Goal: Task Accomplishment & Management: Complete application form

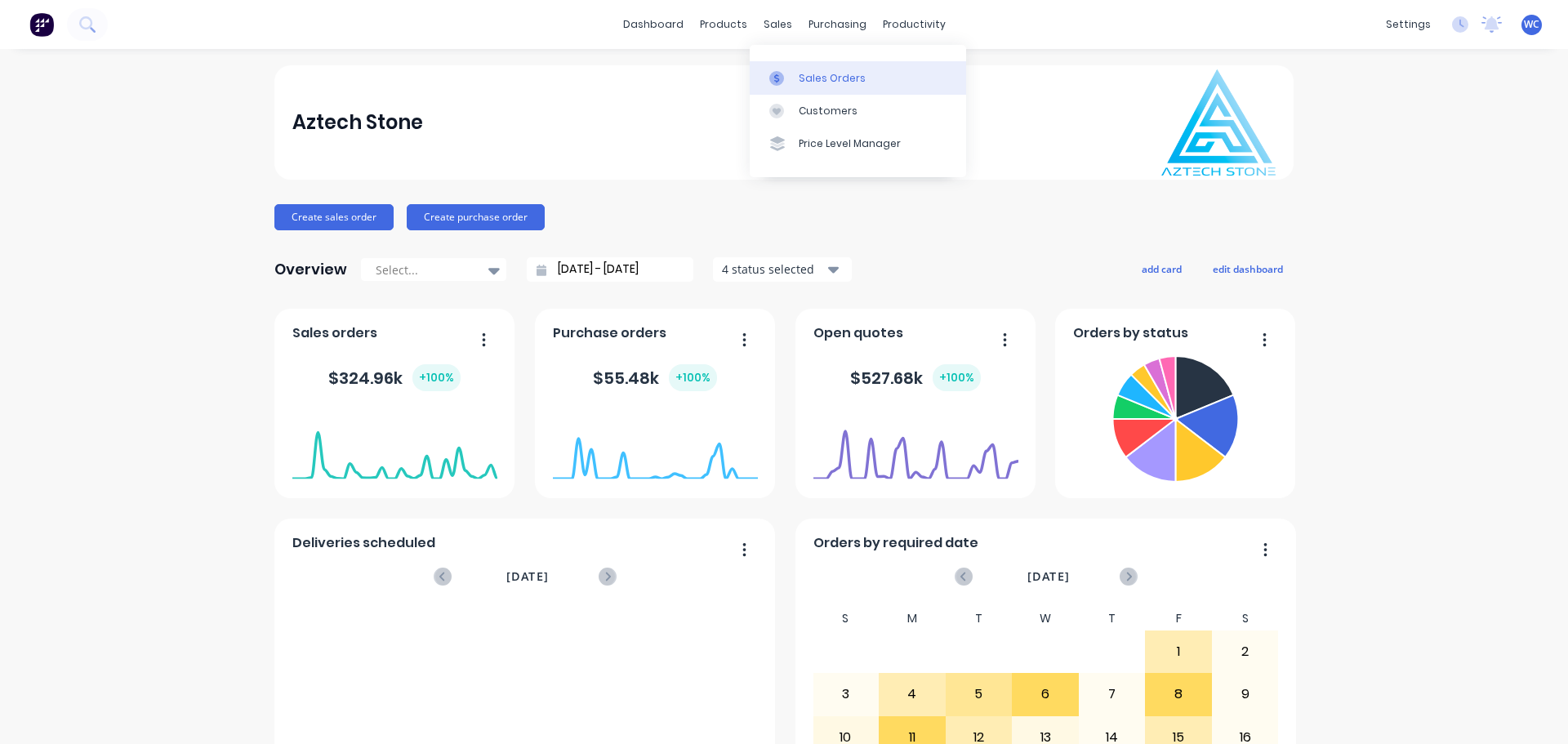
click at [823, 78] on div "Sales Orders" at bounding box center [832, 78] width 67 height 15
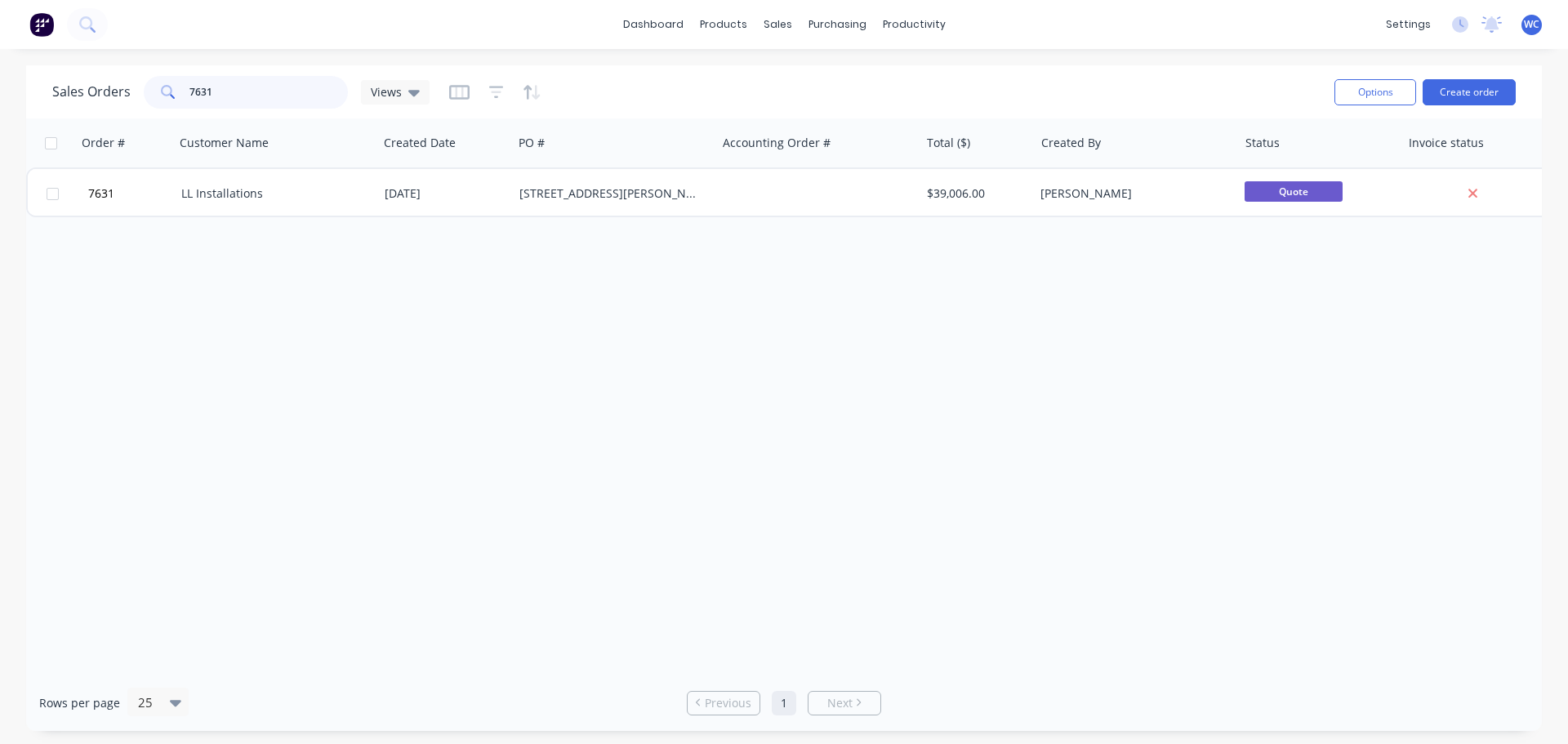
drag, startPoint x: 232, startPoint y: 92, endPoint x: 171, endPoint y: 90, distance: 61.0
click at [171, 90] on div "7631" at bounding box center [245, 92] width 204 height 32
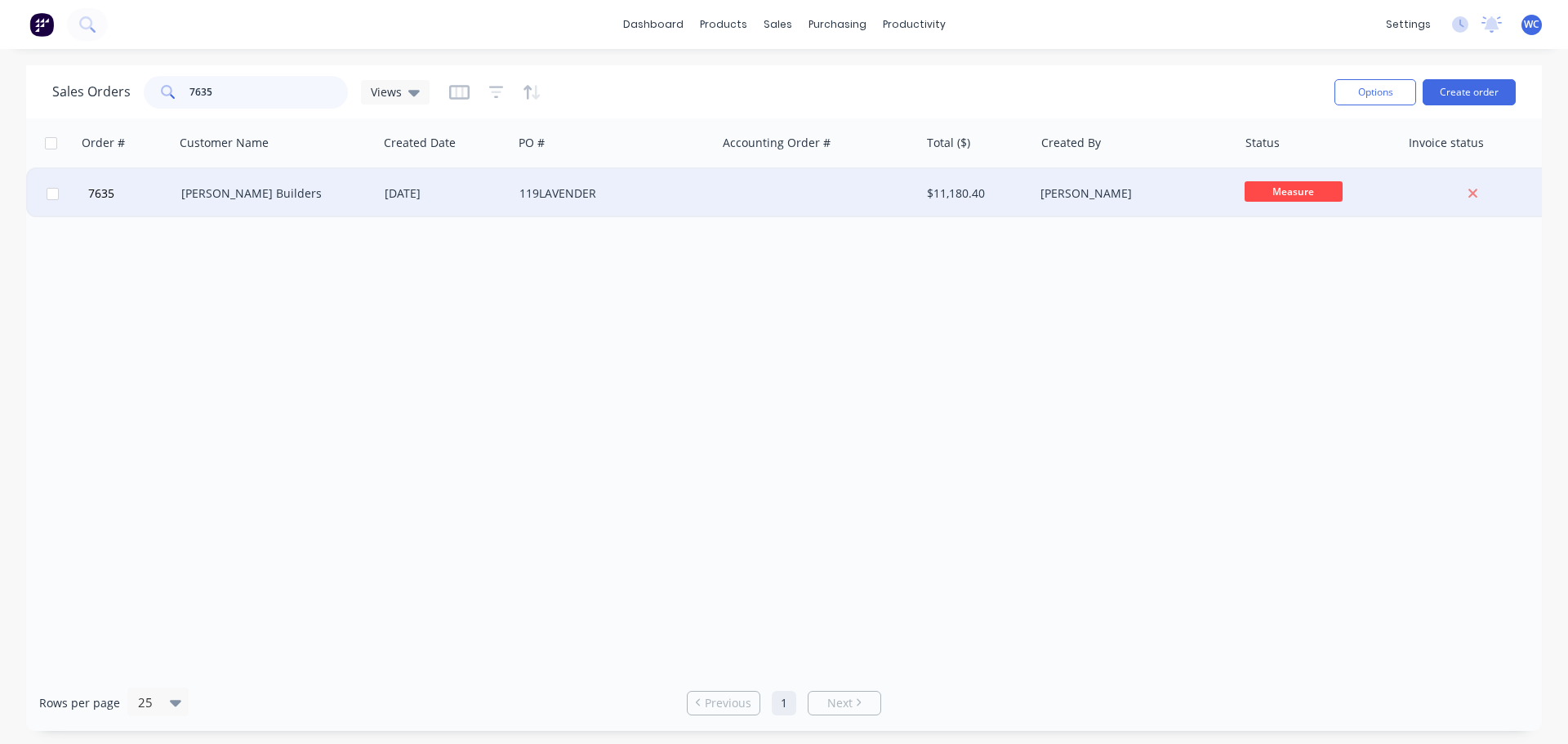
type input "7635"
click at [254, 191] on div "[PERSON_NAME] Builders" at bounding box center [272, 193] width 182 height 16
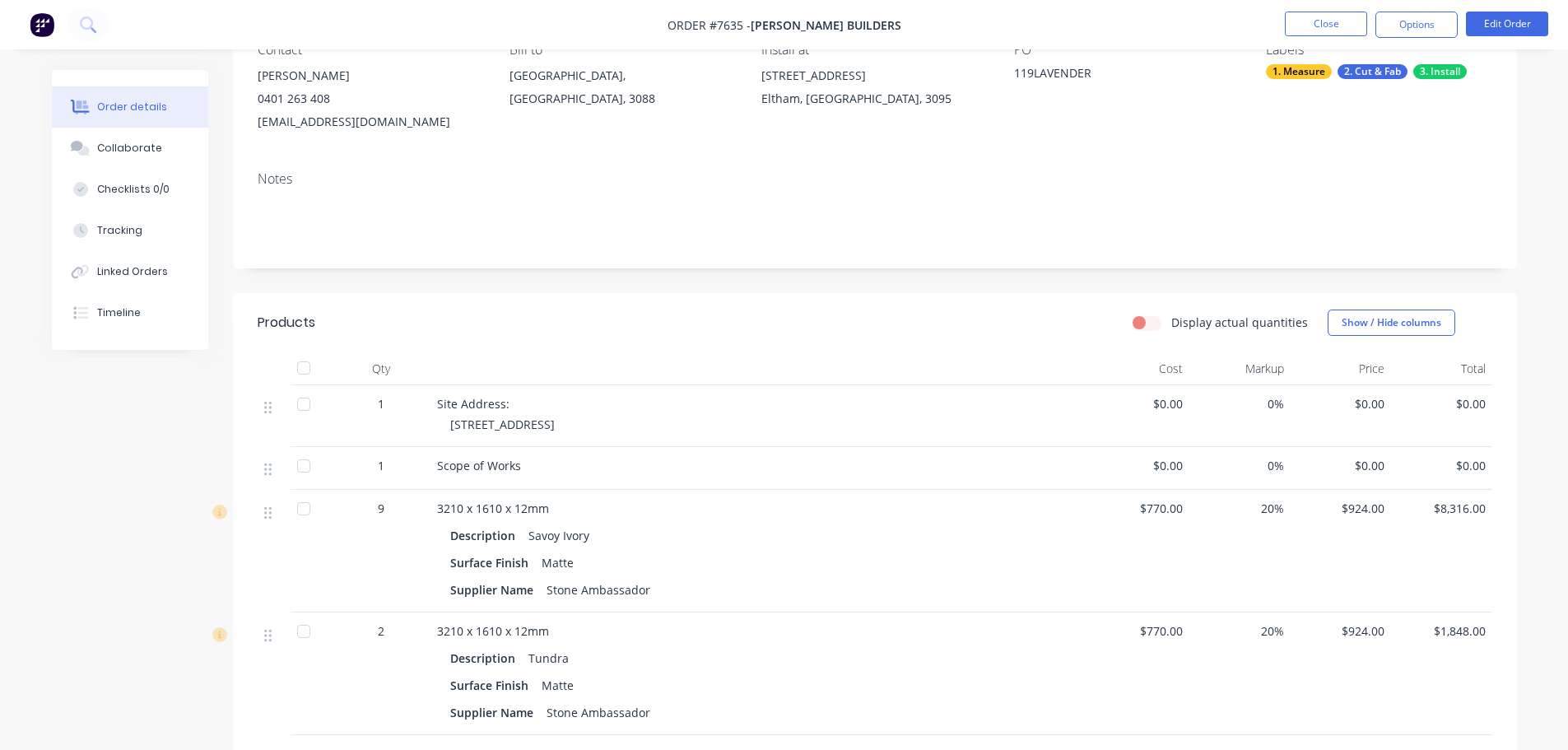
scroll to position [247, 0]
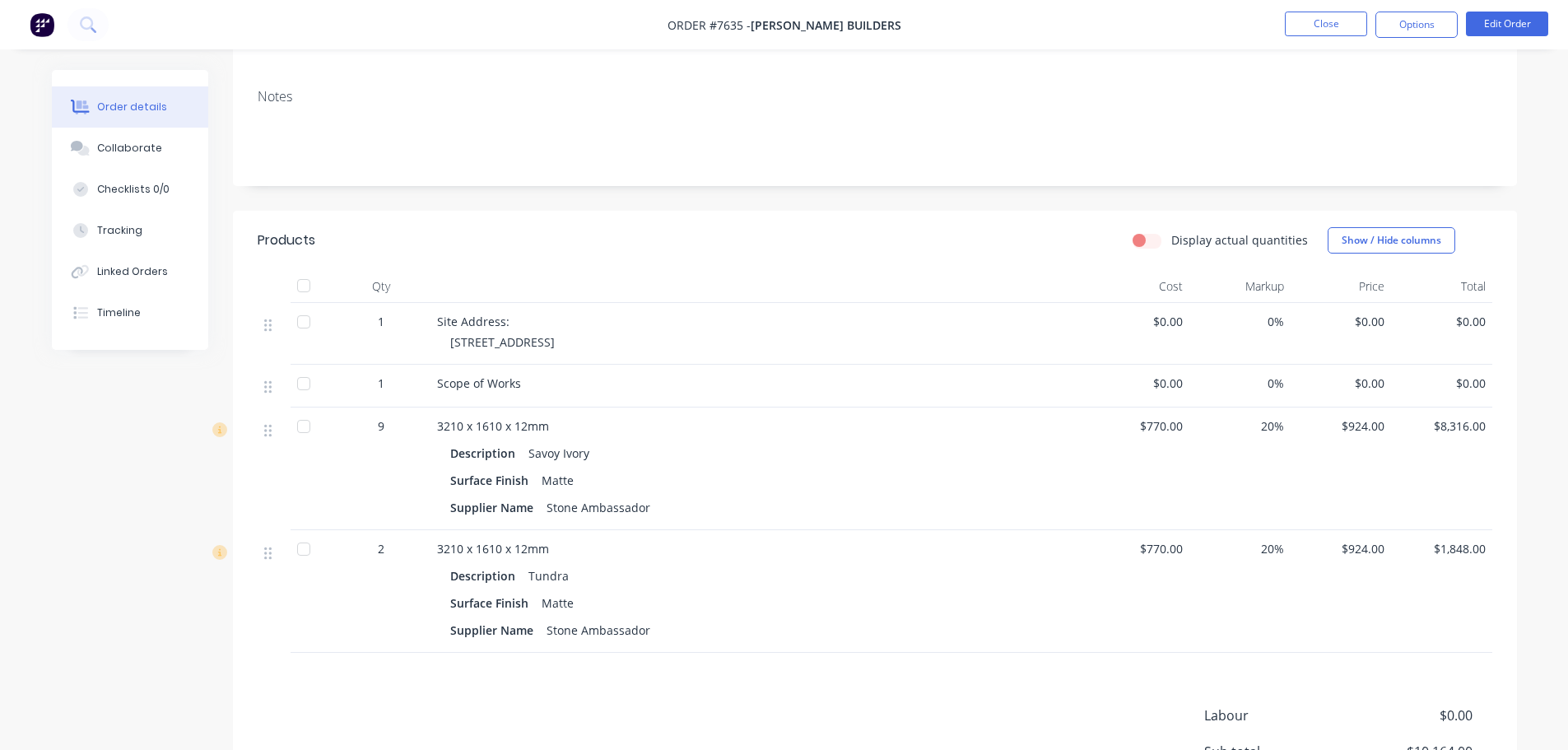
click at [1269, 427] on span "20%" at bounding box center [1240, 426] width 88 height 17
click at [1503, 22] on button "Edit Order" at bounding box center [1507, 23] width 83 height 25
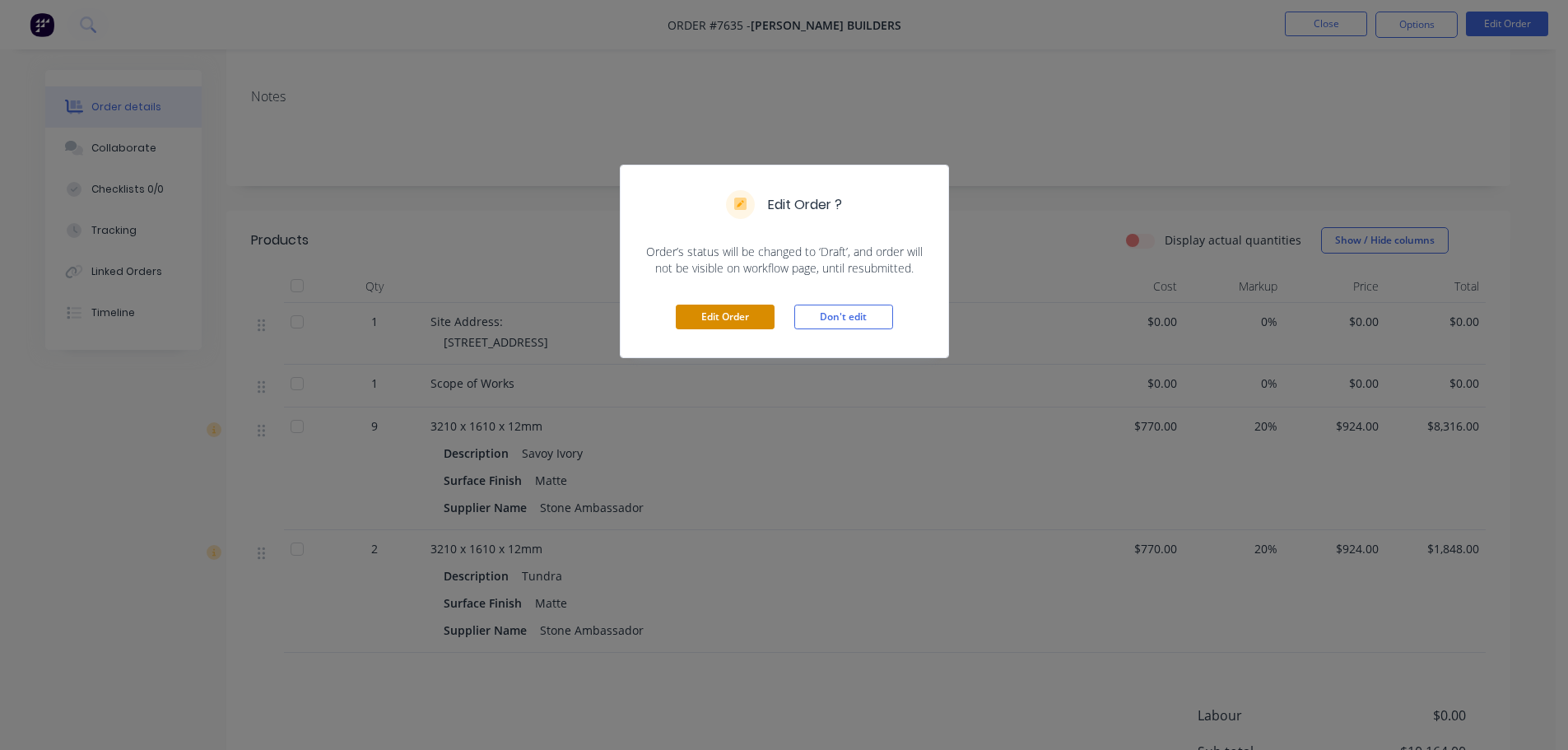
click at [720, 317] on button "Edit Order" at bounding box center [725, 317] width 99 height 25
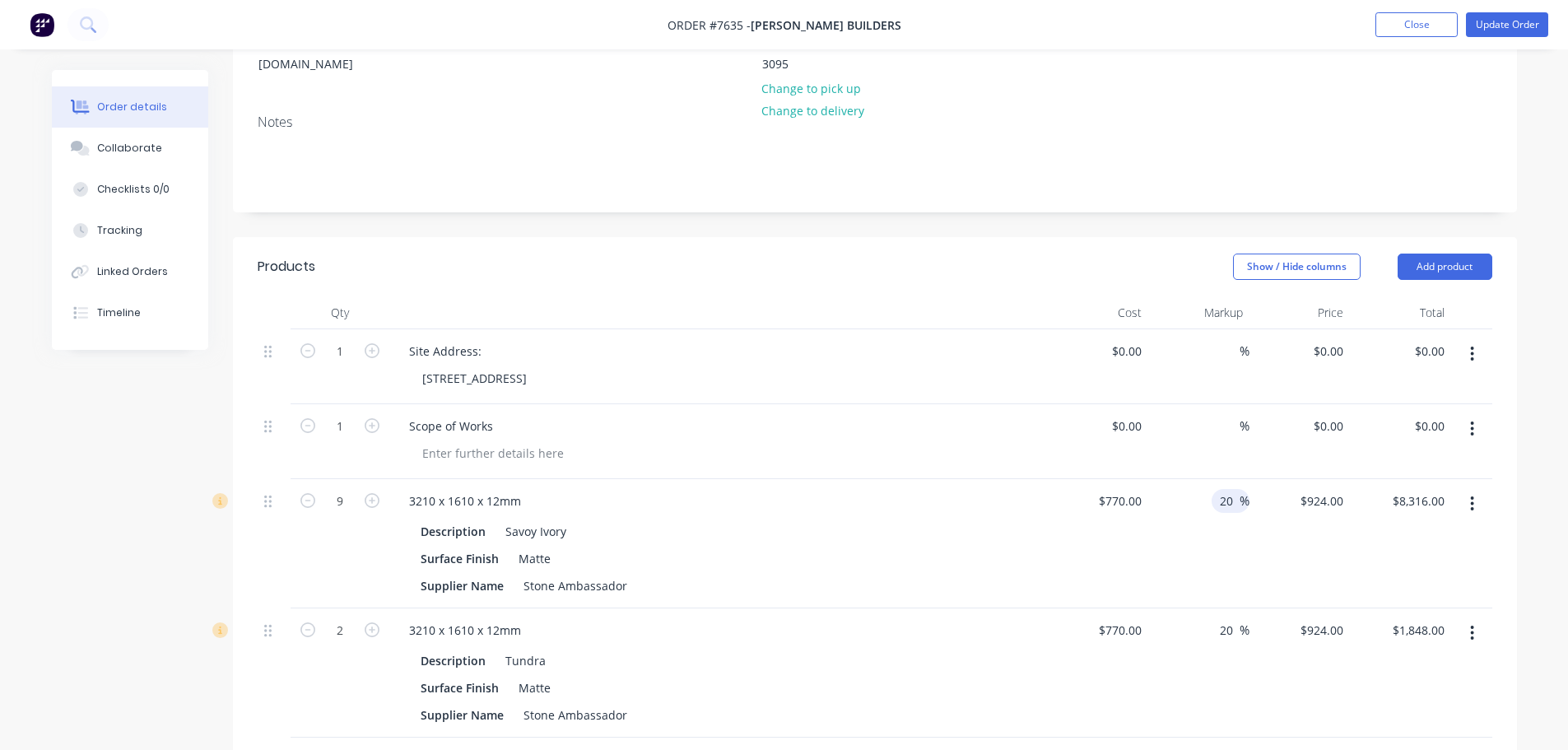
click at [1222, 489] on input "20" at bounding box center [1228, 501] width 21 height 24
type input "0"
type input "770"
type input "$6,930.00"
type input "$770.00"
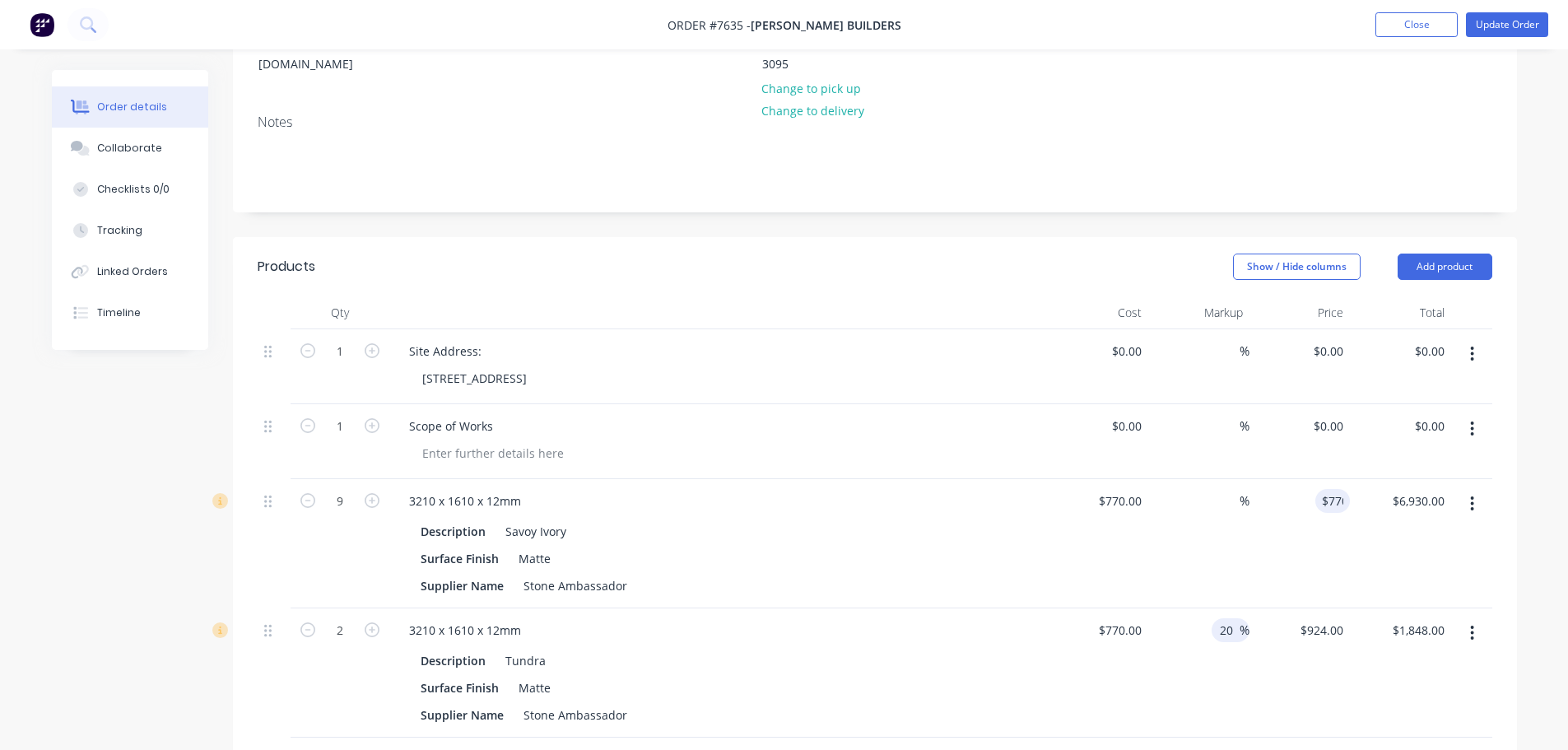
click at [1230, 618] on input "20" at bounding box center [1228, 630] width 21 height 24
type input "2"
type input "770"
type input "$1,540.00"
type input "$770.00"
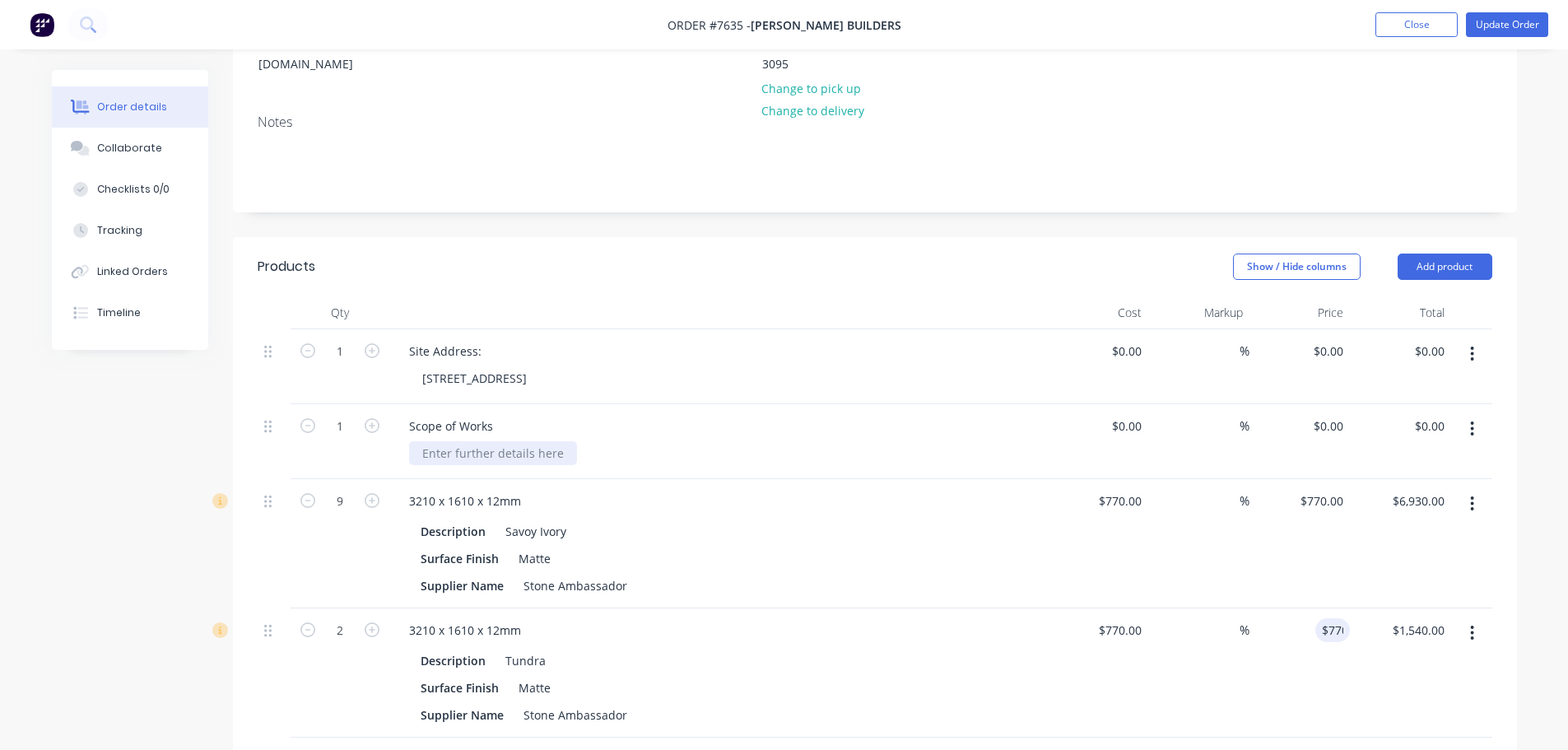
click at [459, 441] on div at bounding box center [493, 453] width 168 height 24
click at [577, 441] on div "As per drawings provided -" at bounding box center [497, 453] width 176 height 24
click at [1113, 404] on div "0 $0.00" at bounding box center [1099, 441] width 101 height 75
type input "$18,405.00"
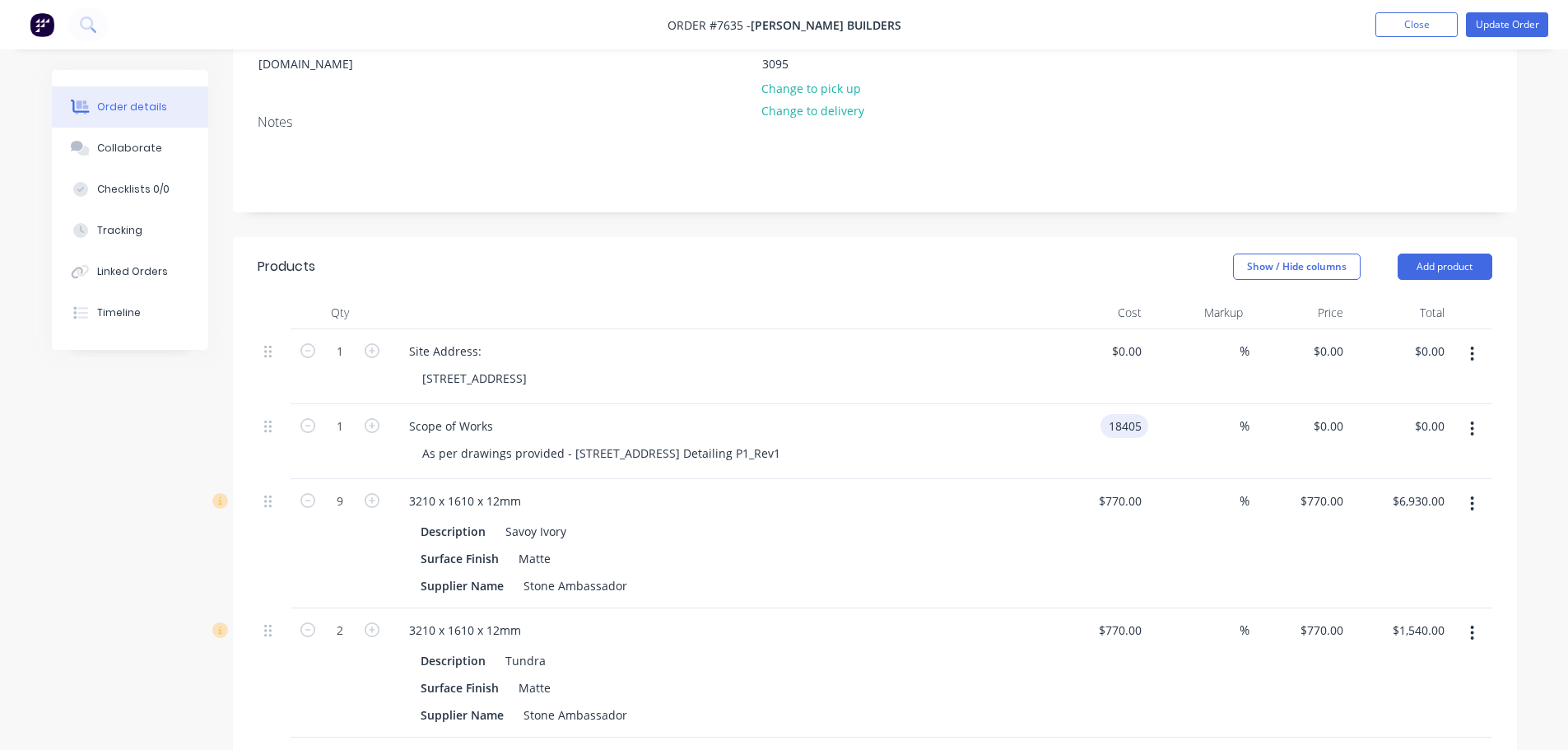
type input "$18,405.00"
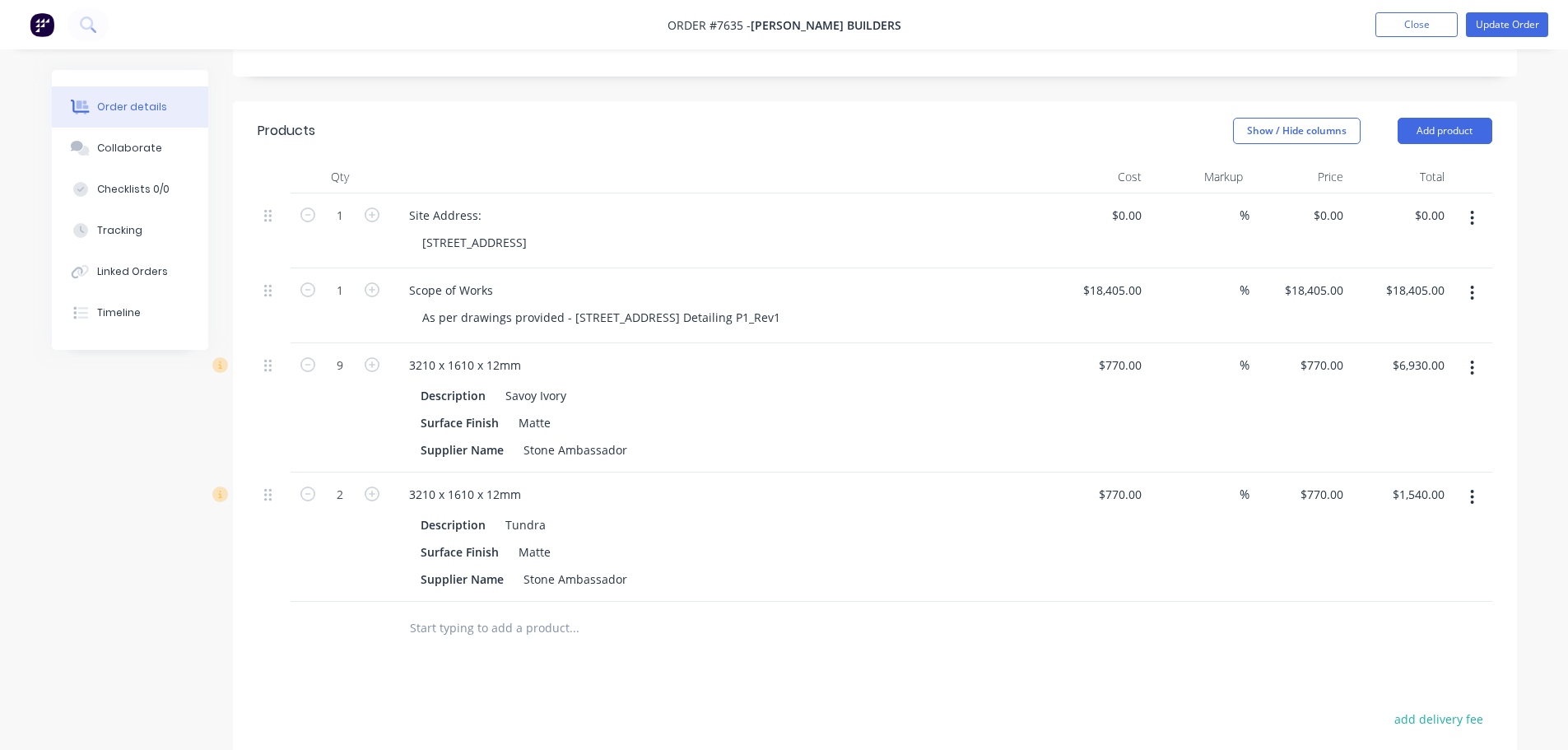
scroll to position [412, 0]
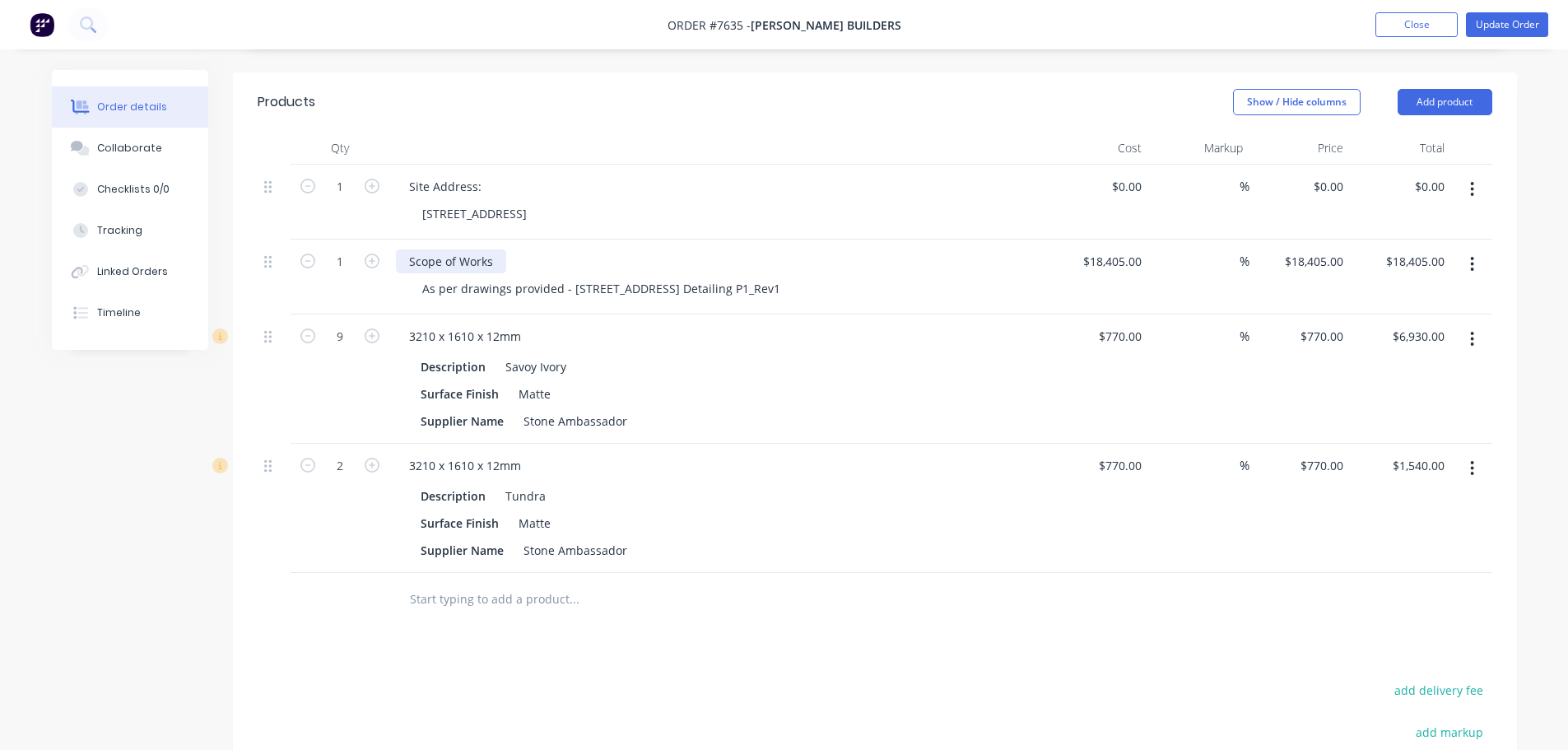
click at [493, 249] on div "Scope of Works" at bounding box center [451, 261] width 110 height 24
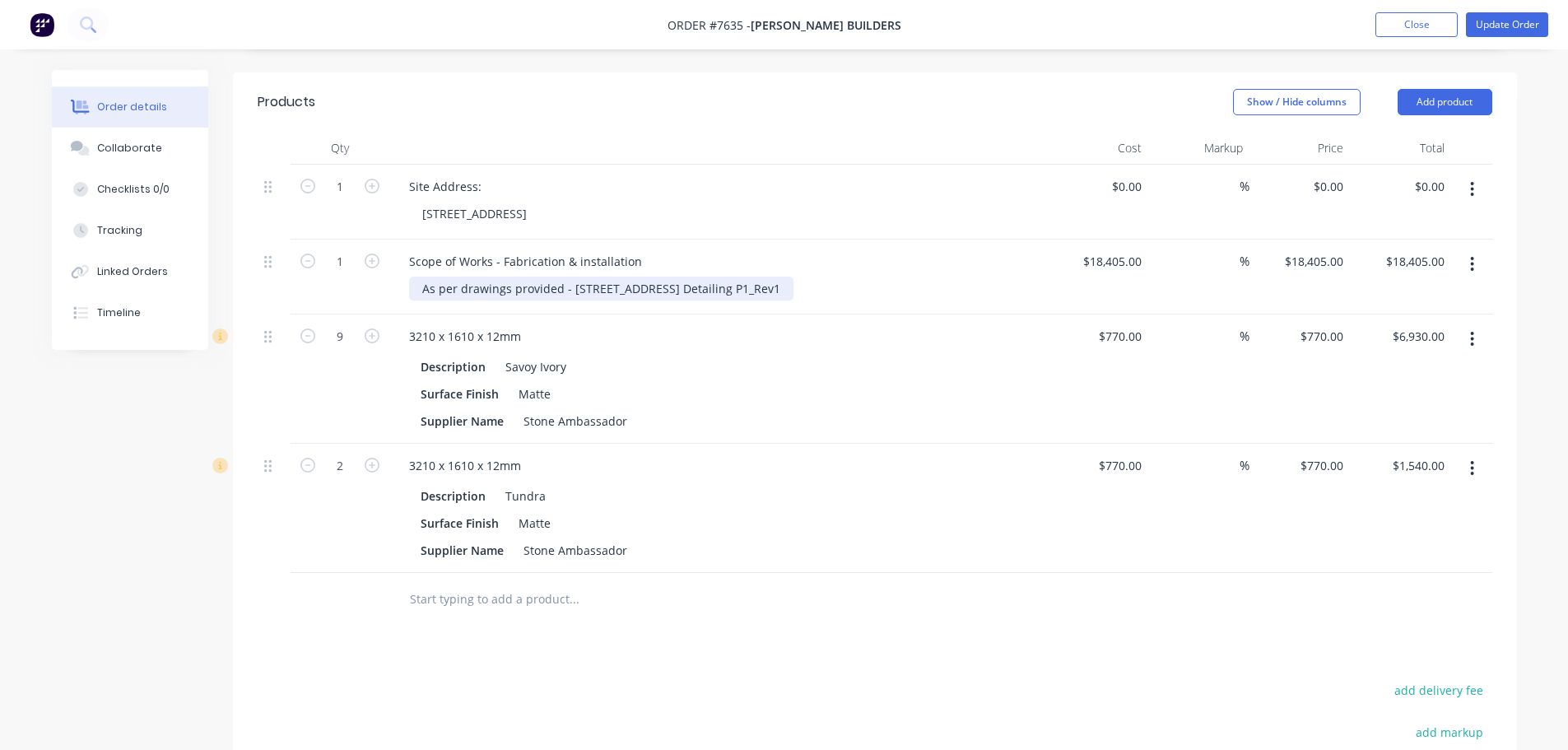
click at [793, 277] on div "As per drawings provided - [STREET_ADDRESS] Detailing P1_Rev1" at bounding box center [601, 289] width 384 height 24
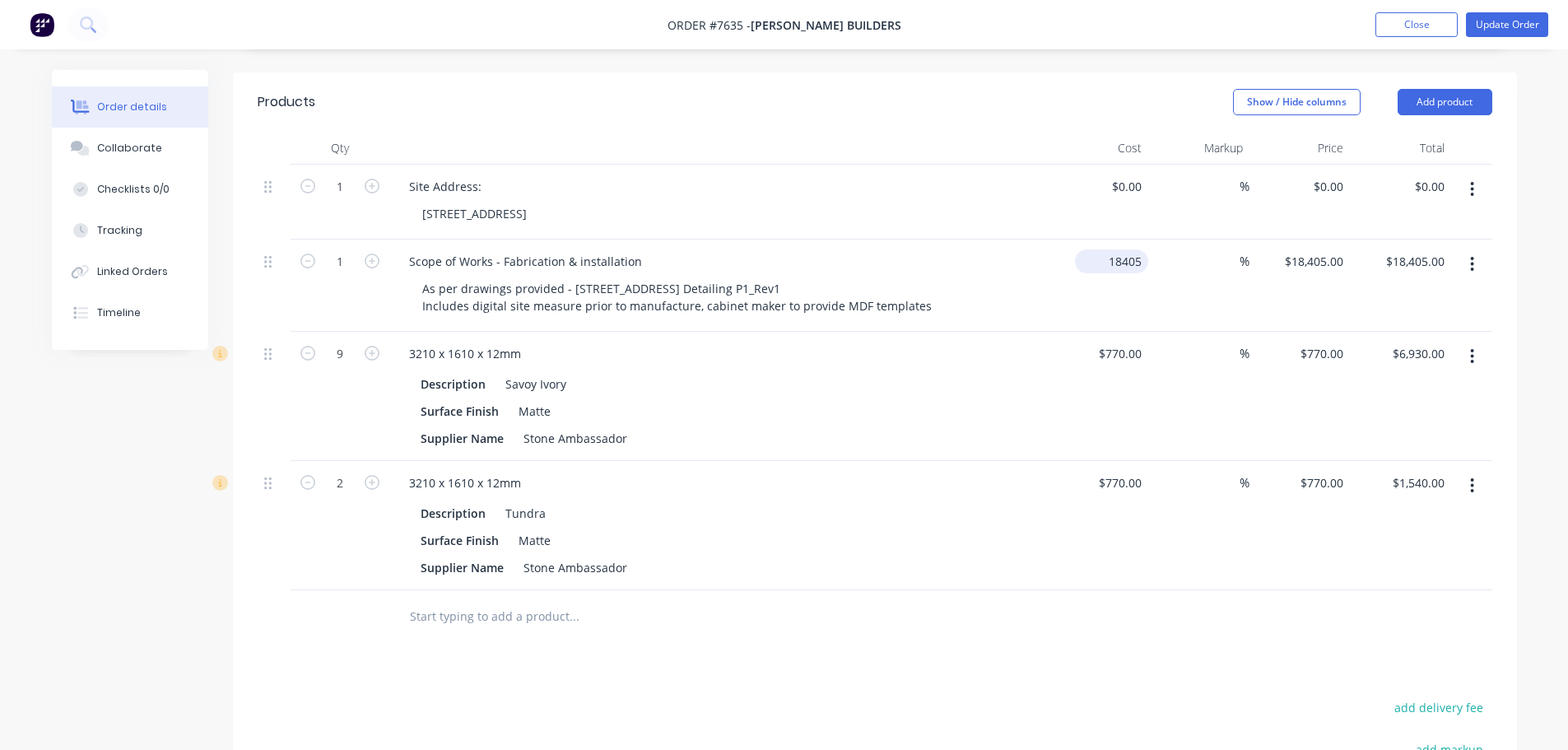
click at [1109, 249] on input "18405" at bounding box center [1115, 261] width 67 height 24
type input "$17,685.00"
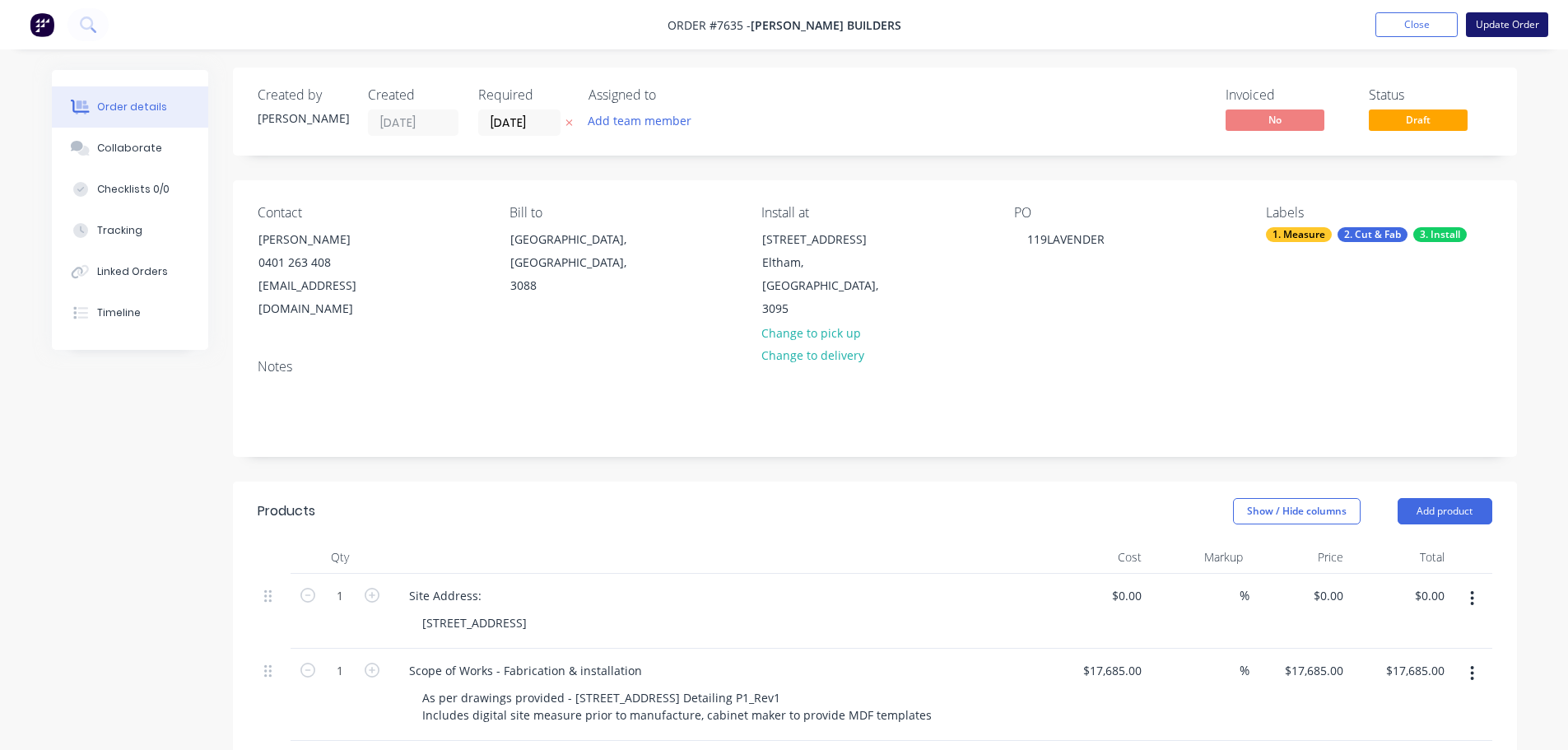
scroll to position [0, 0]
click at [1513, 18] on button "Update Order" at bounding box center [1507, 24] width 83 height 25
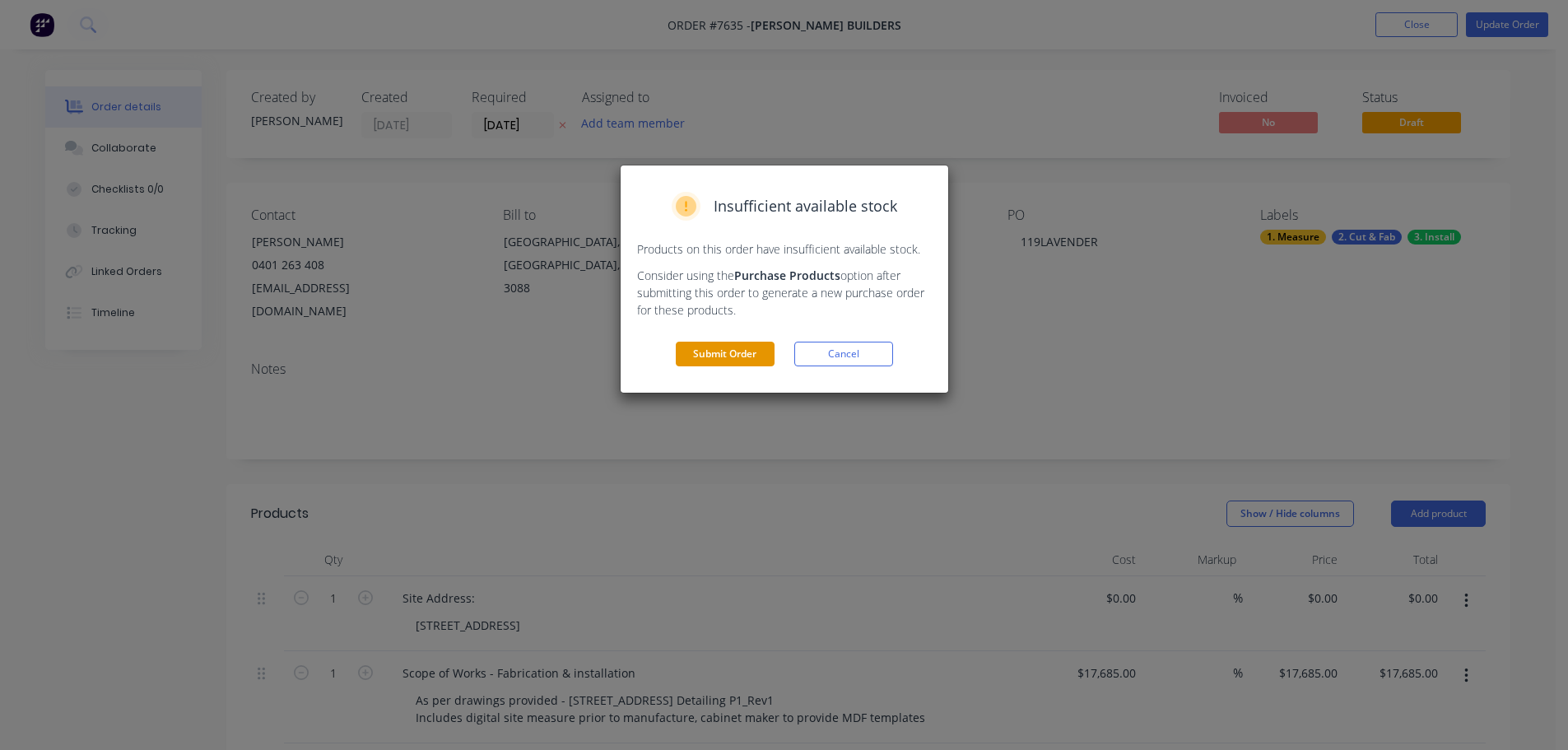
click at [753, 353] on button "Submit Order" at bounding box center [725, 353] width 99 height 25
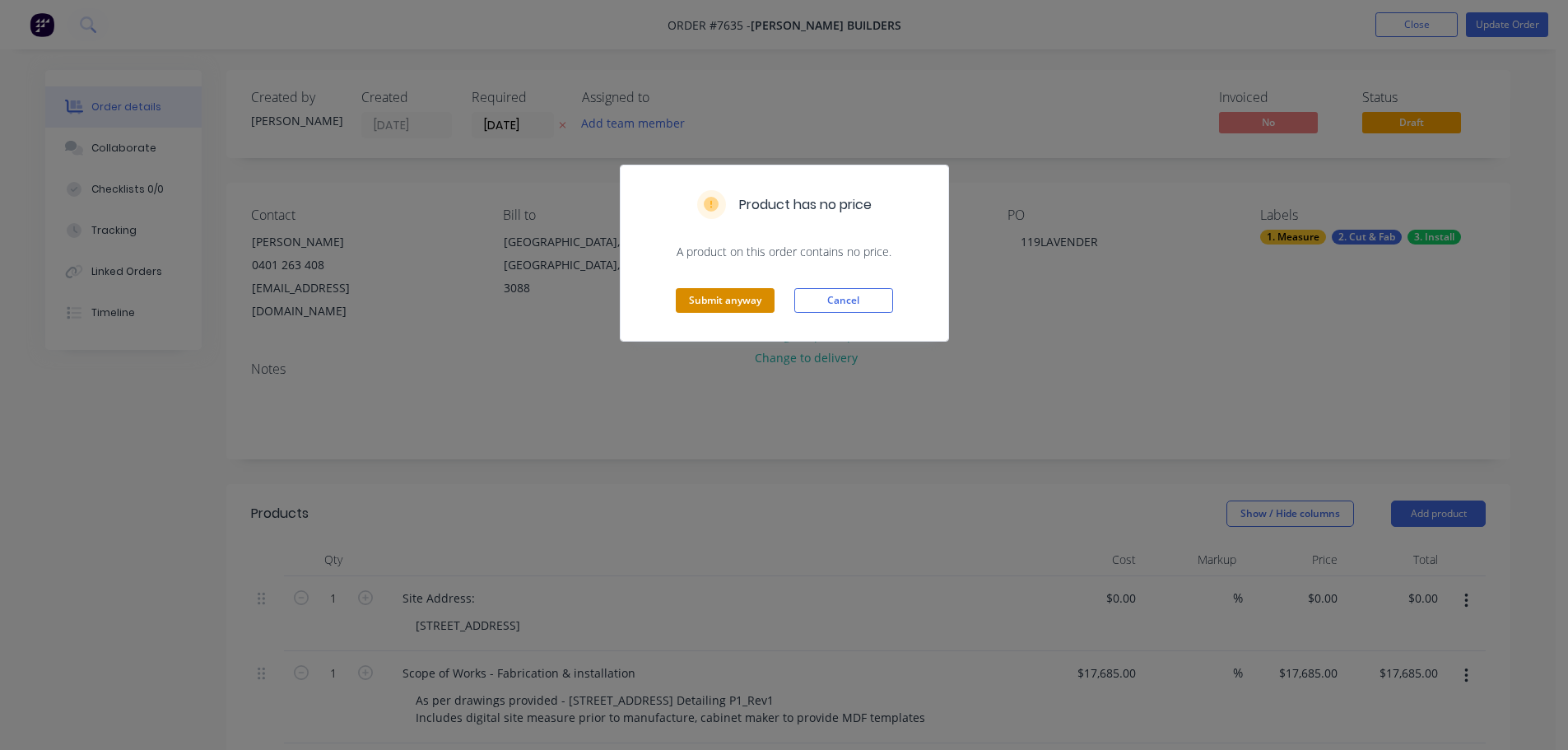
click at [720, 300] on button "Submit anyway" at bounding box center [725, 300] width 99 height 25
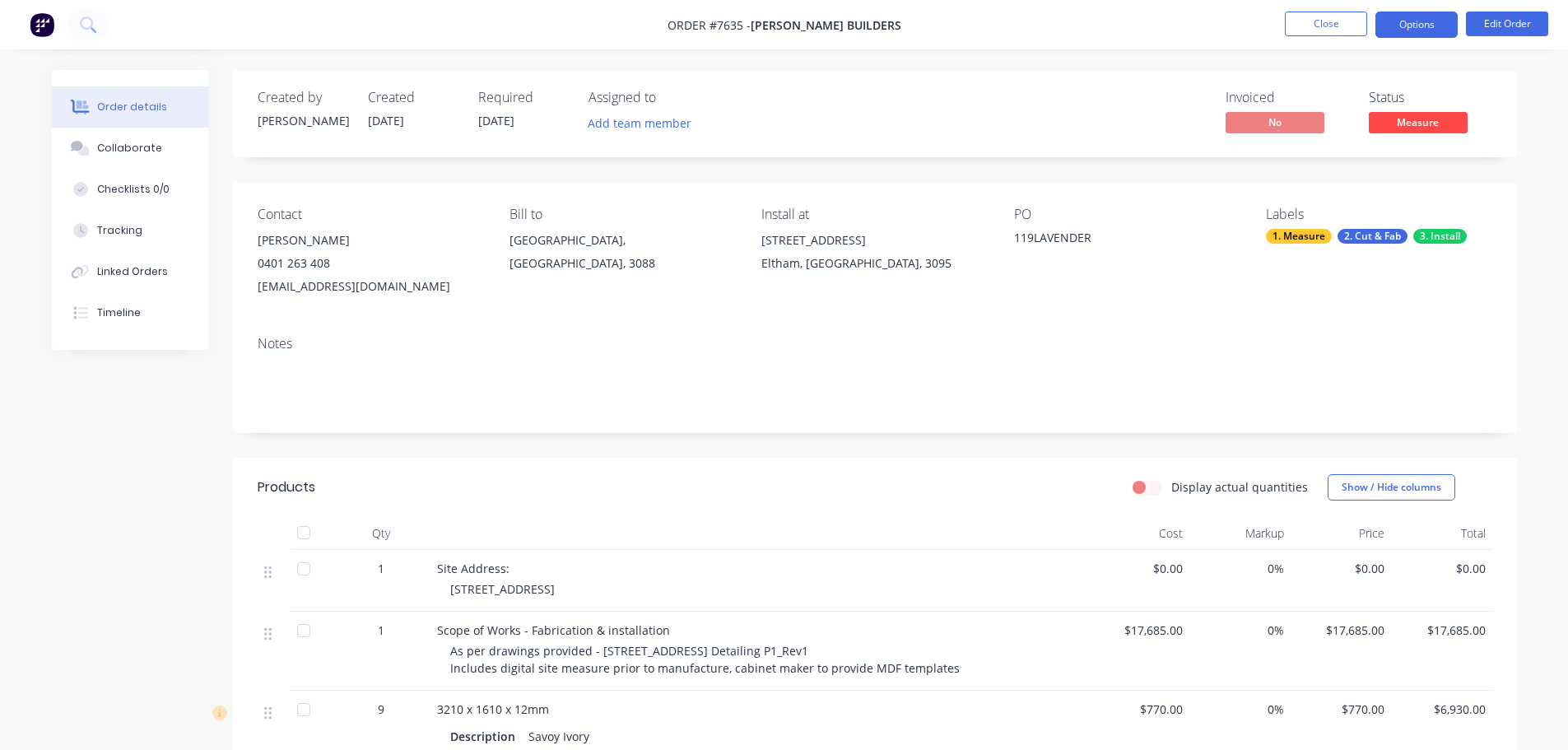
click at [1422, 20] on button "Options" at bounding box center [1417, 24] width 83 height 27
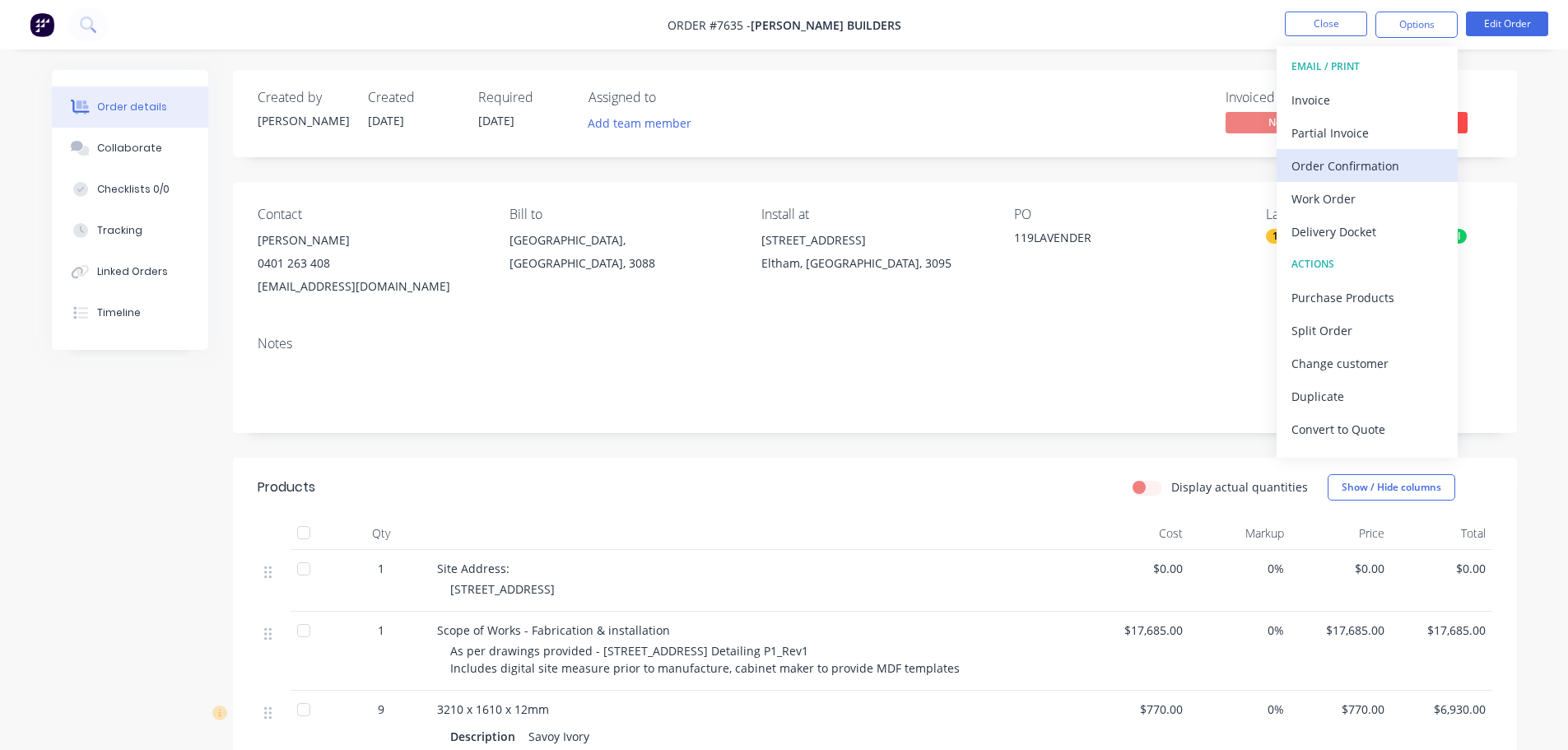
click at [1338, 166] on div "Order Confirmation" at bounding box center [1367, 166] width 151 height 24
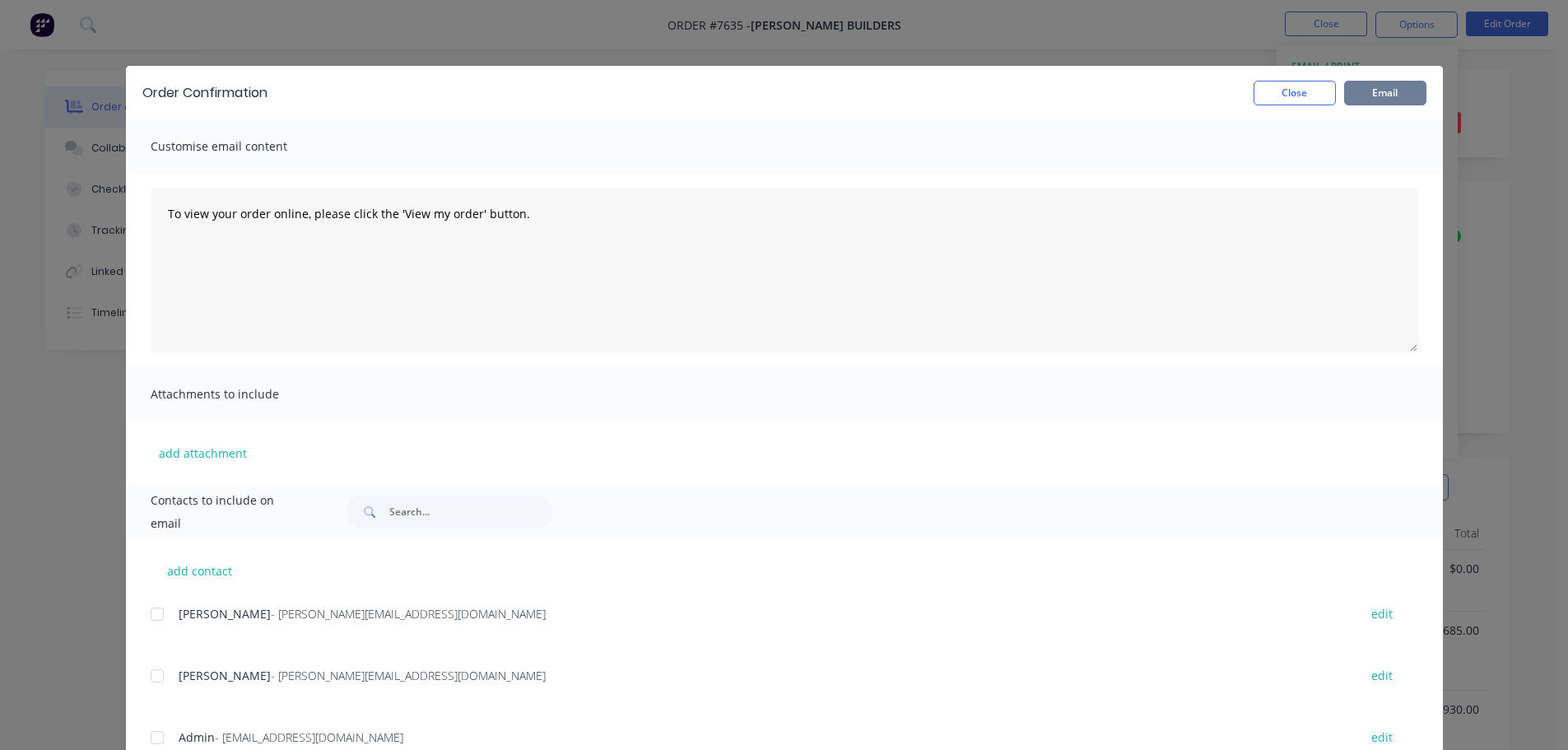
click at [1381, 86] on button "Email" at bounding box center [1385, 93] width 83 height 25
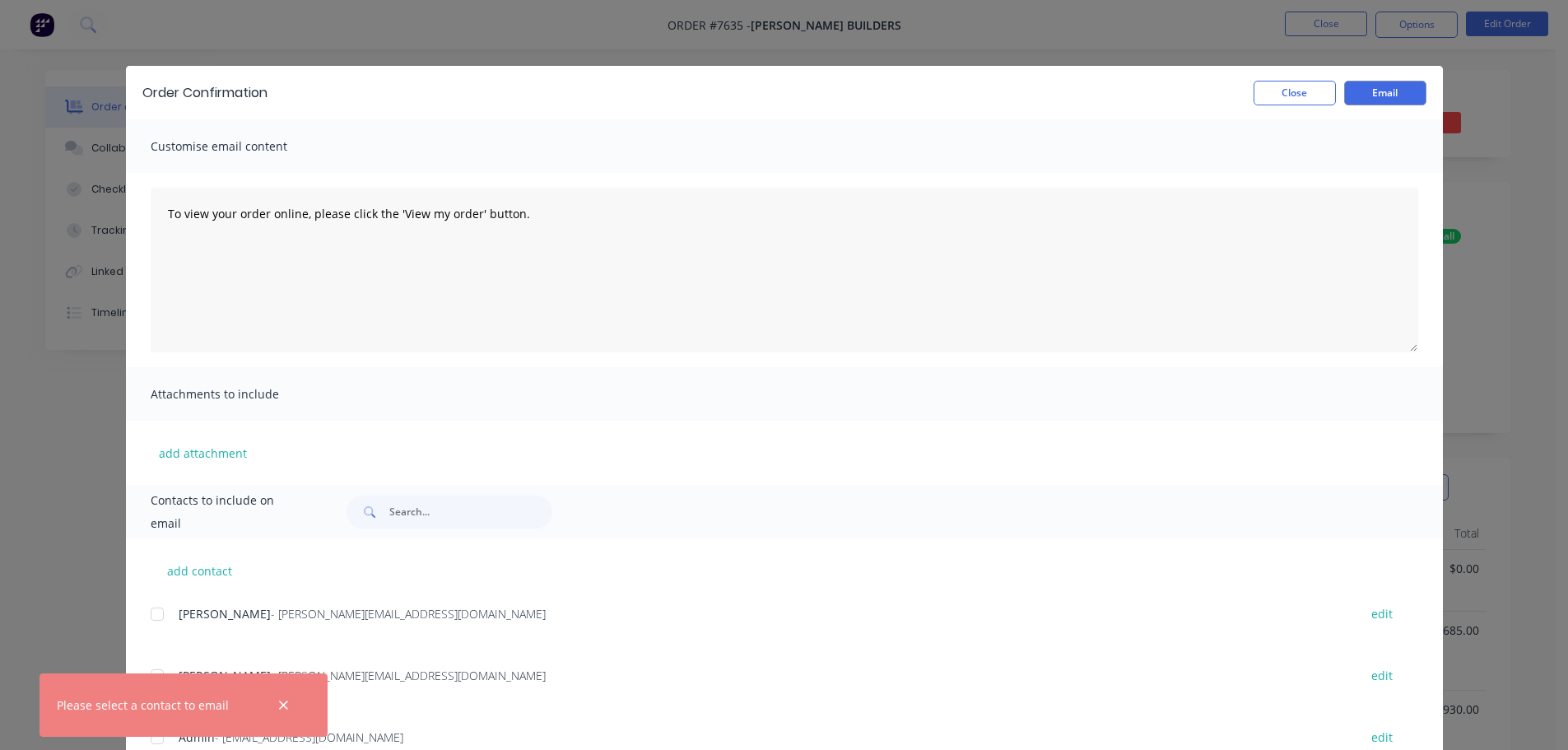
click at [524, 554] on div "add contact [PERSON_NAME] Sandy - [EMAIL_ADDRESS][DOMAIN_NAME] edit Gavan Conne…" at bounding box center [784, 663] width 1317 height 249
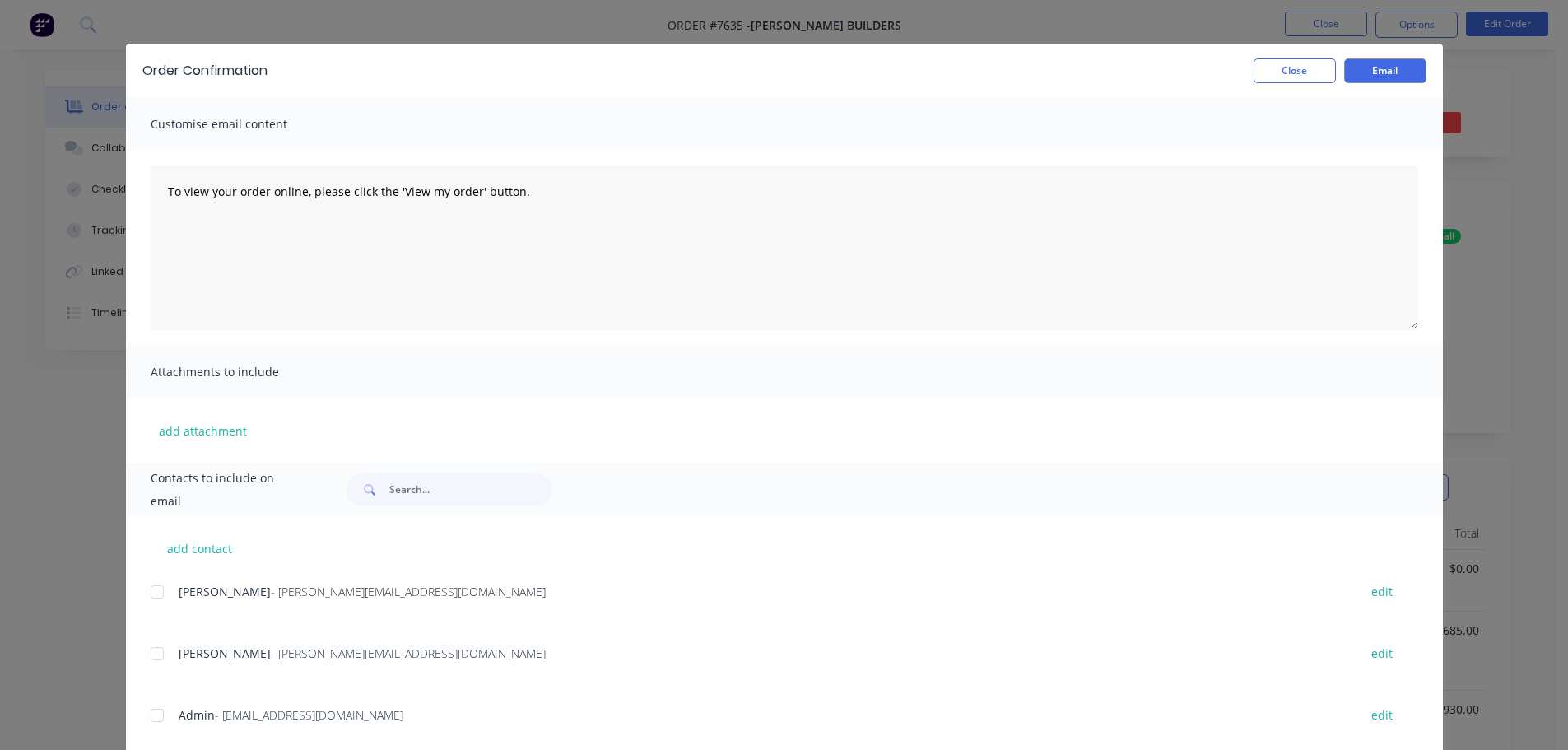
scroll to position [61, 0]
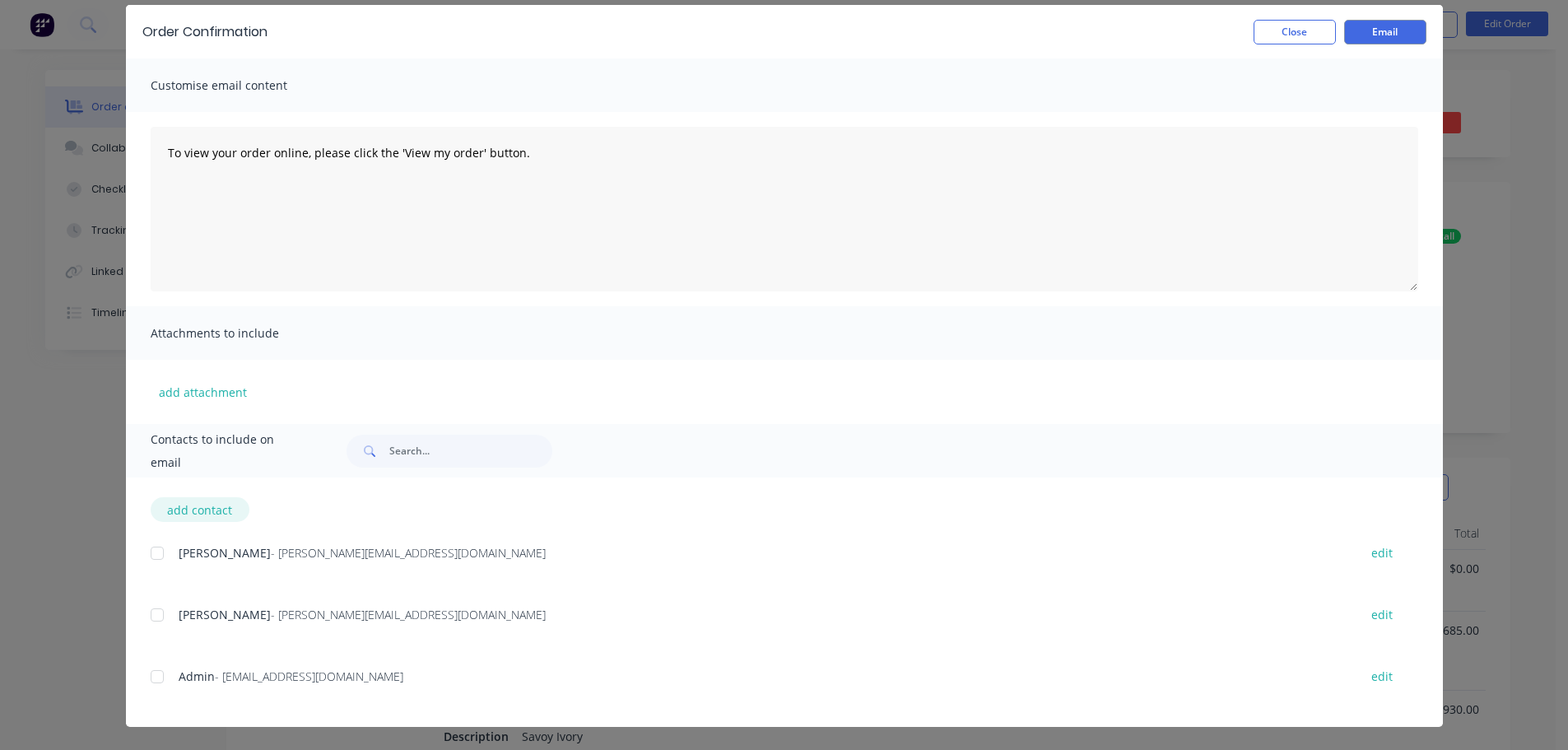
click at [208, 508] on button "add contact" at bounding box center [199, 509] width 99 height 25
select select "AU"
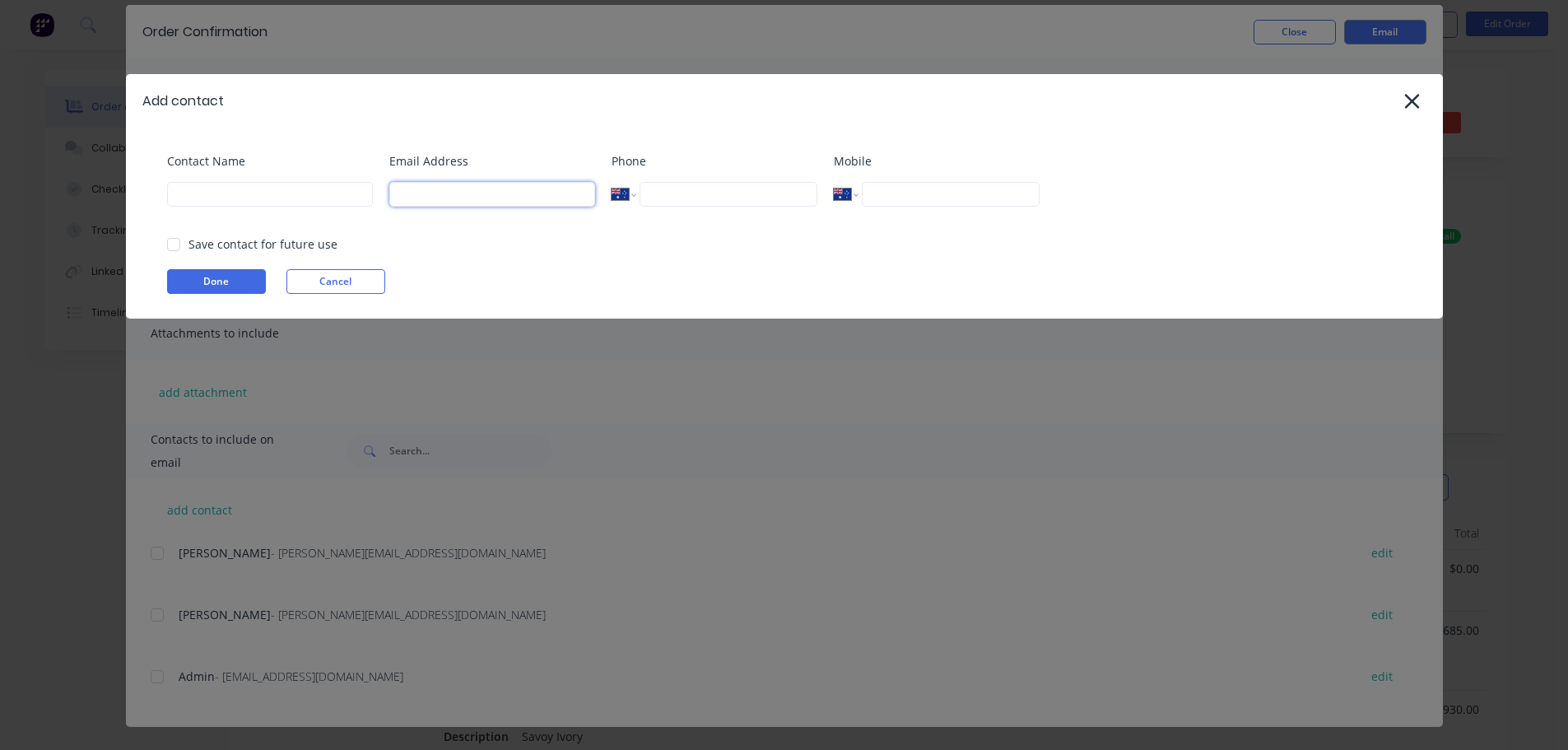
click at [420, 198] on input at bounding box center [492, 194] width 205 height 25
type input "[PERSON_NAME][EMAIL_ADDRESS][DOMAIN_NAME]"
type input "[PERSON_NAME]"
type input "0417 190 983"
click at [247, 279] on button "Done" at bounding box center [216, 281] width 99 height 25
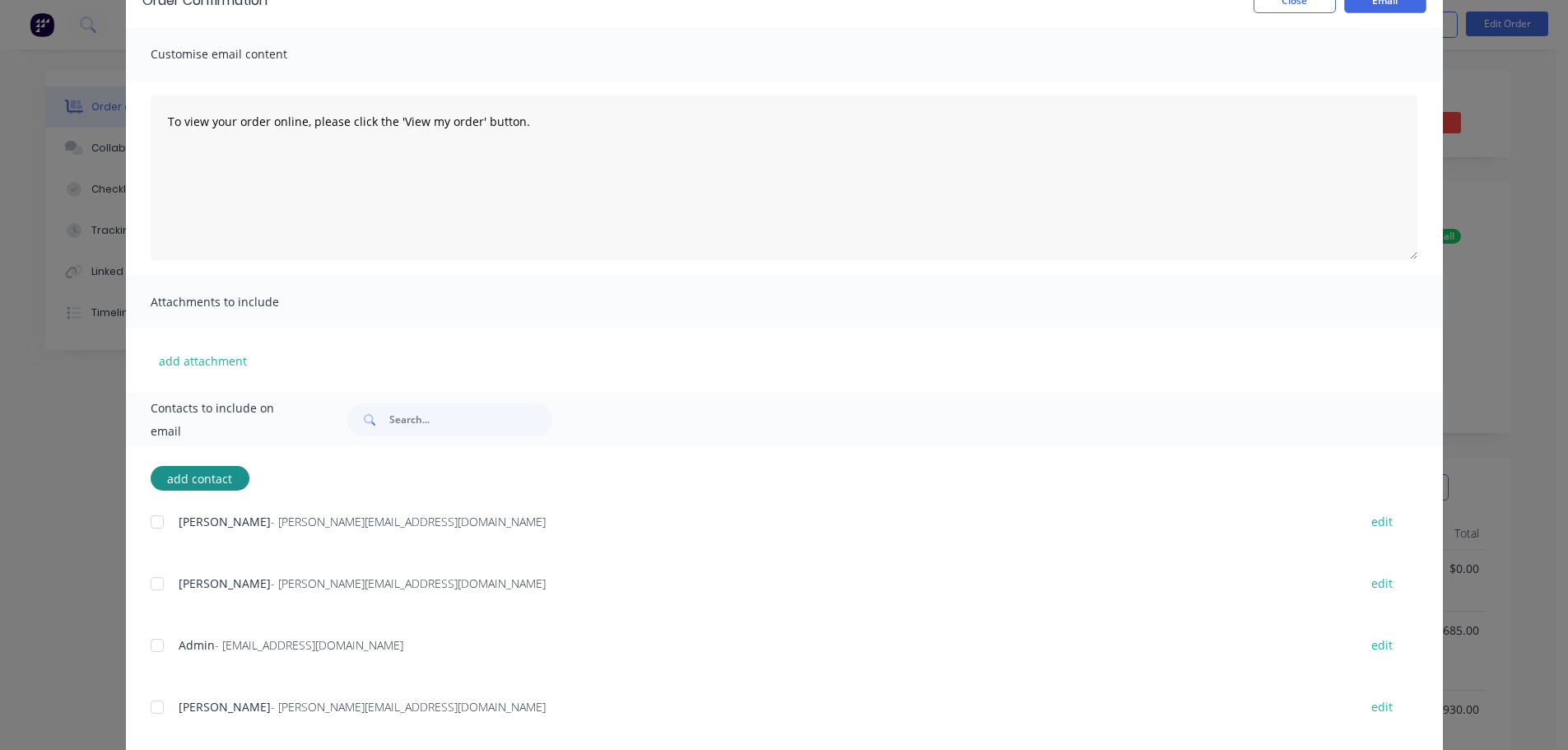
scroll to position [123, 0]
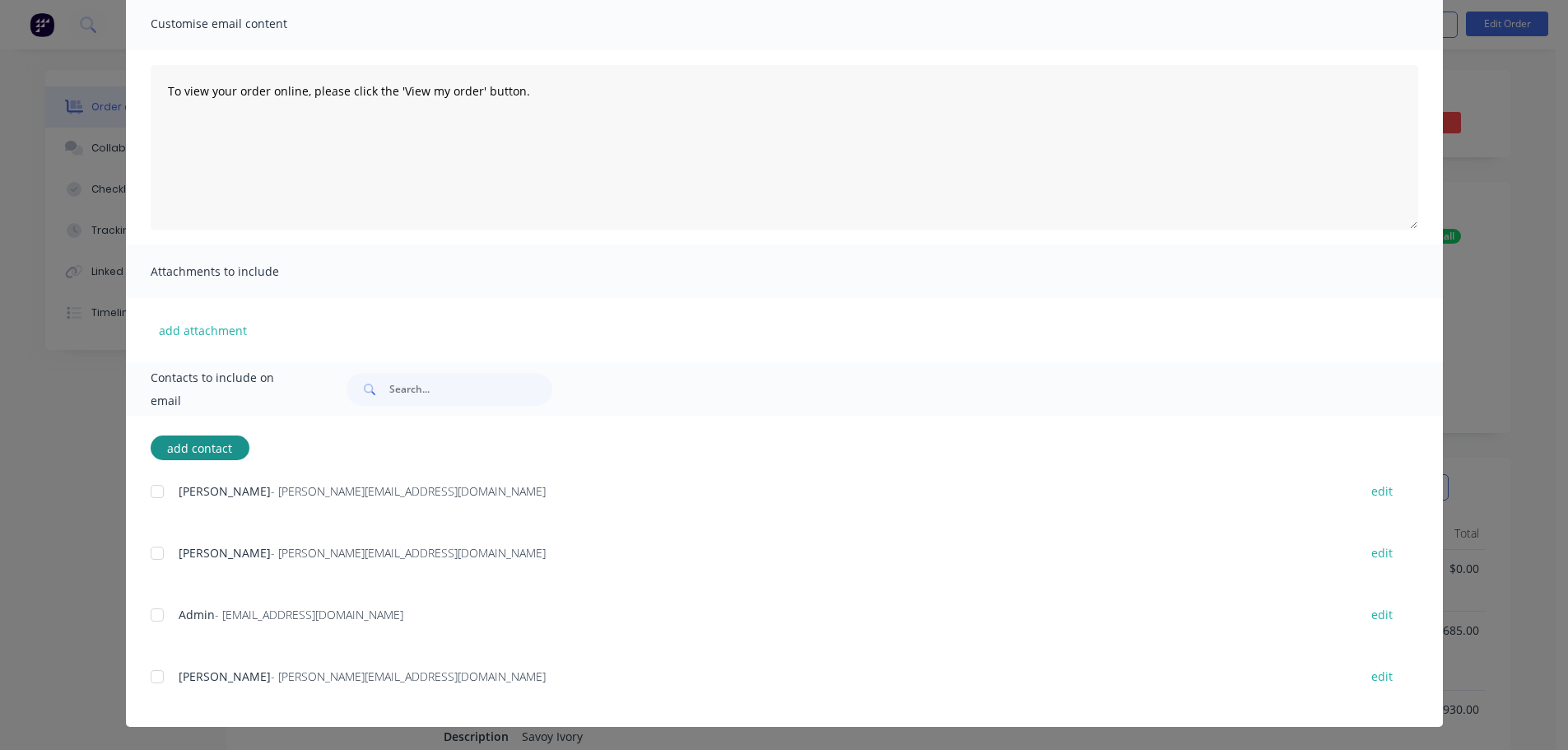
click at [153, 678] on div at bounding box center [157, 677] width 33 height 33
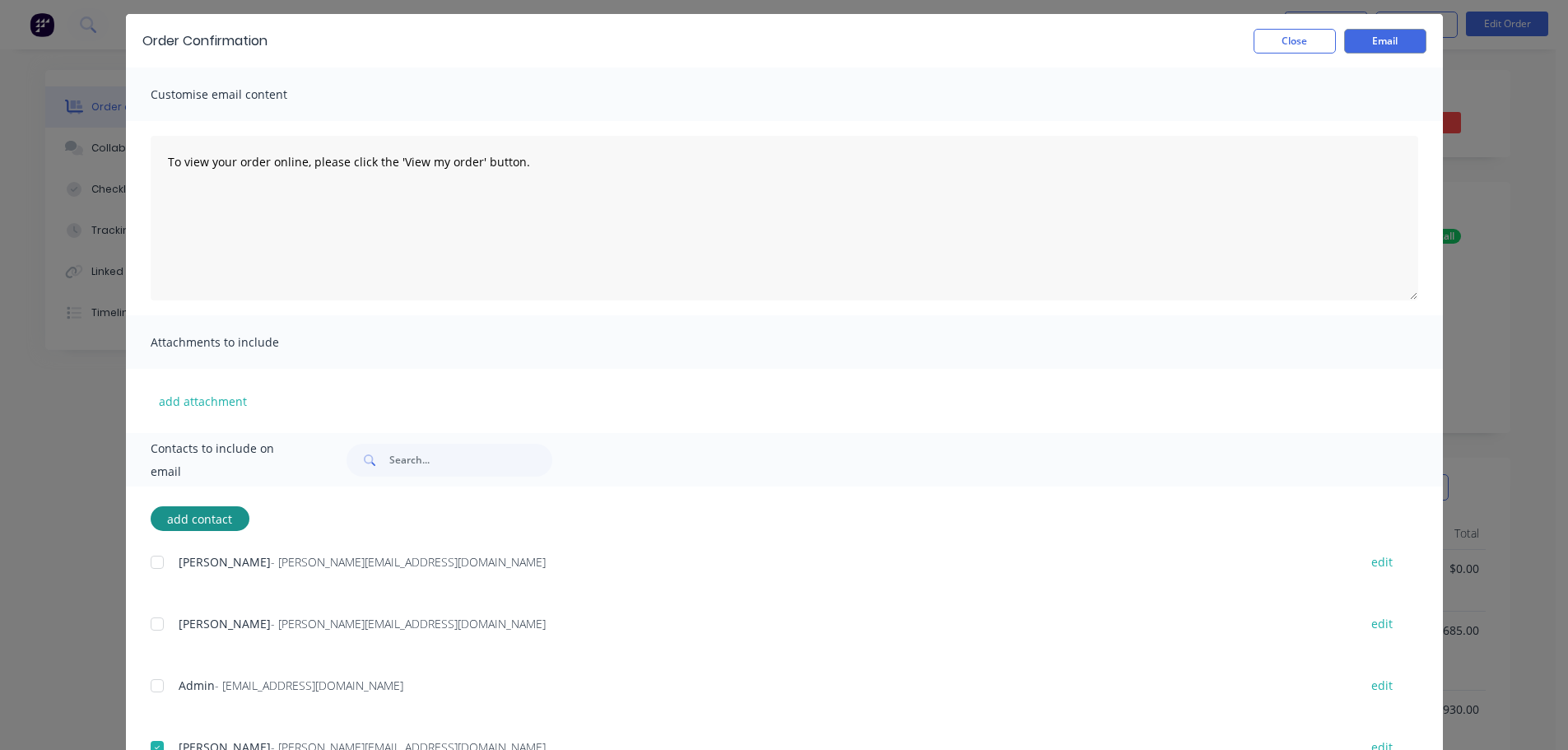
scroll to position [0, 0]
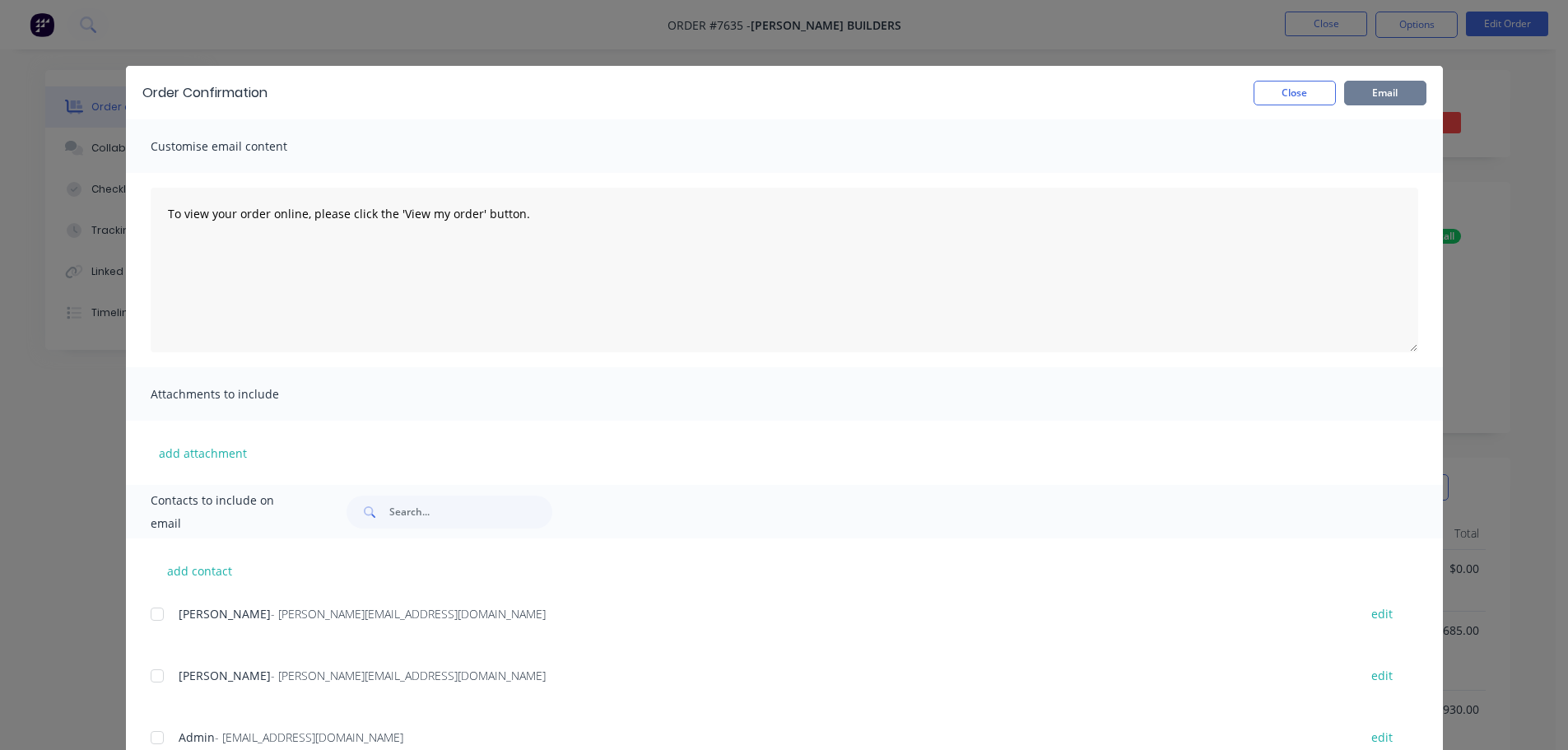
click at [1396, 91] on button "Email" at bounding box center [1385, 93] width 83 height 25
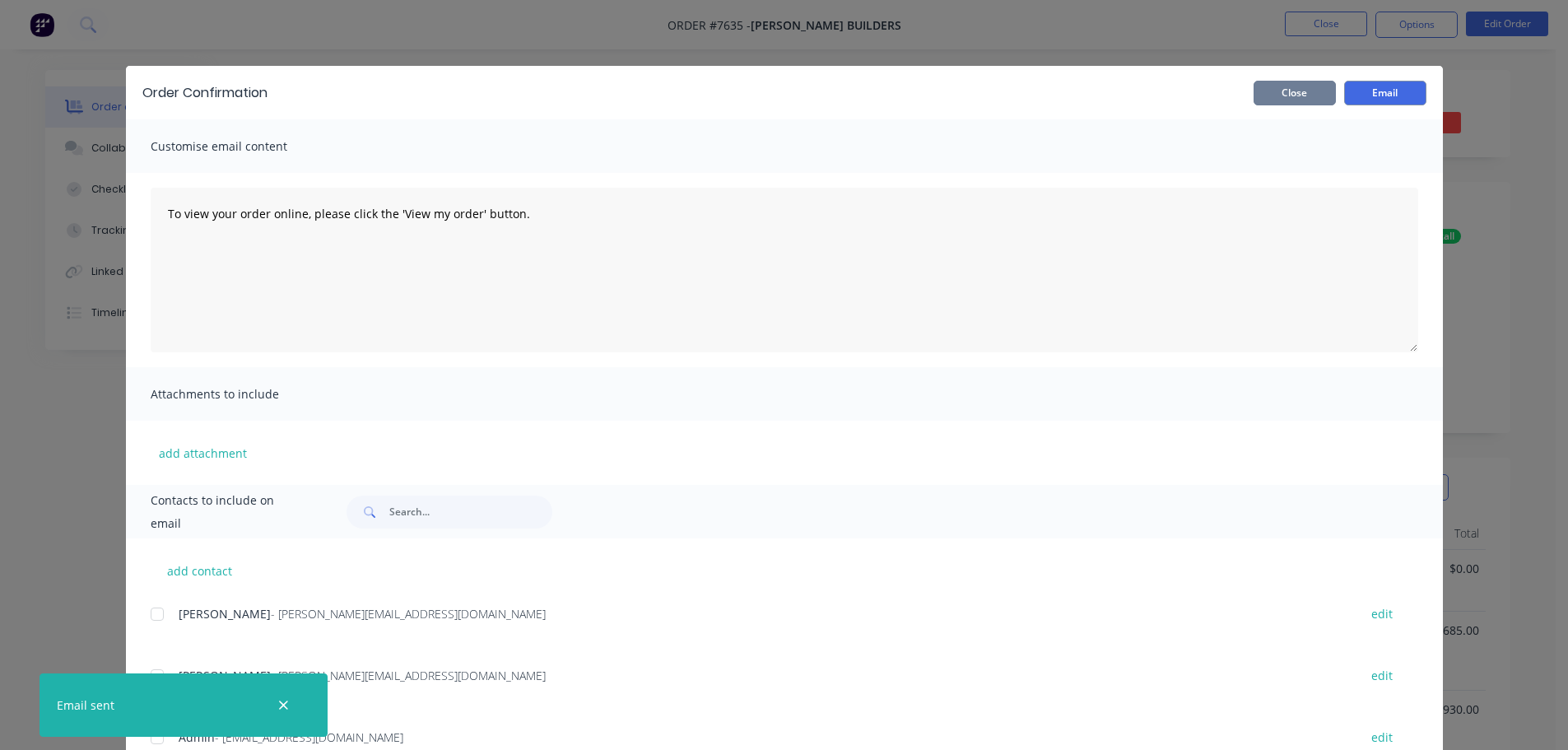
click at [1295, 89] on button "Close" at bounding box center [1295, 93] width 83 height 25
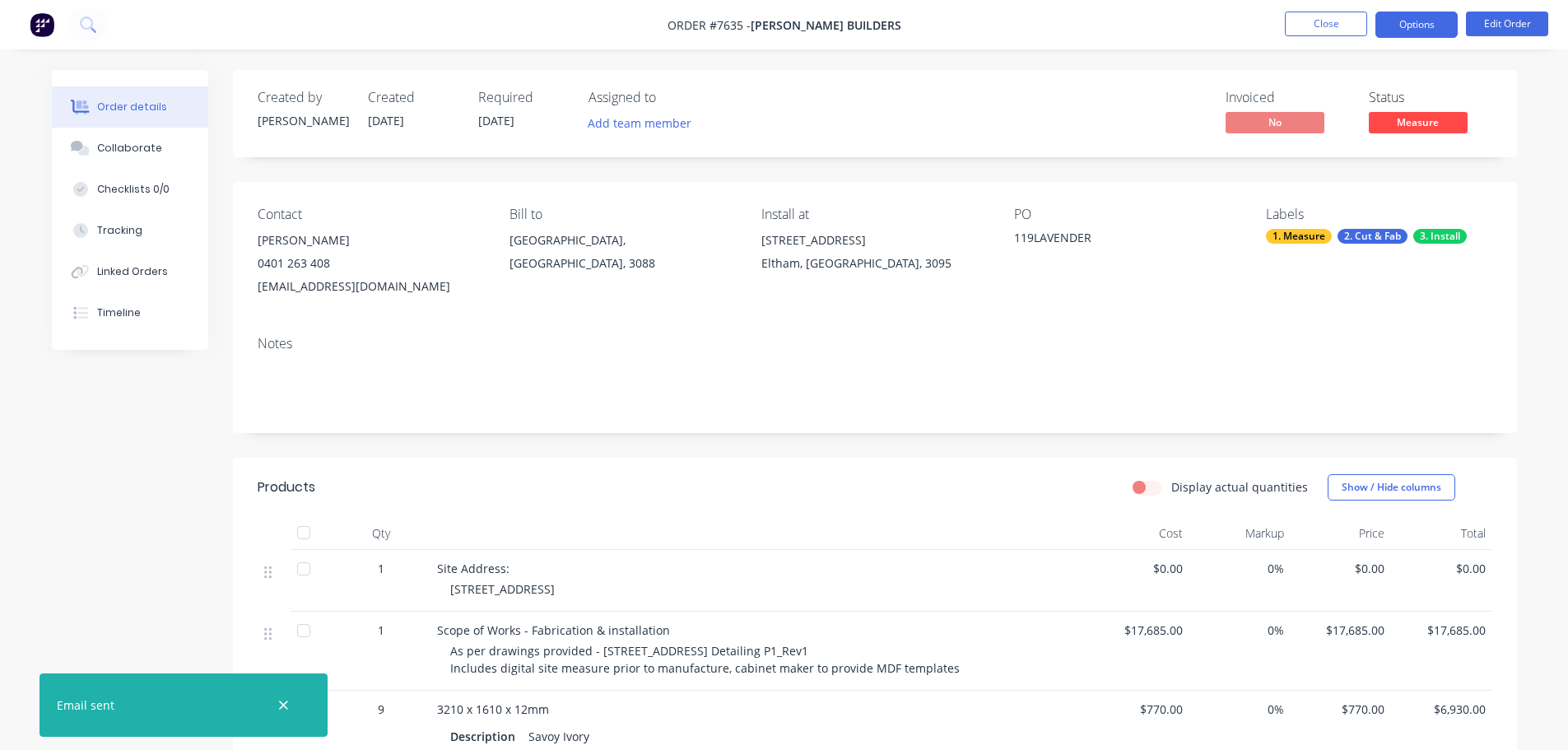
click at [1414, 25] on button "Options" at bounding box center [1417, 24] width 83 height 27
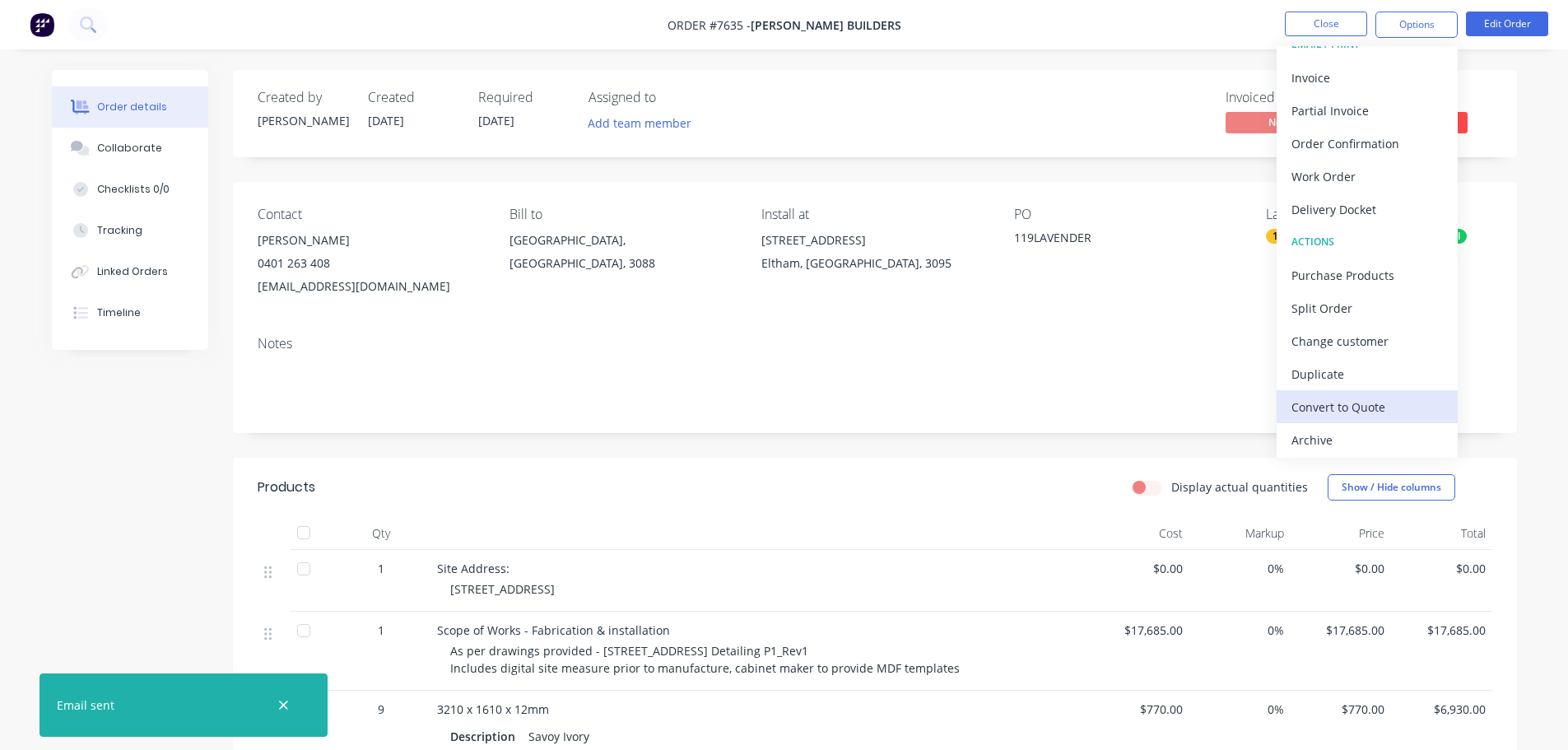
scroll to position [25, 0]
click at [1330, 402] on div "Convert to Quote" at bounding box center [1367, 405] width 151 height 24
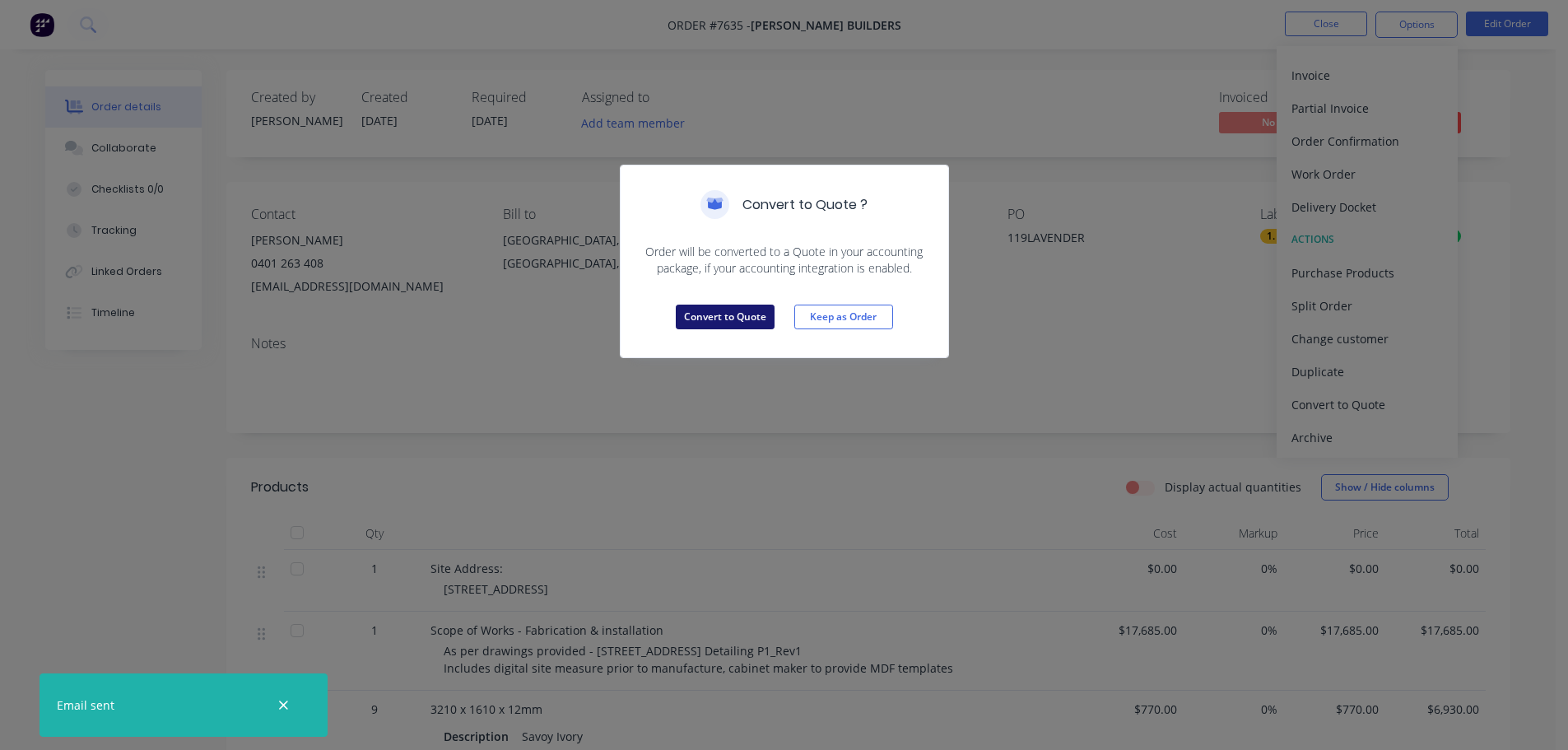
click at [722, 317] on button "Convert to Quote" at bounding box center [725, 317] width 99 height 25
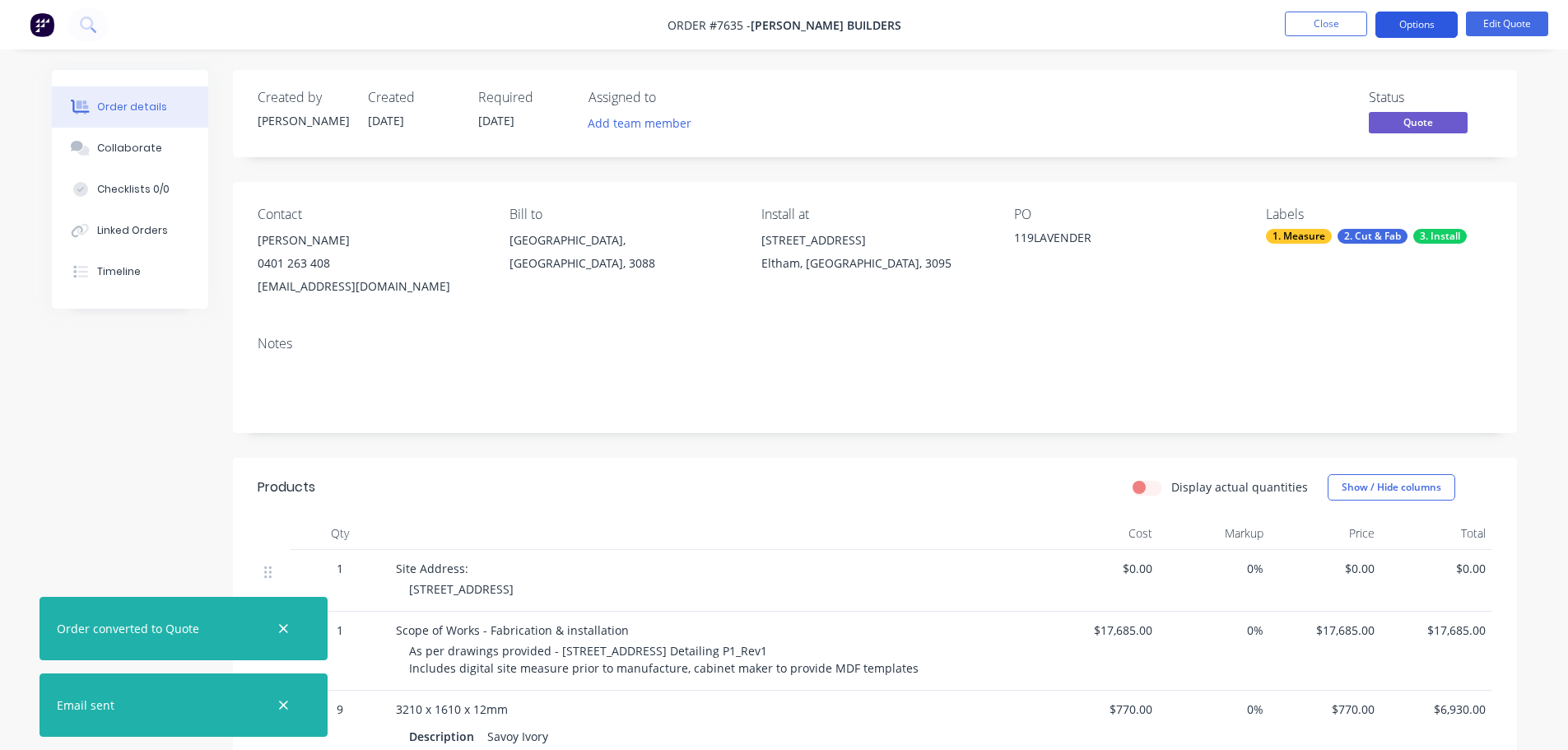
click at [1420, 22] on button "Options" at bounding box center [1417, 24] width 83 height 27
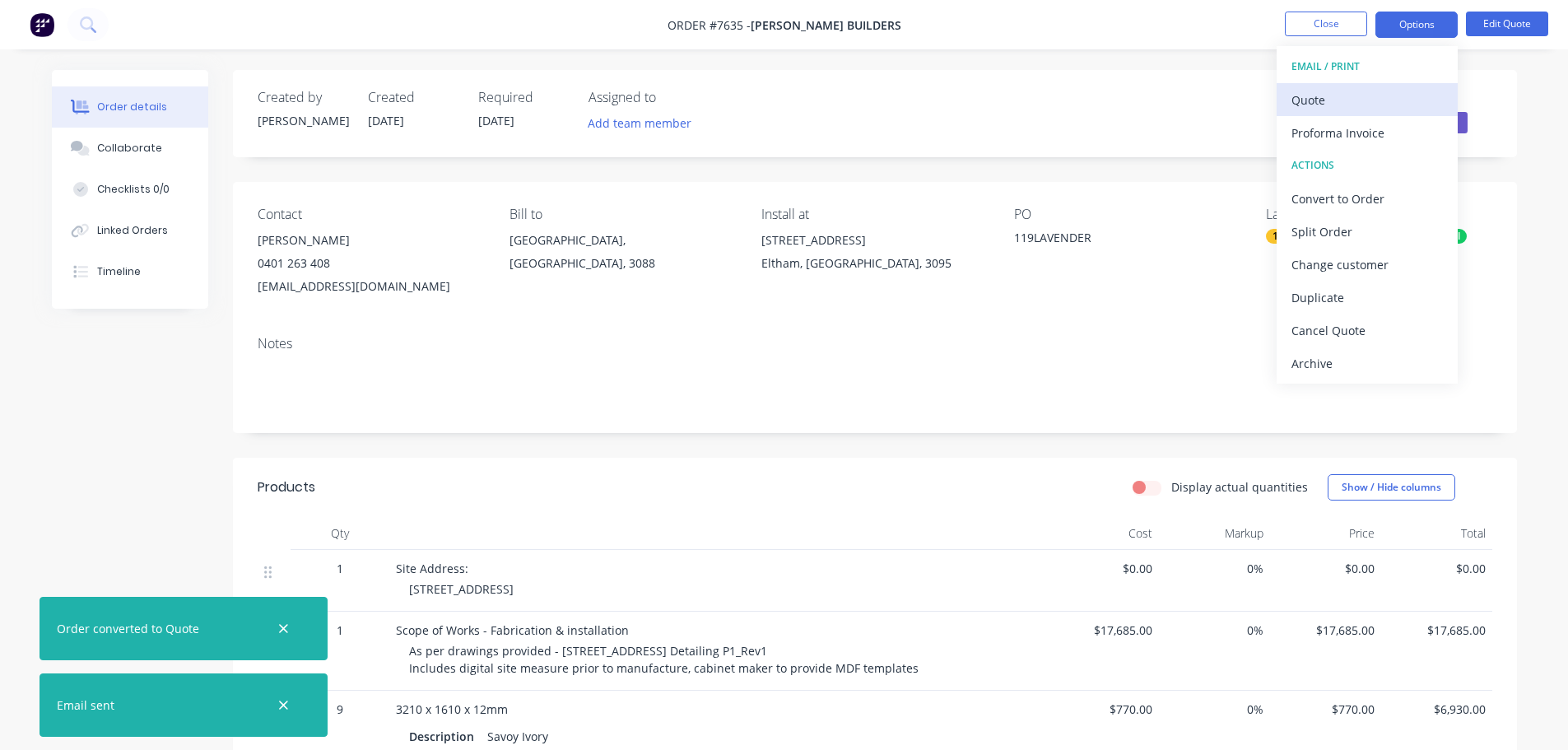
click at [1310, 101] on div "Quote" at bounding box center [1367, 100] width 151 height 24
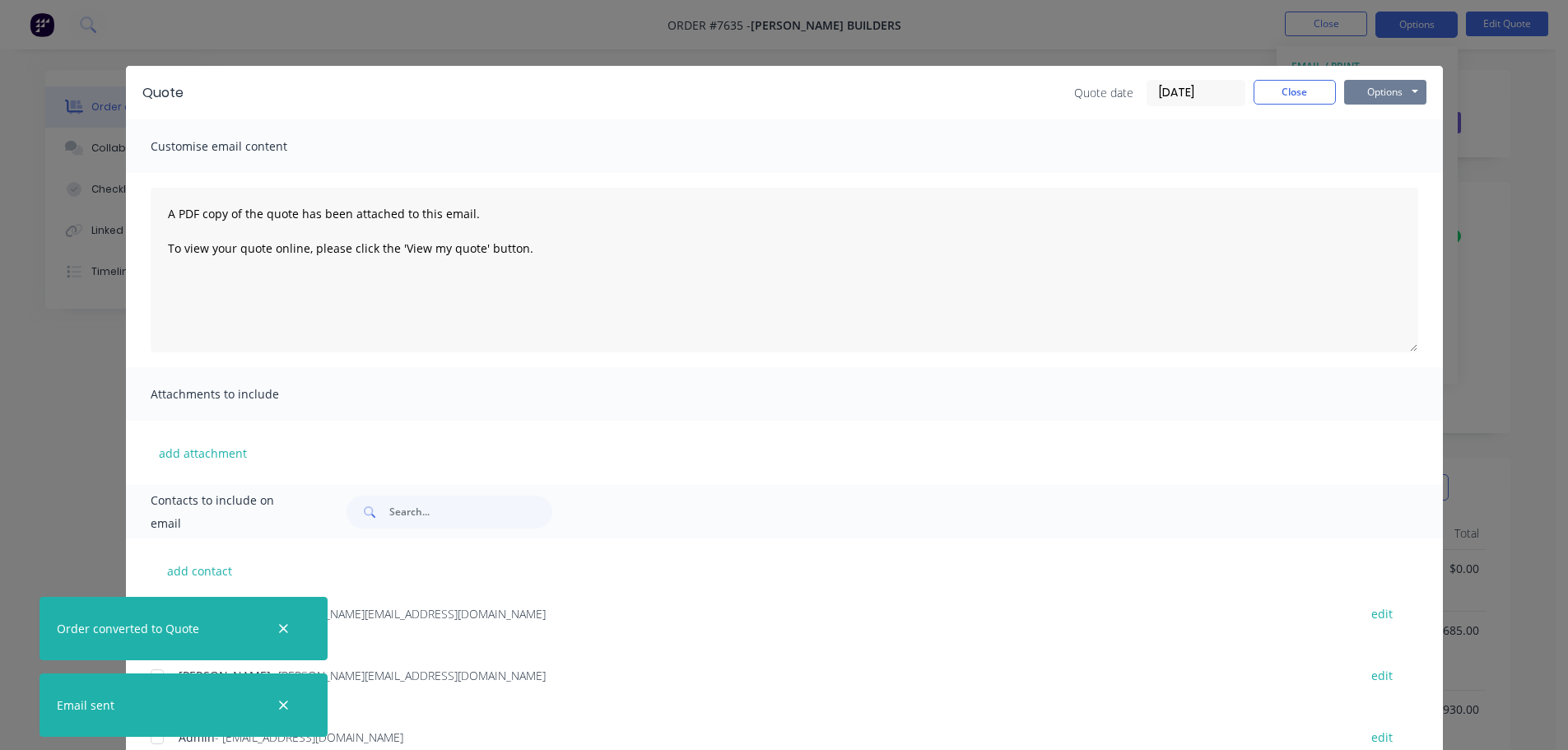
click at [1369, 88] on button "Options" at bounding box center [1385, 92] width 83 height 25
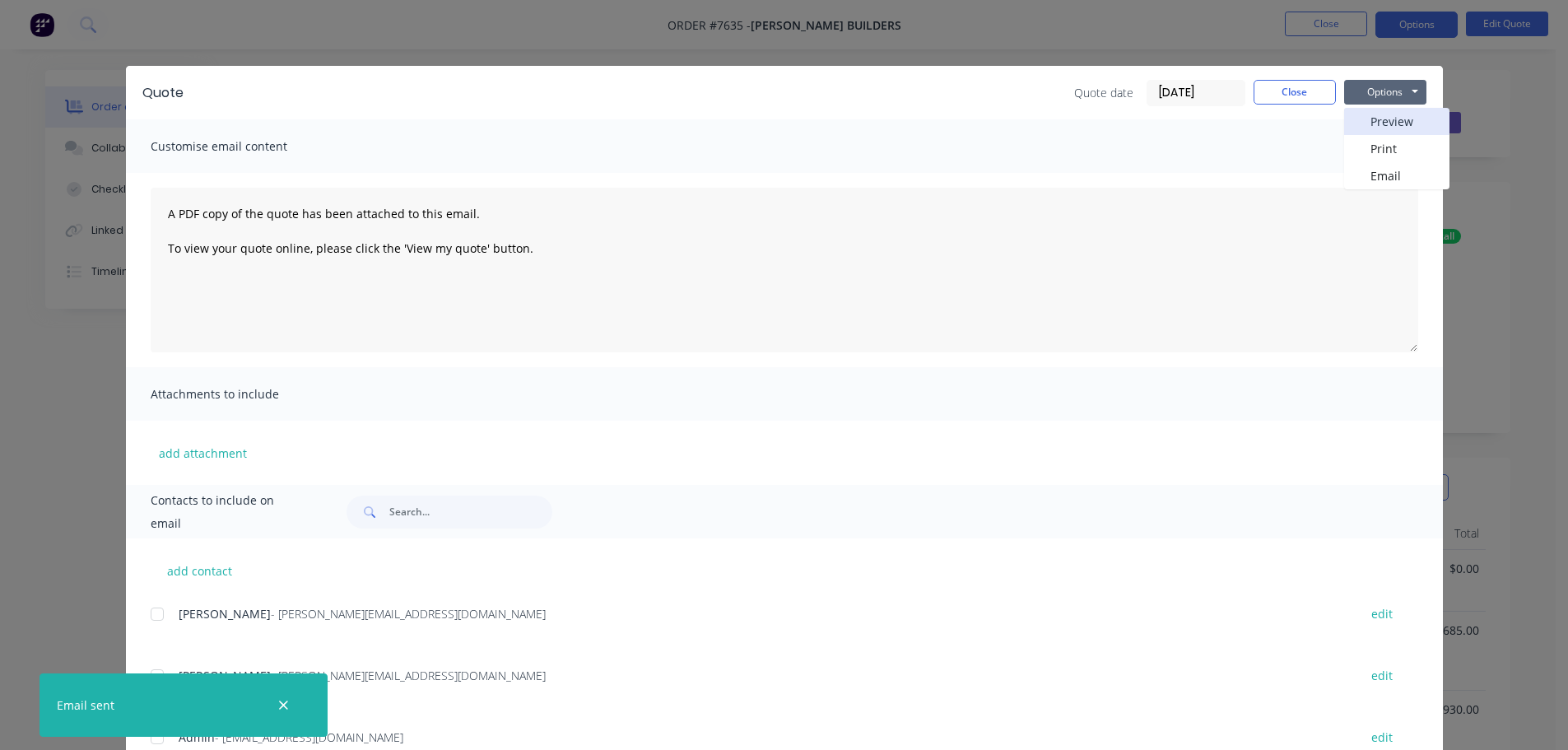
click at [1387, 118] on button "Preview" at bounding box center [1396, 121] width 106 height 28
click at [1284, 91] on button "Close" at bounding box center [1295, 92] width 83 height 25
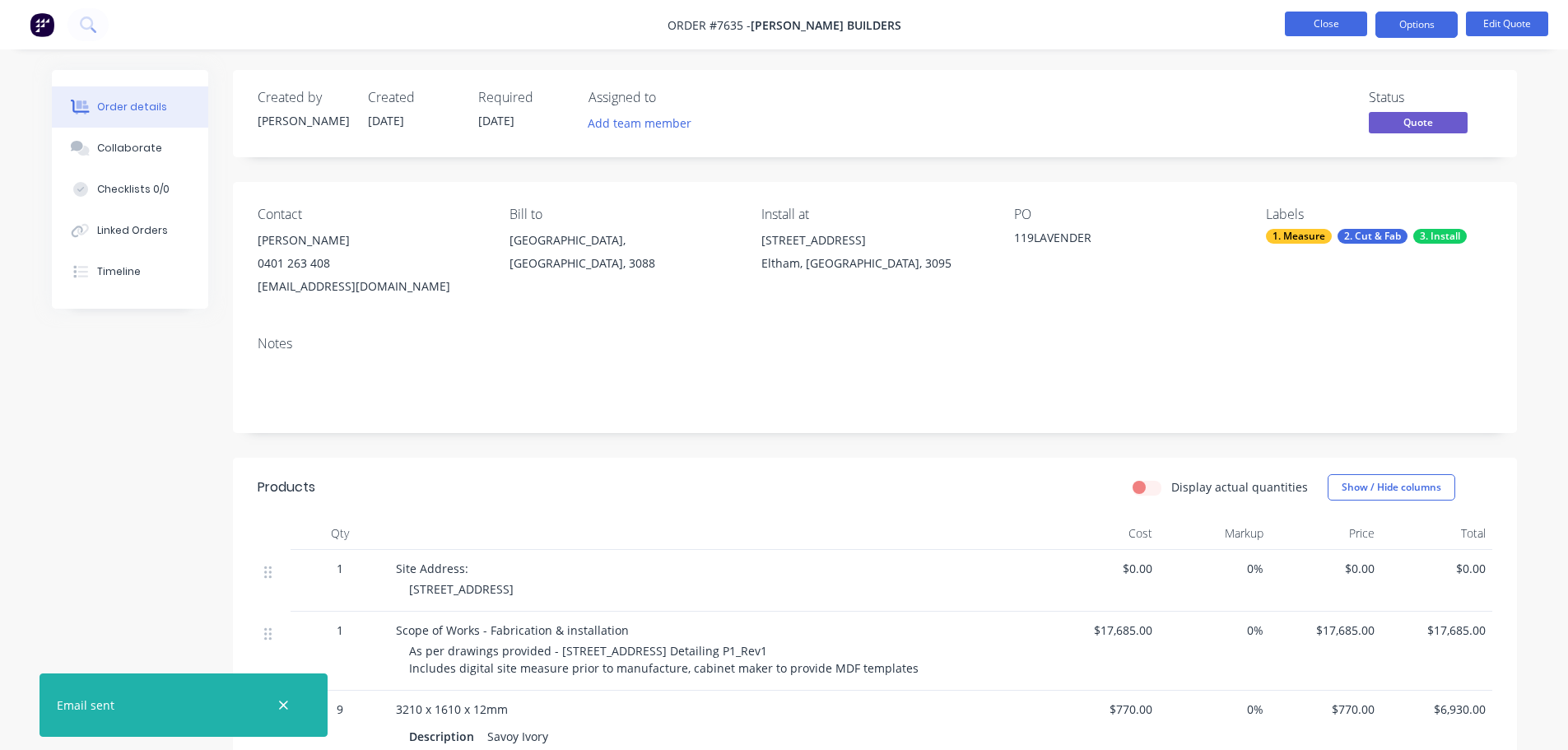
click at [1330, 24] on button "Close" at bounding box center [1326, 23] width 83 height 25
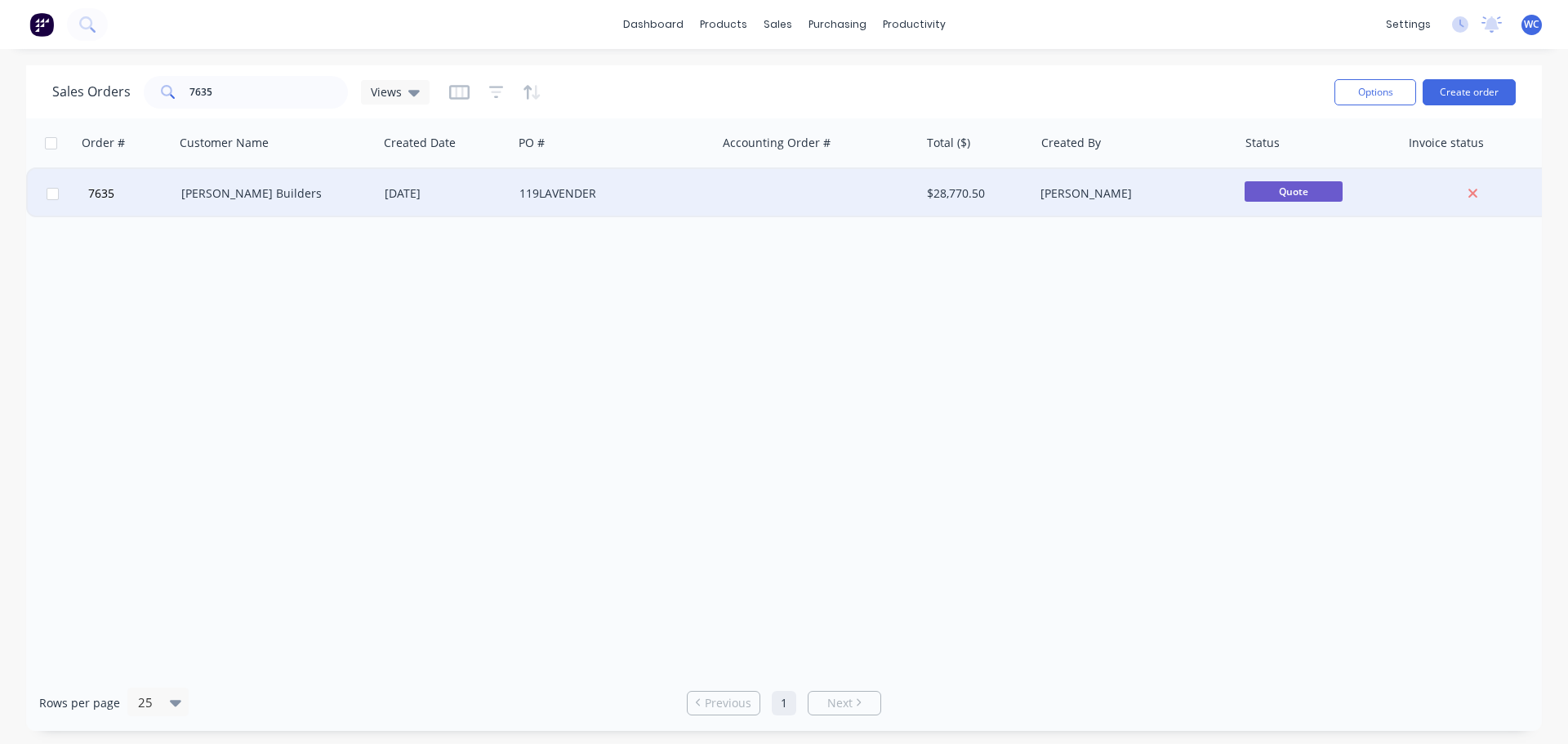
click at [1281, 188] on span "Quote" at bounding box center [1293, 192] width 98 height 20
click at [665, 192] on div "119LAVENDER" at bounding box center [610, 193] width 182 height 16
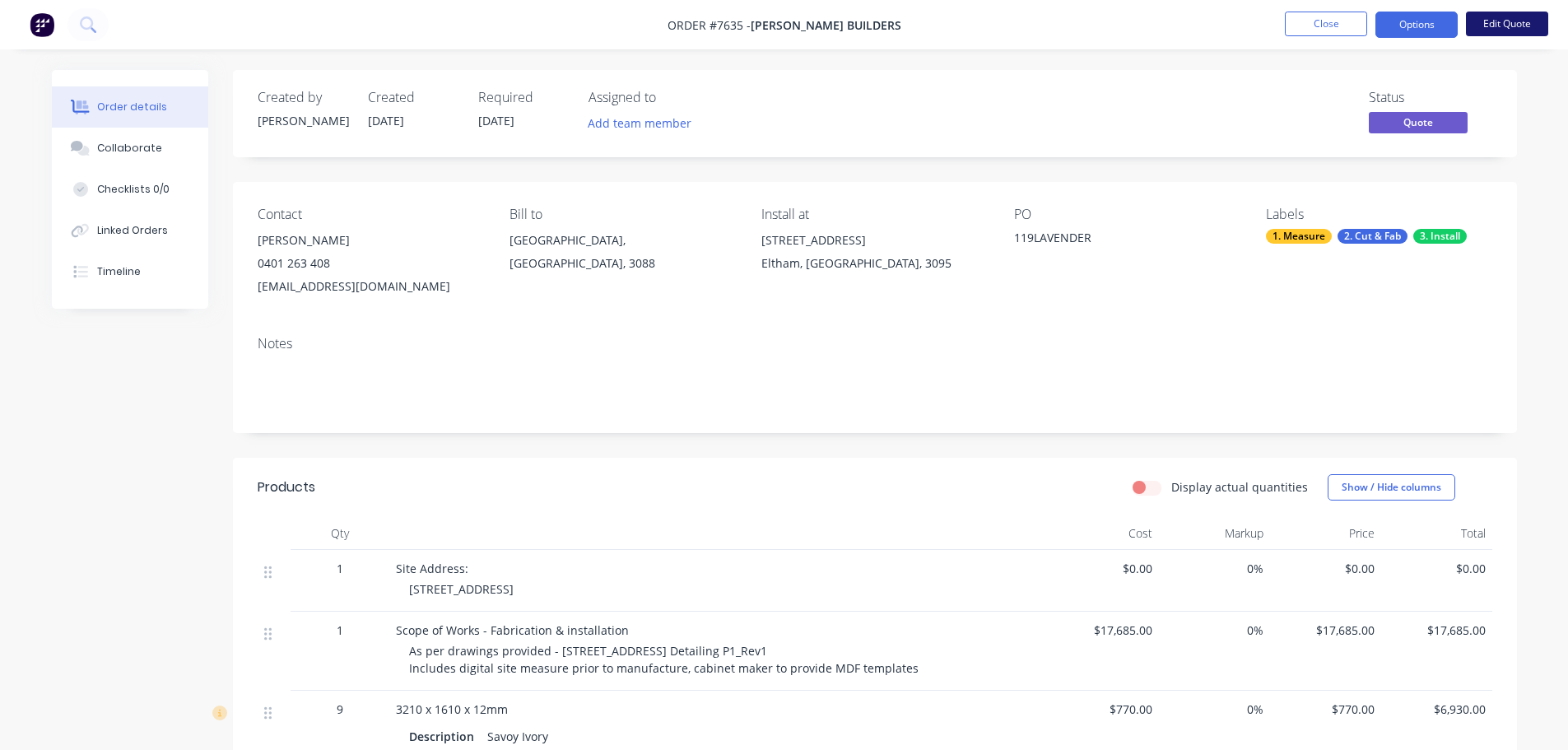
click at [1509, 22] on button "Edit Quote" at bounding box center [1507, 23] width 83 height 25
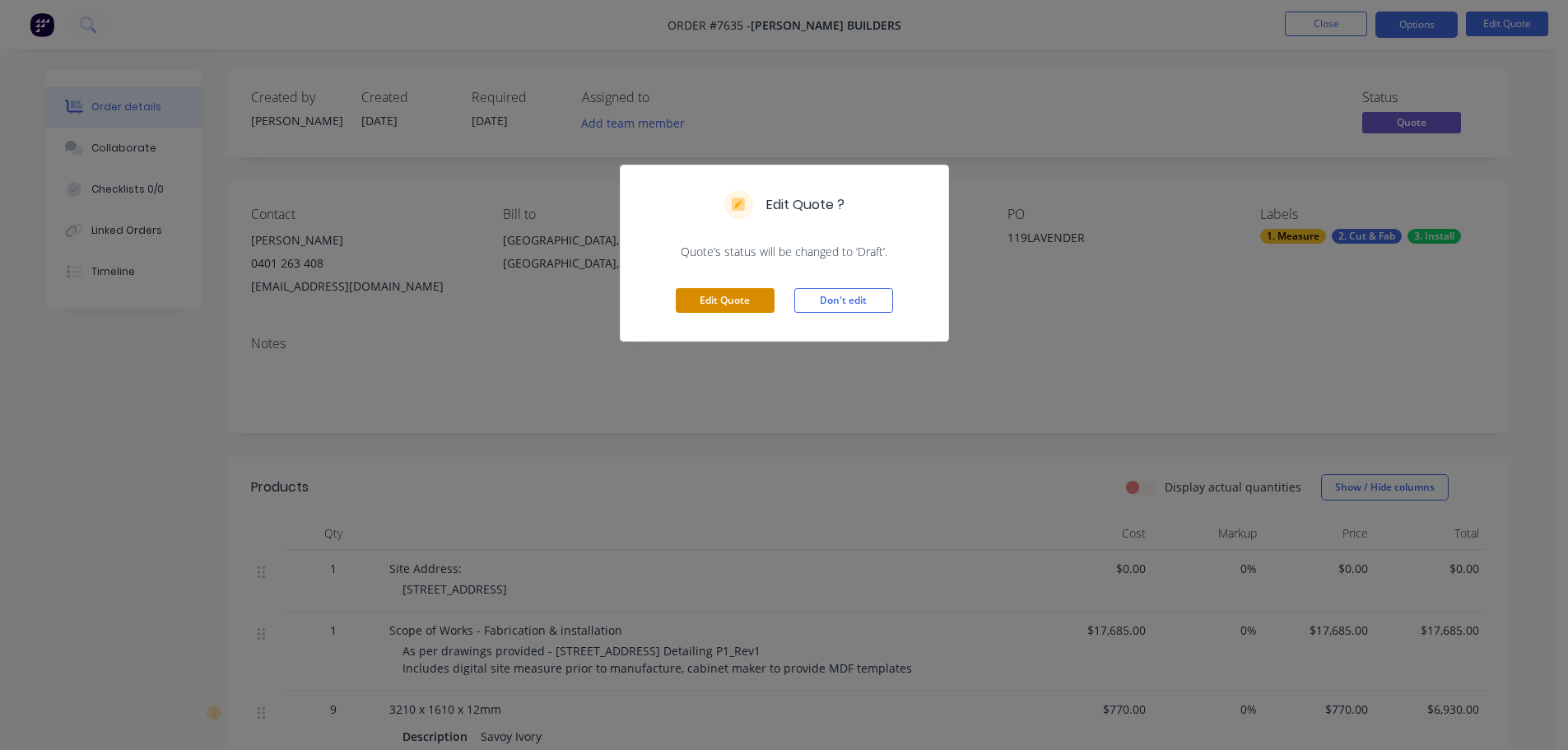
click at [725, 297] on button "Edit Quote" at bounding box center [725, 300] width 99 height 25
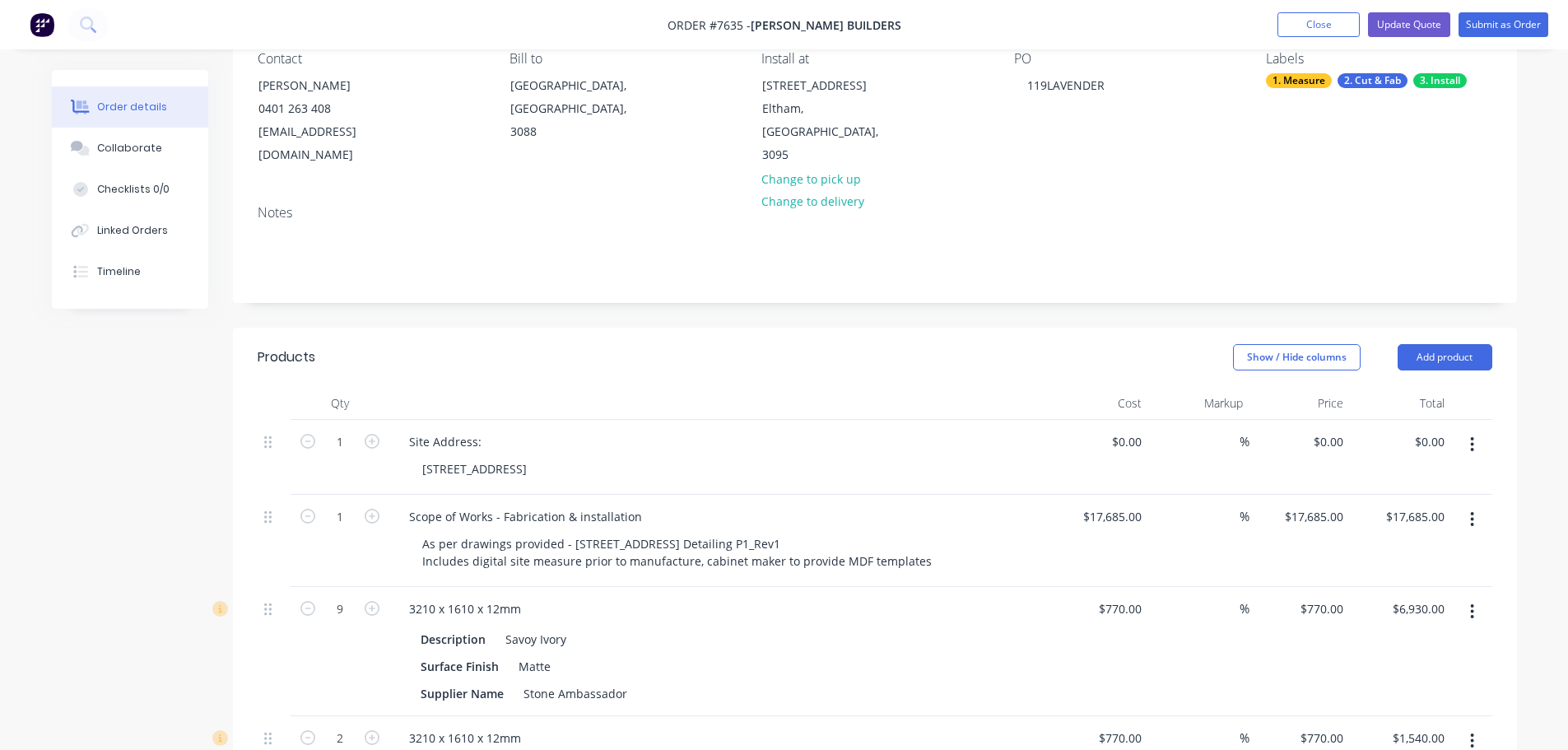
scroll to position [164, 0]
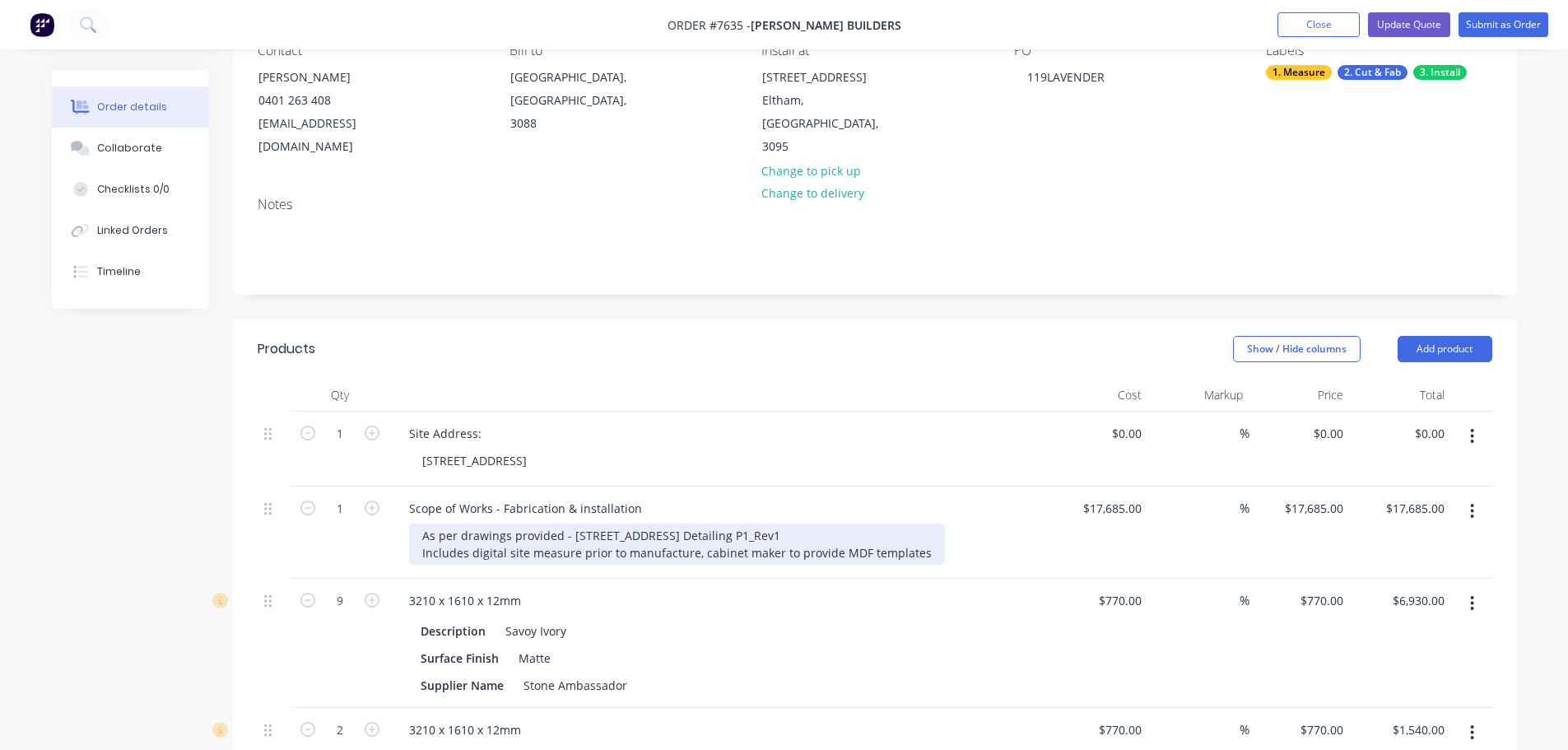
click at [922, 530] on div "As per drawings provided - [STREET_ADDRESS] Detailing P1_Rev1 Includes digital …" at bounding box center [677, 544] width 536 height 41
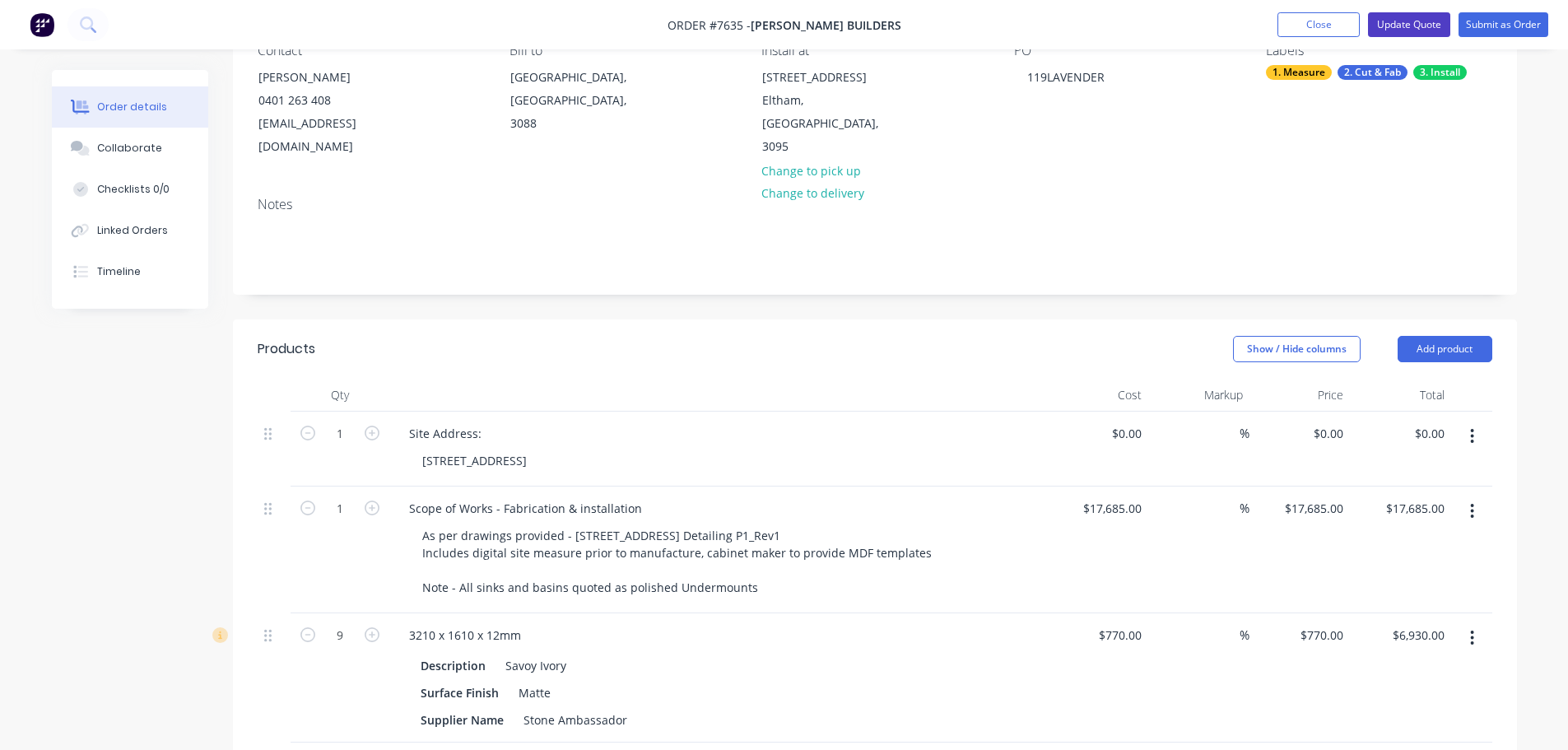
click at [1394, 22] on button "Update Quote" at bounding box center [1409, 24] width 83 height 25
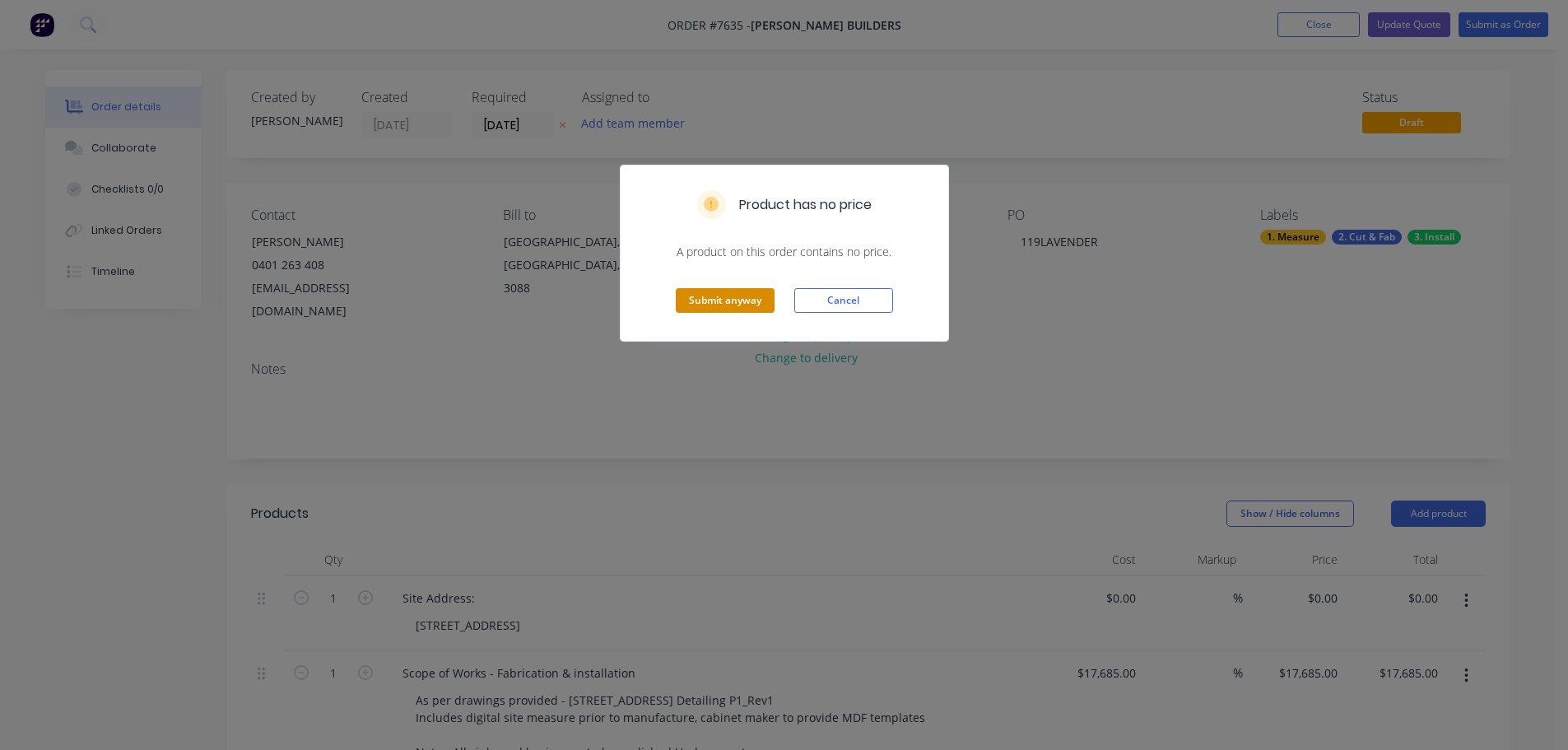
click at [699, 300] on button "Submit anyway" at bounding box center [725, 300] width 99 height 25
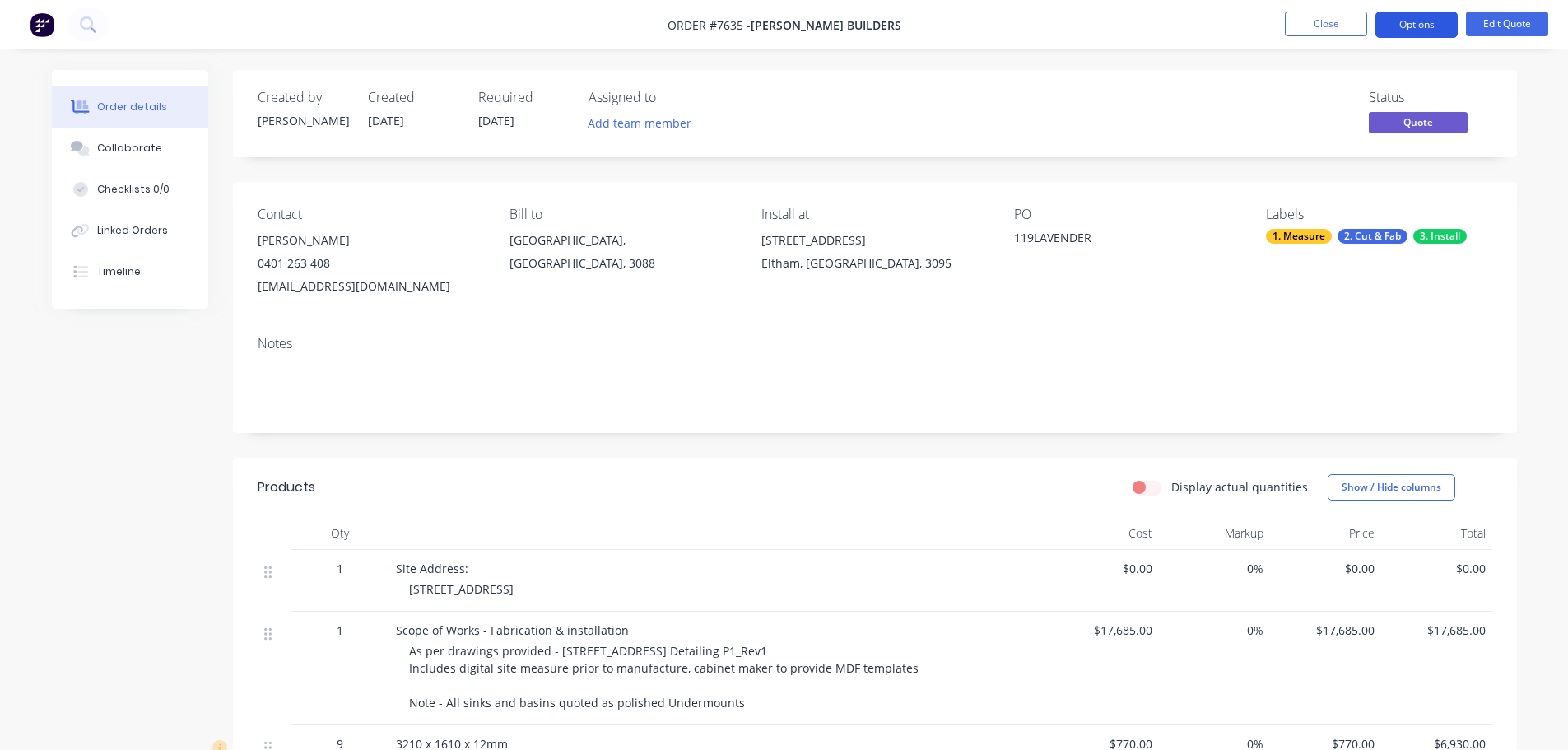
click at [1424, 24] on button "Options" at bounding box center [1417, 24] width 83 height 27
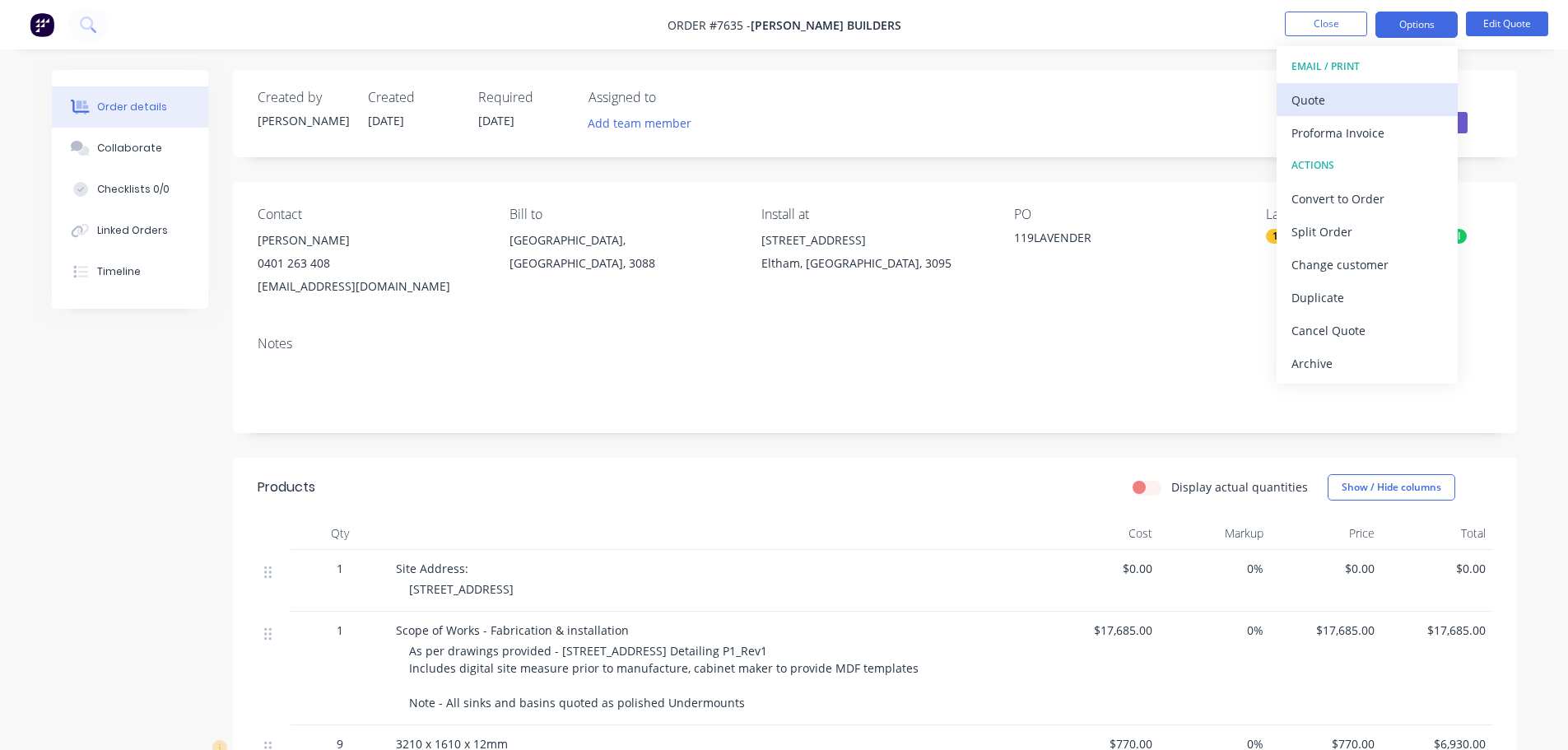
click at [1344, 98] on div "Quote" at bounding box center [1367, 100] width 151 height 24
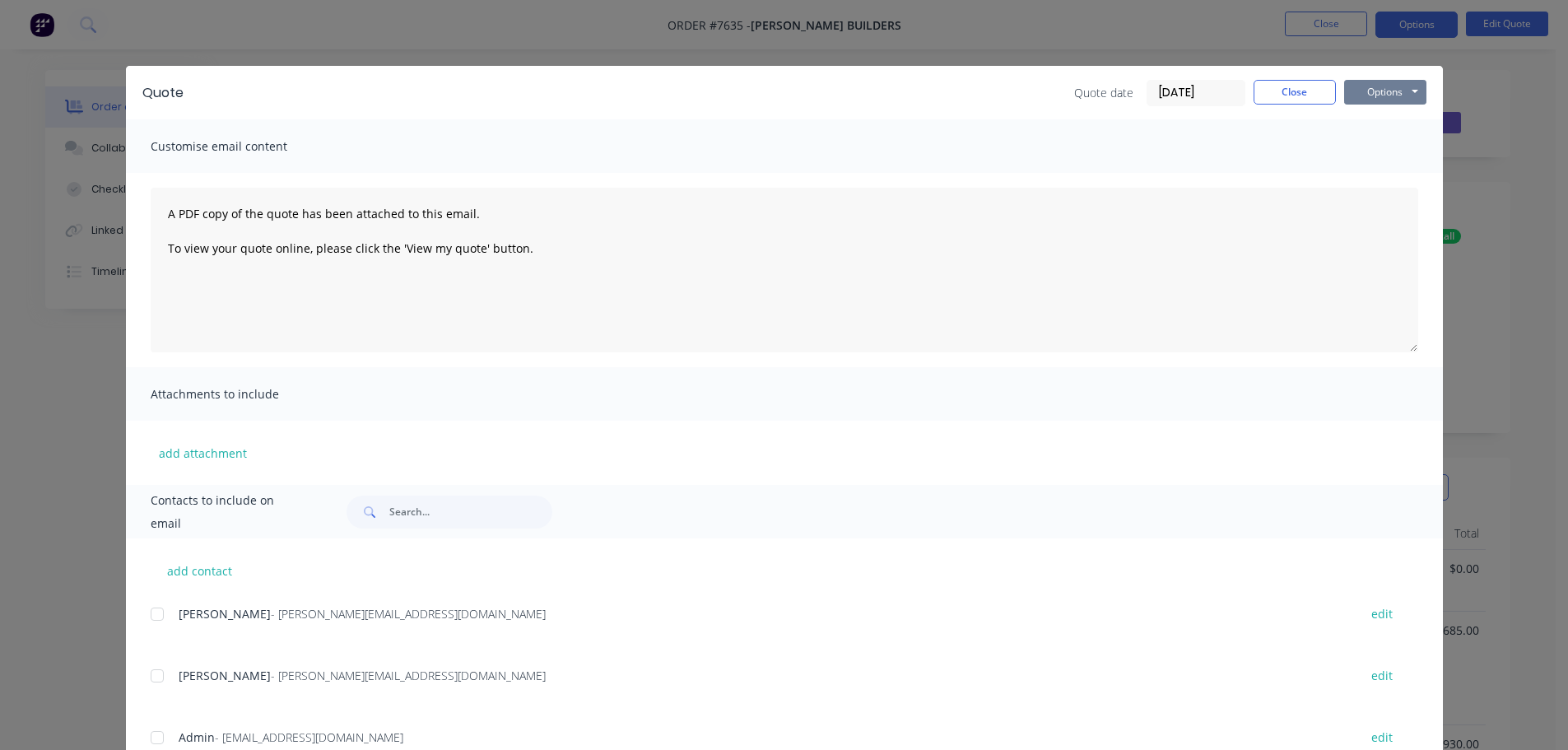
click at [1372, 88] on button "Options" at bounding box center [1385, 92] width 83 height 25
click at [1374, 120] on button "Preview" at bounding box center [1396, 121] width 106 height 28
click at [1299, 88] on button "Close" at bounding box center [1295, 92] width 83 height 25
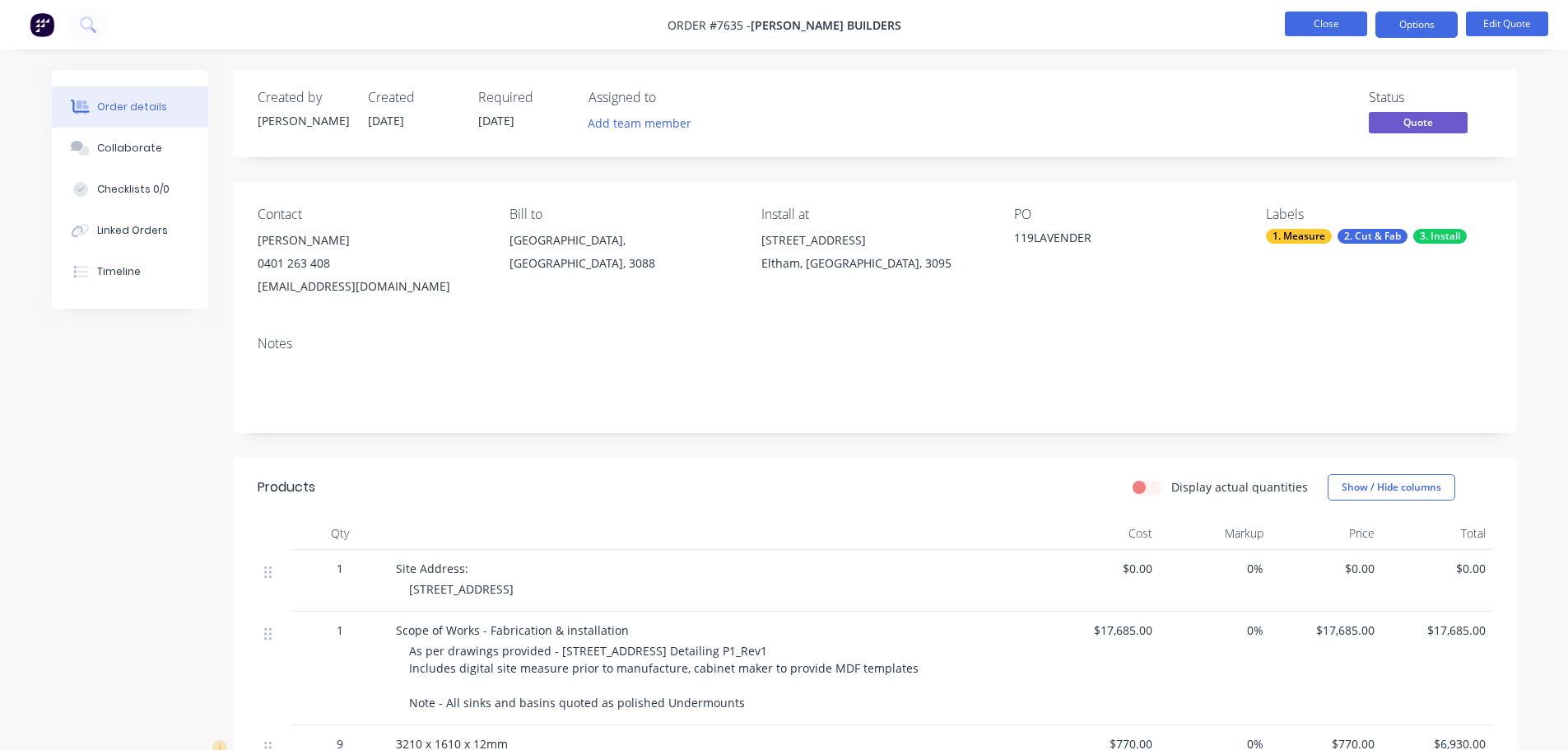
click at [1336, 23] on button "Close" at bounding box center [1326, 23] width 83 height 25
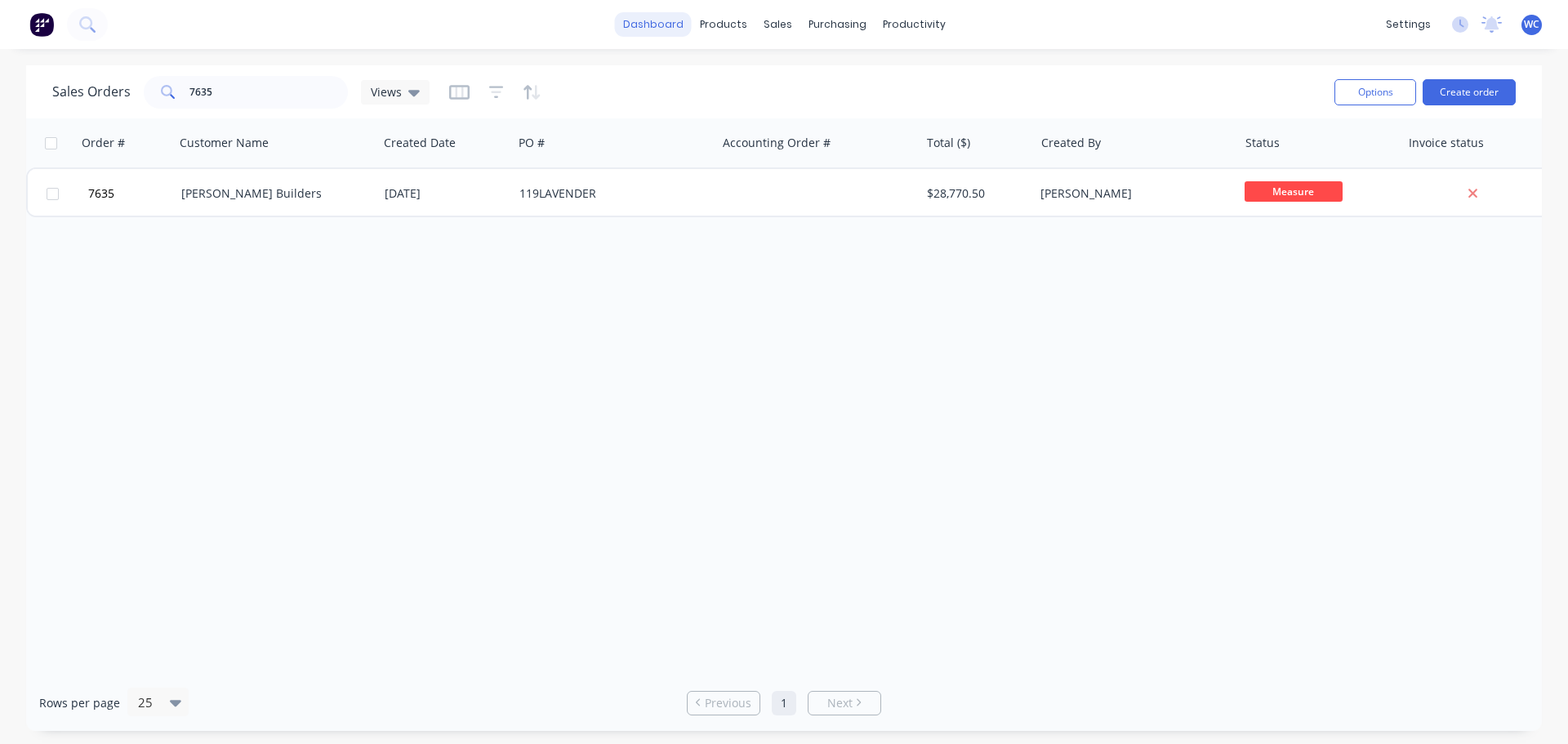
click at [659, 20] on link "dashboard" at bounding box center [653, 24] width 77 height 25
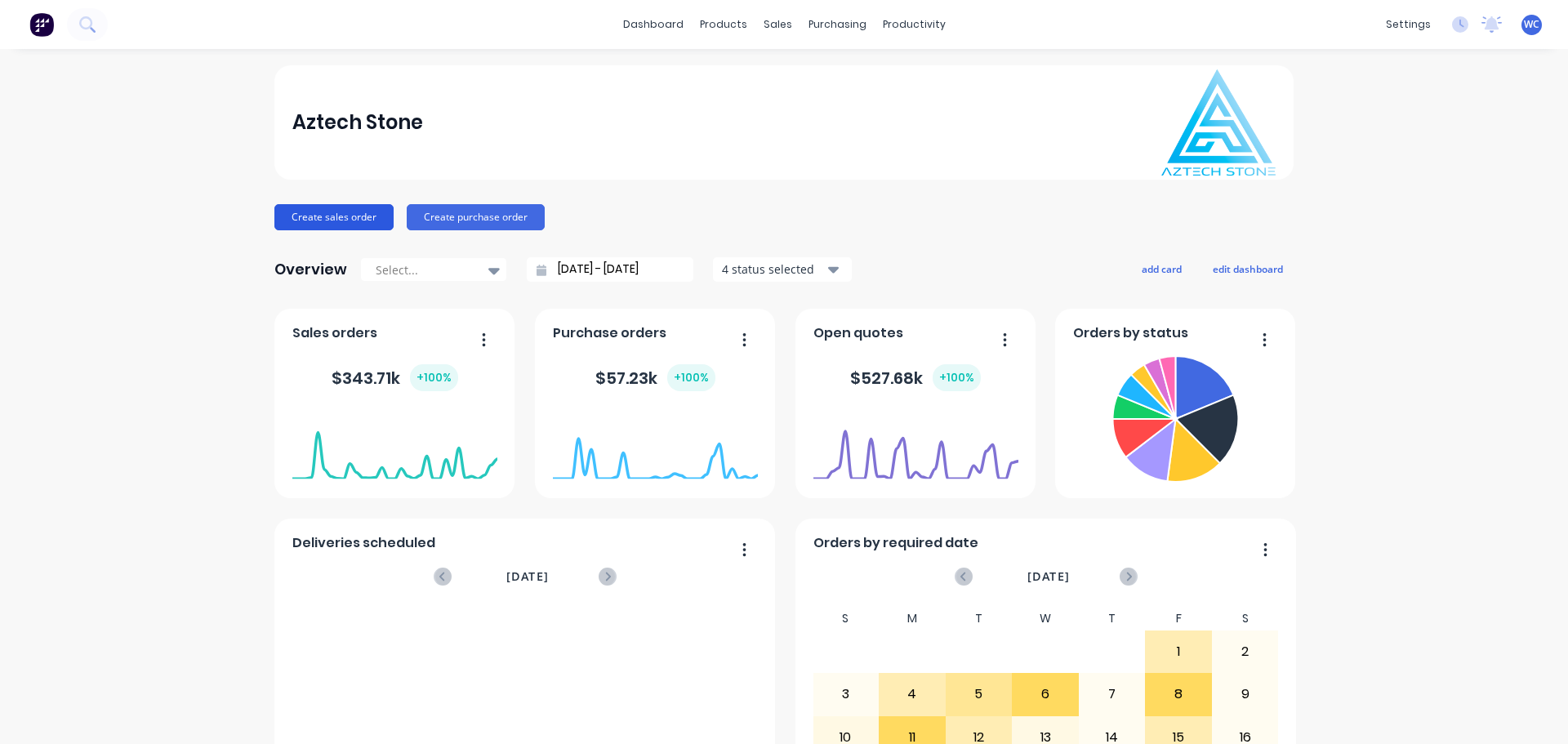
click at [357, 212] on button "Create sales order" at bounding box center [334, 217] width 119 height 26
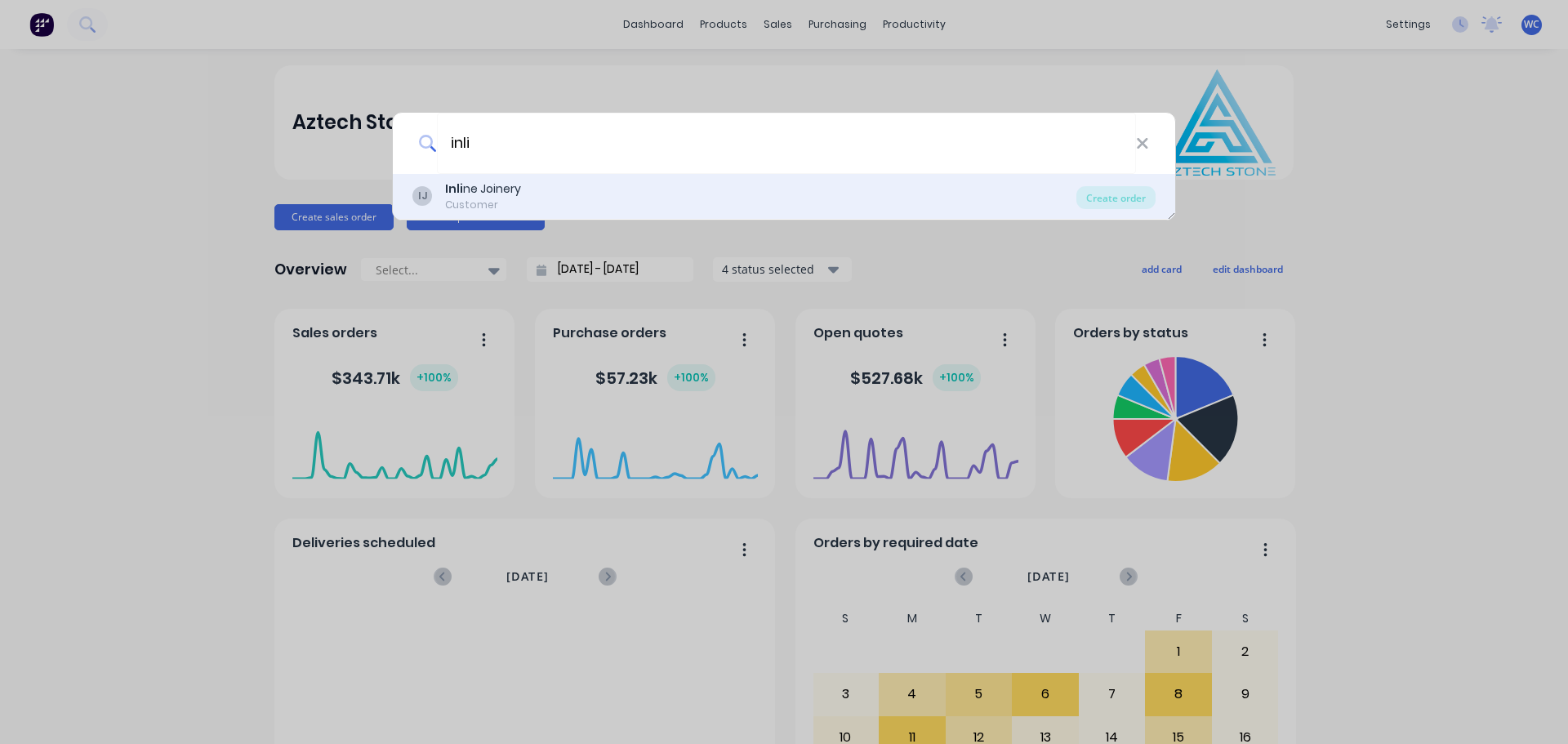
type input "inli"
click at [473, 183] on div "Inli ne Joinery" at bounding box center [483, 189] width 76 height 17
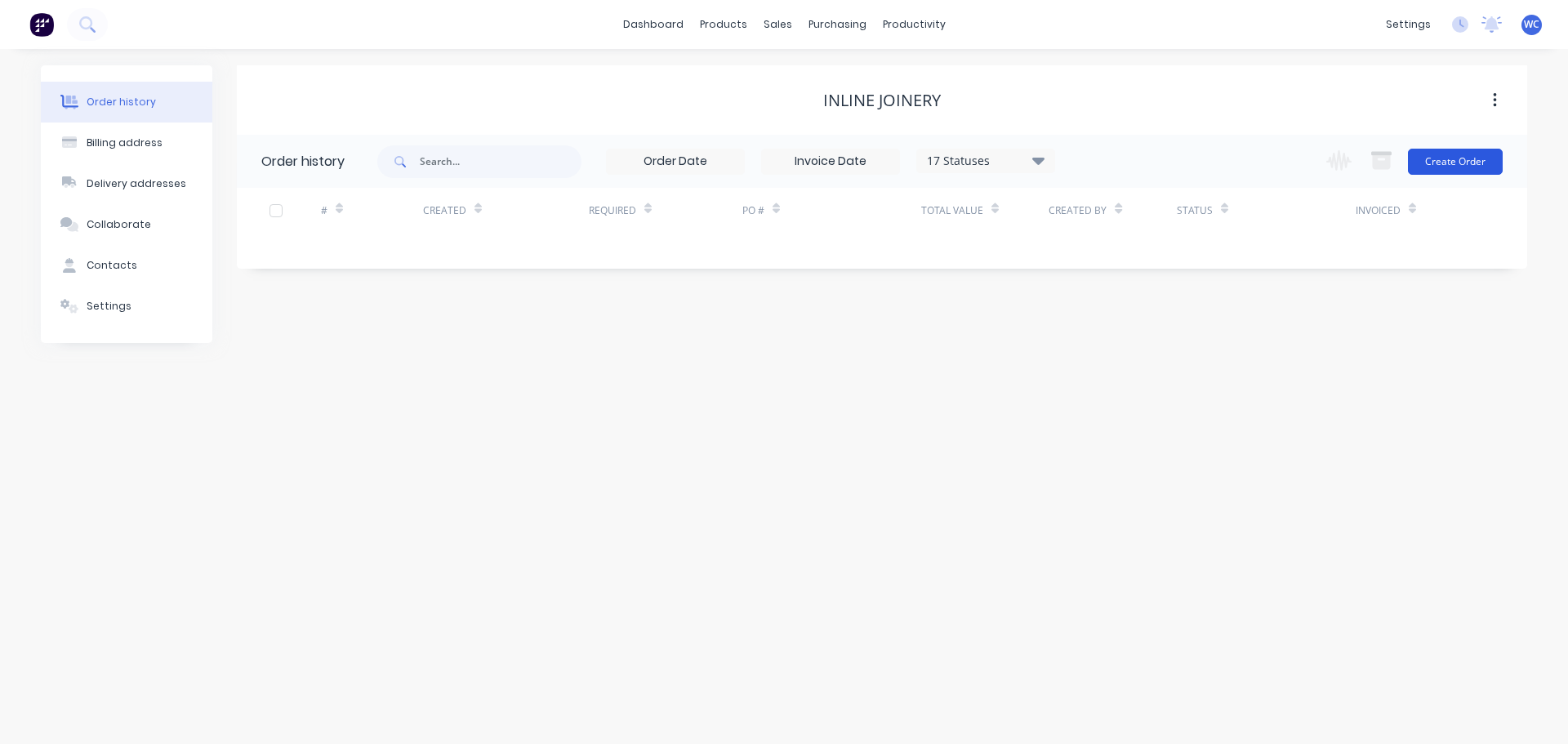
click at [1450, 156] on button "Create Order" at bounding box center [1455, 161] width 95 height 26
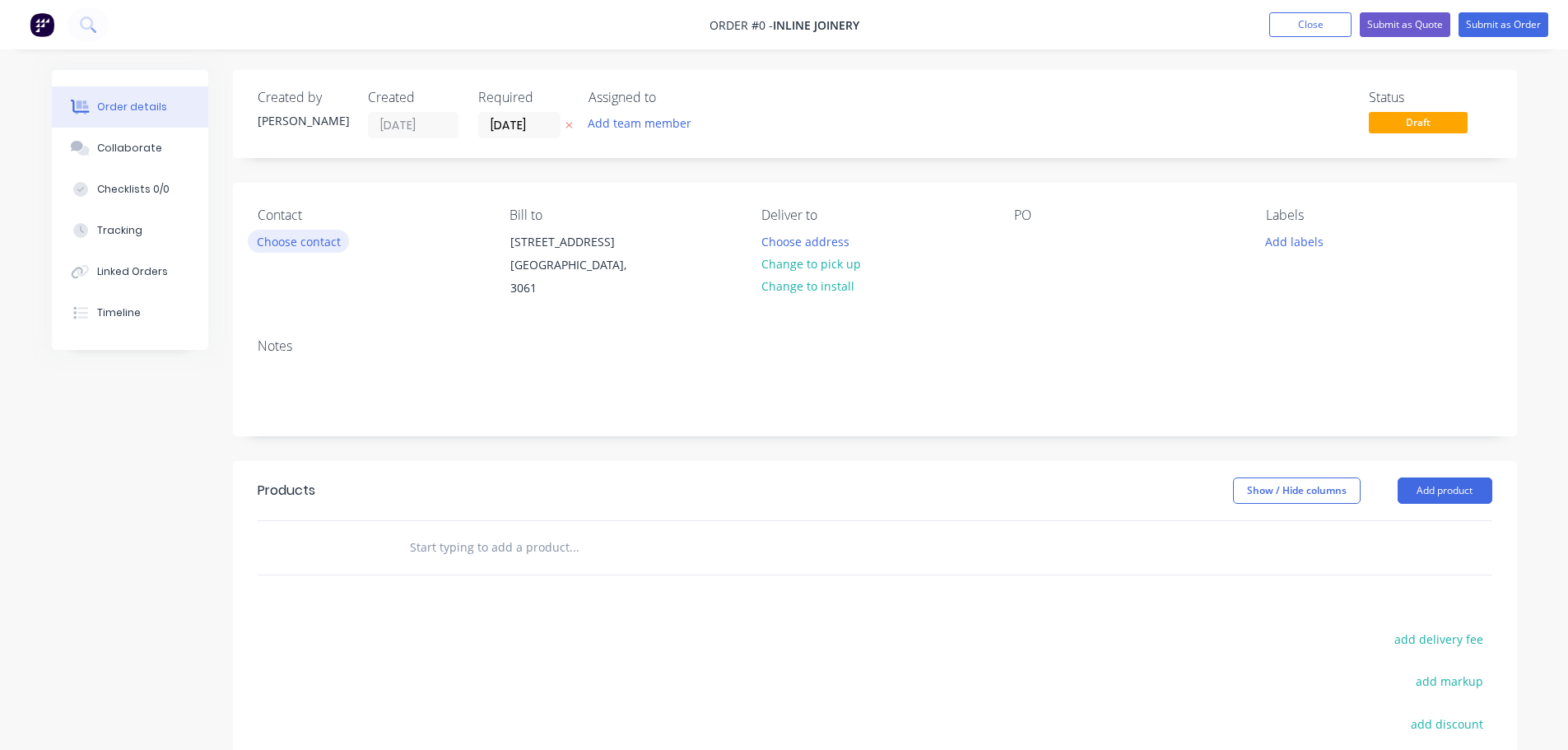
click at [309, 243] on button "Choose contact" at bounding box center [298, 241] width 101 height 22
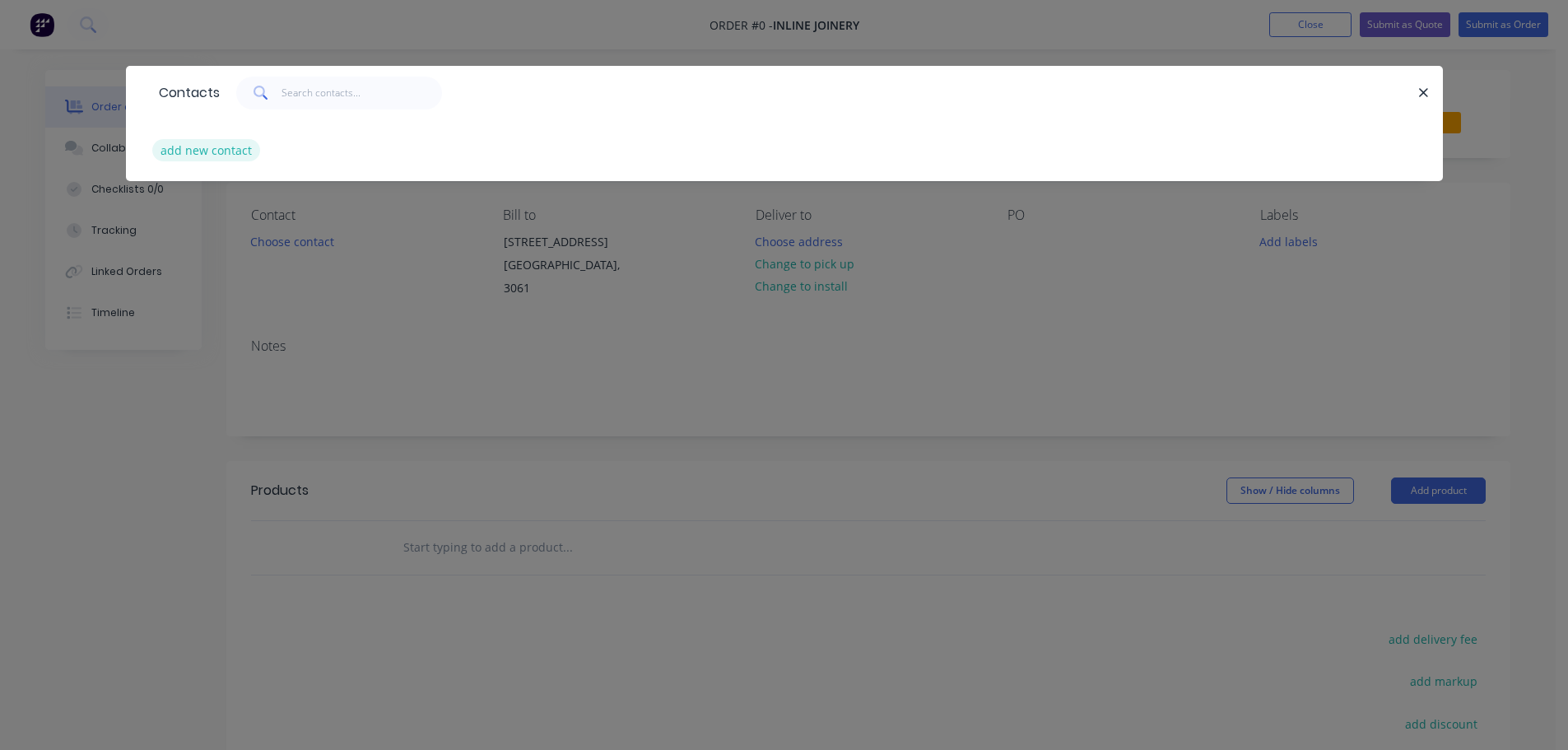
click at [220, 149] on button "add new contact" at bounding box center [206, 151] width 108 height 22
select select "AU"
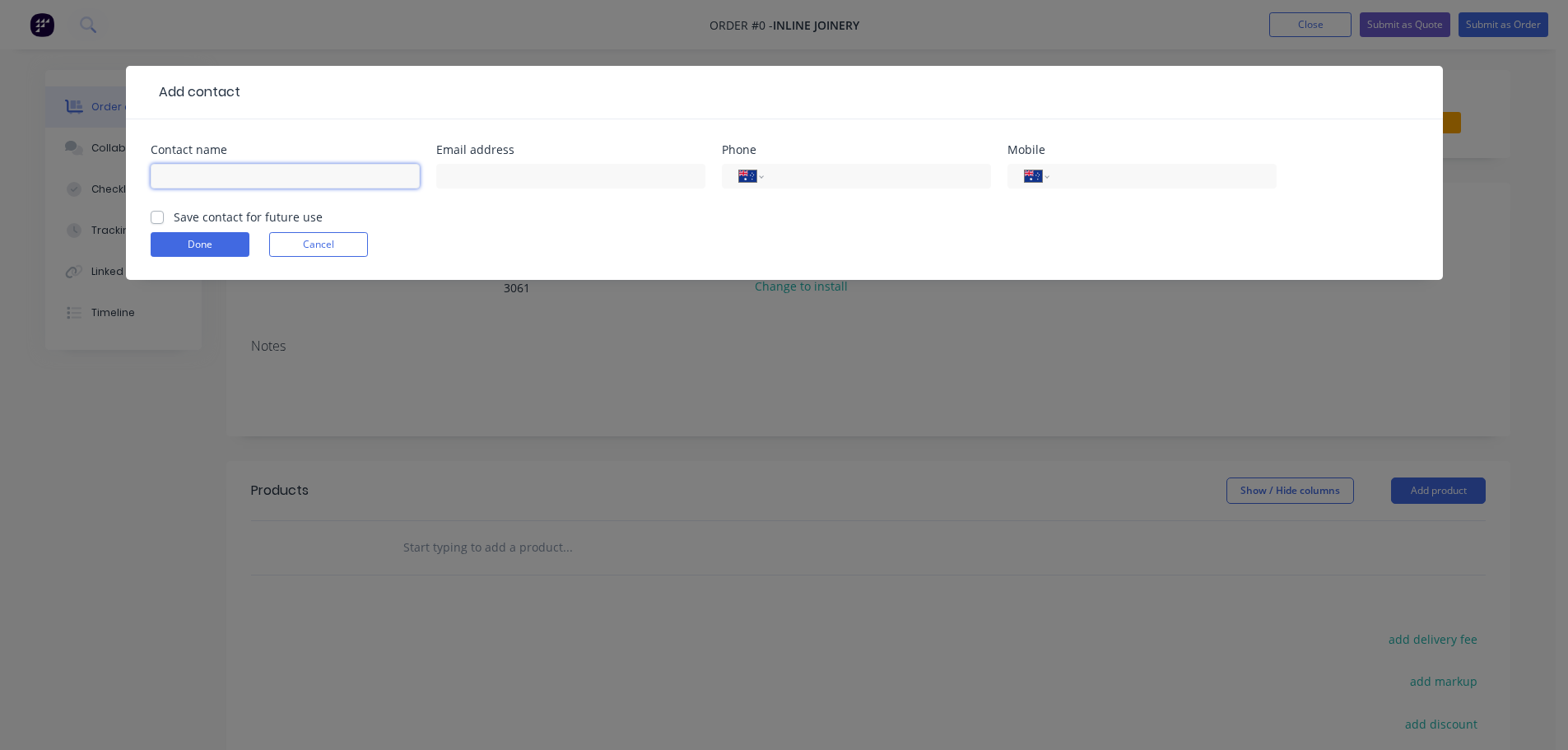
click at [177, 179] on input "text" at bounding box center [285, 176] width 269 height 25
type input "[PERSON_NAME]"
click at [445, 174] on input "text" at bounding box center [570, 176] width 269 height 25
click at [500, 175] on input "text" at bounding box center [570, 176] width 269 height 25
paste input "[EMAIL_ADDRESS][DOMAIN_NAME]"
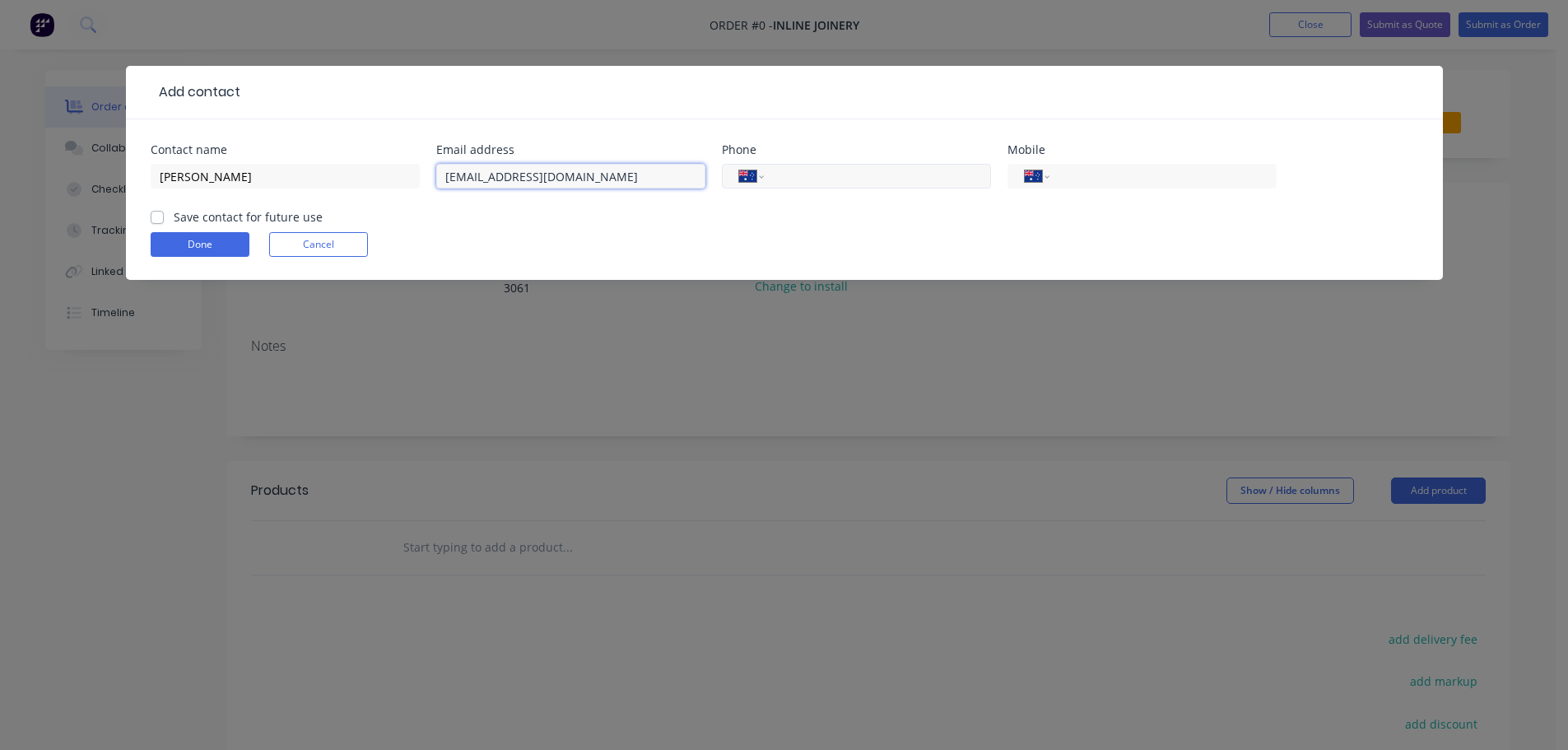
type input "[EMAIL_ADDRESS][DOMAIN_NAME]"
click at [810, 180] on input "tel" at bounding box center [874, 176] width 198 height 19
click at [1106, 181] on input "tel" at bounding box center [1160, 176] width 198 height 19
paste input "0412 324 264"
type input "0412 324 264"
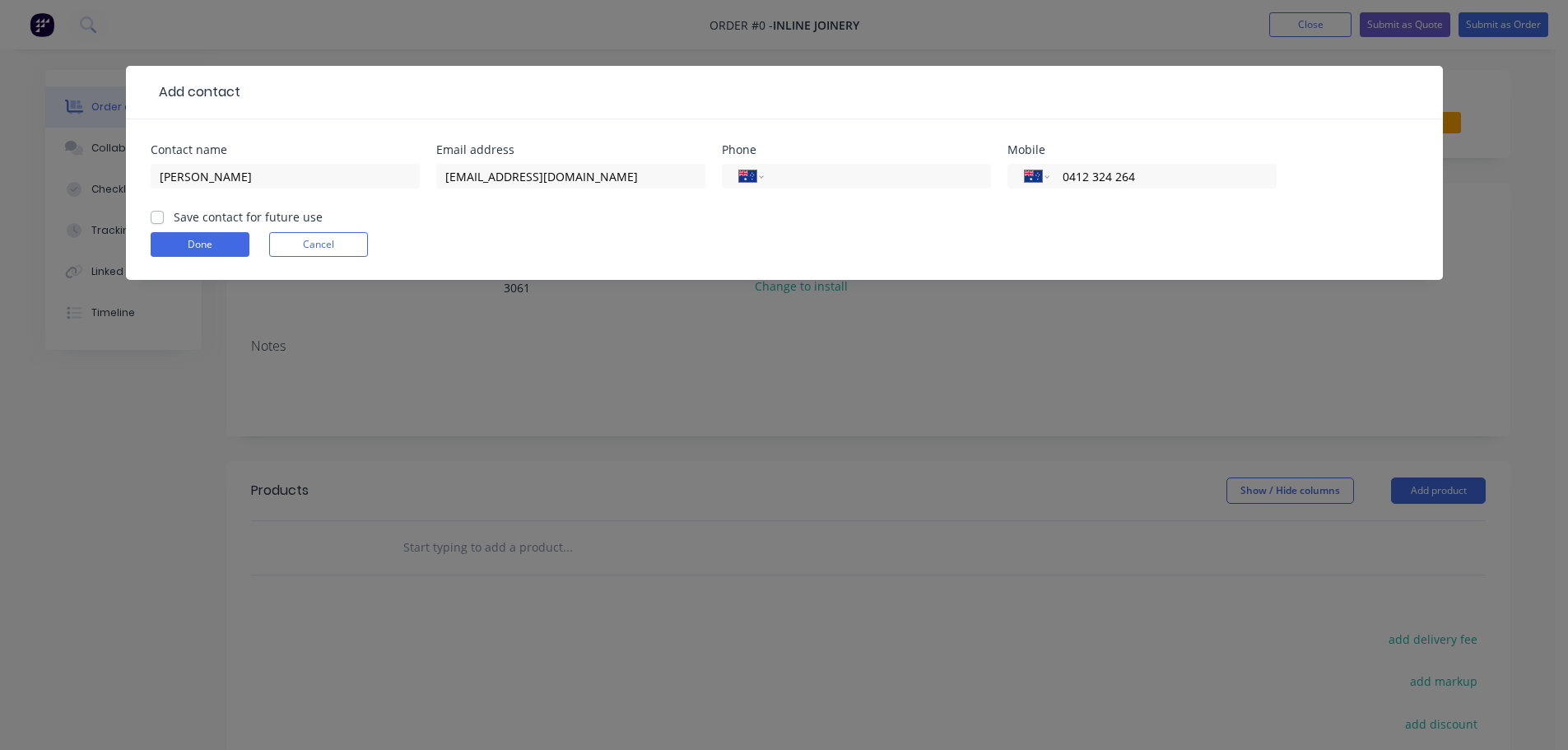
click at [174, 216] on label "Save contact for future use" at bounding box center [248, 217] width 149 height 17
click at [156, 216] on input "Save contact for future use" at bounding box center [156, 216] width 13 height 15
checkbox input "true"
click at [189, 245] on button "Done" at bounding box center [199, 244] width 99 height 25
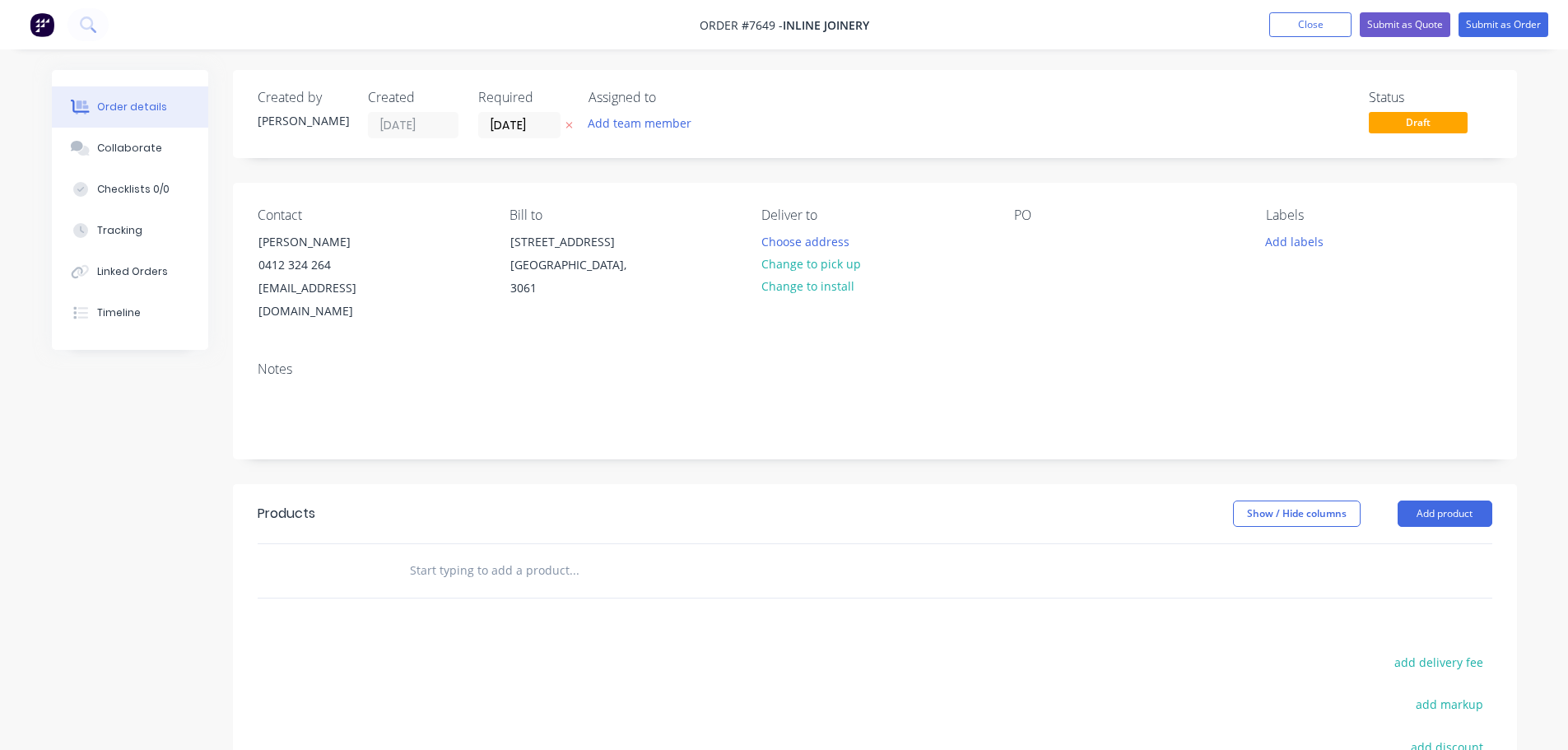
click at [477, 554] on input "text" at bounding box center [573, 570] width 329 height 33
click at [466, 554] on input "text" at bounding box center [573, 570] width 329 height 33
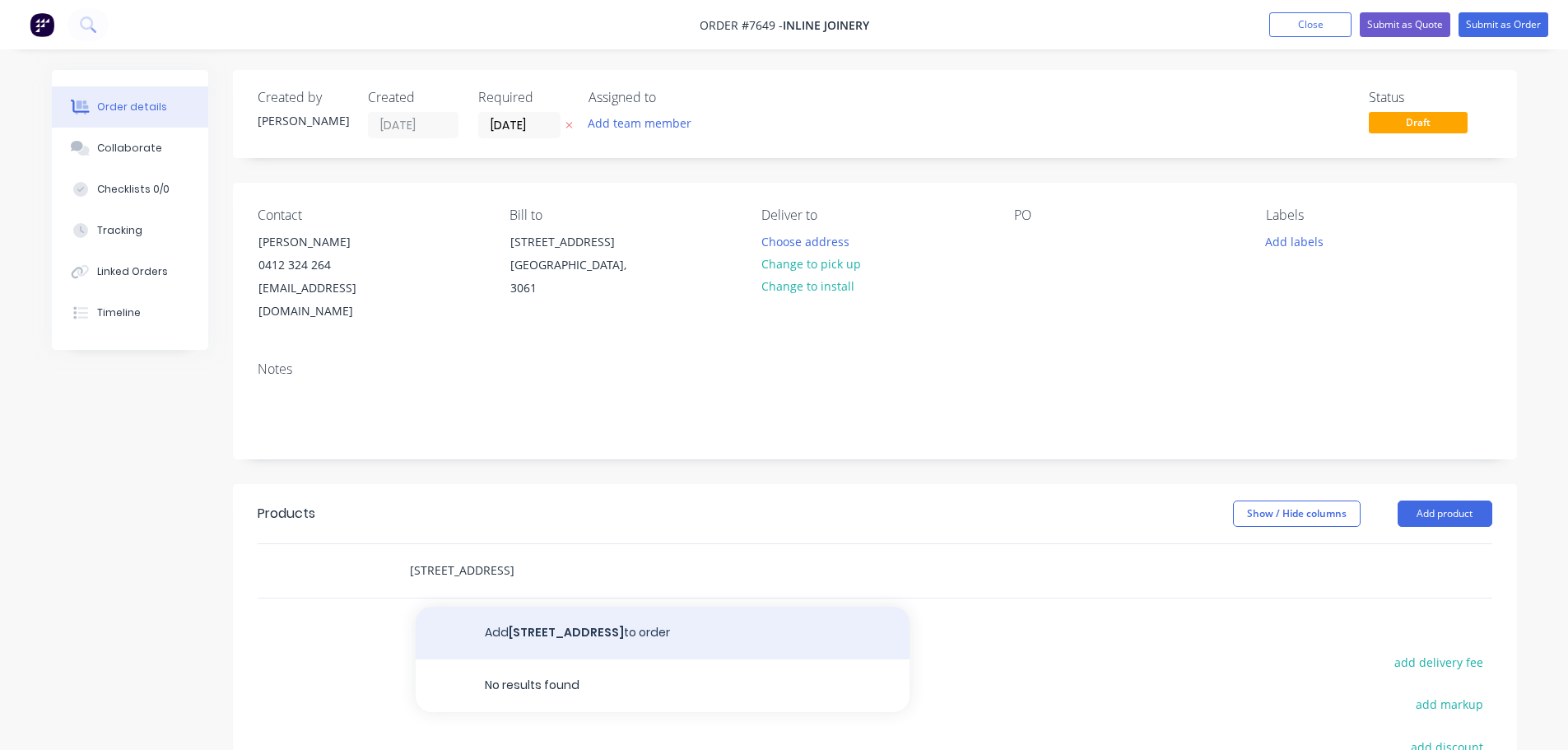
type input "[STREET_ADDRESS]"
click at [560, 607] on button "Add [STREET_ADDRESS] to order" at bounding box center [662, 633] width 493 height 52
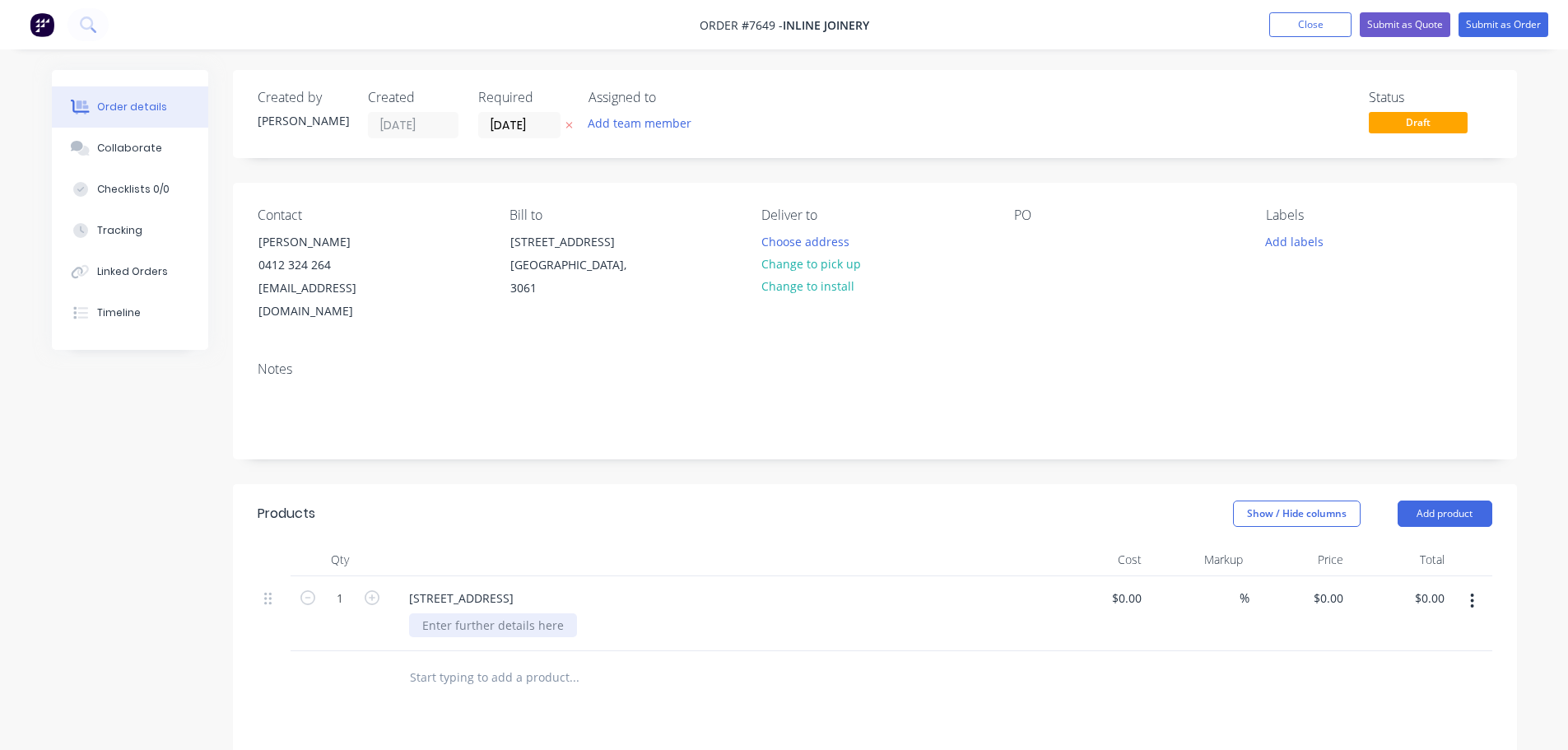
click at [475, 613] on div at bounding box center [493, 625] width 168 height 24
click at [1119, 578] on div "$0.00" at bounding box center [1099, 639] width 101 height 126
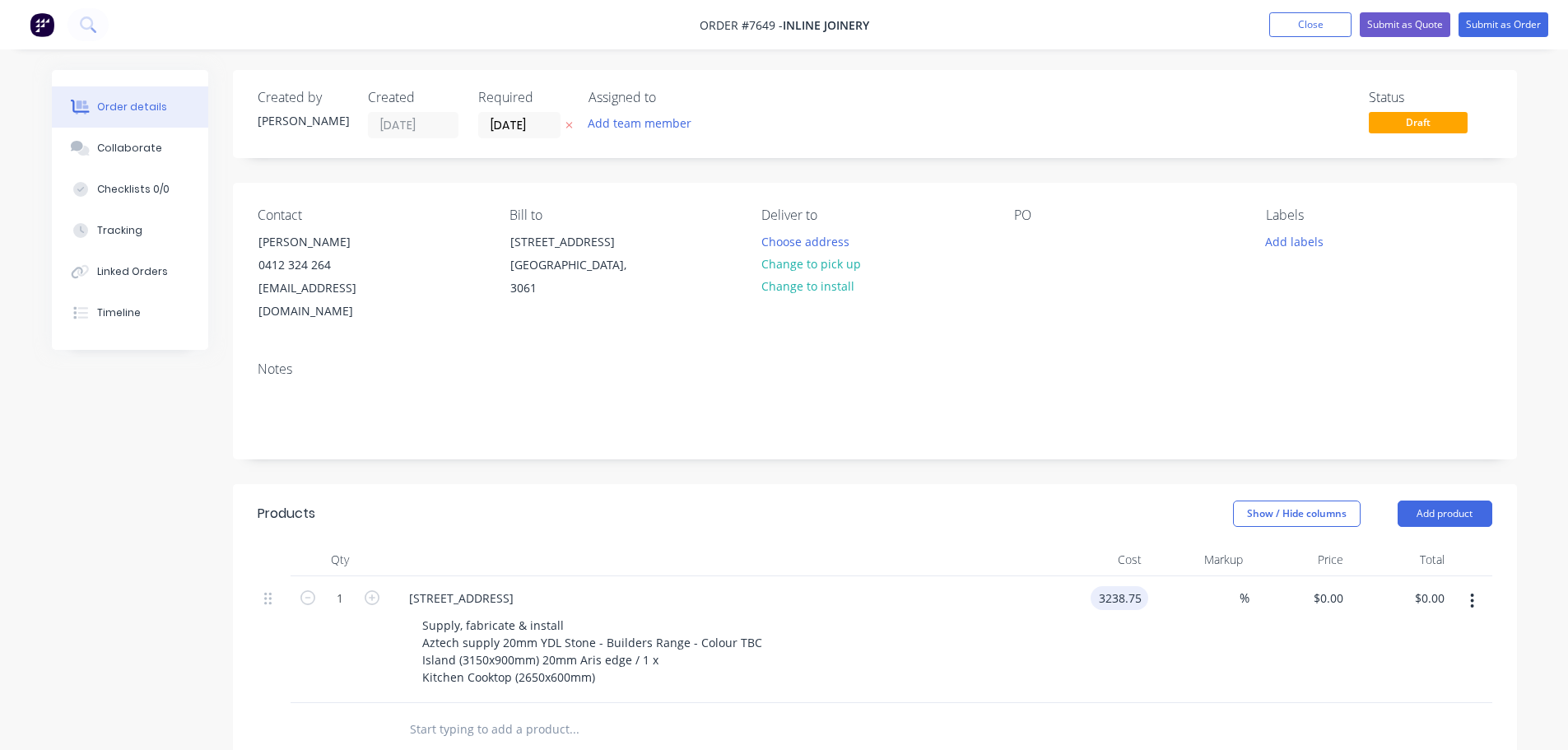
type input "$3,238.75"
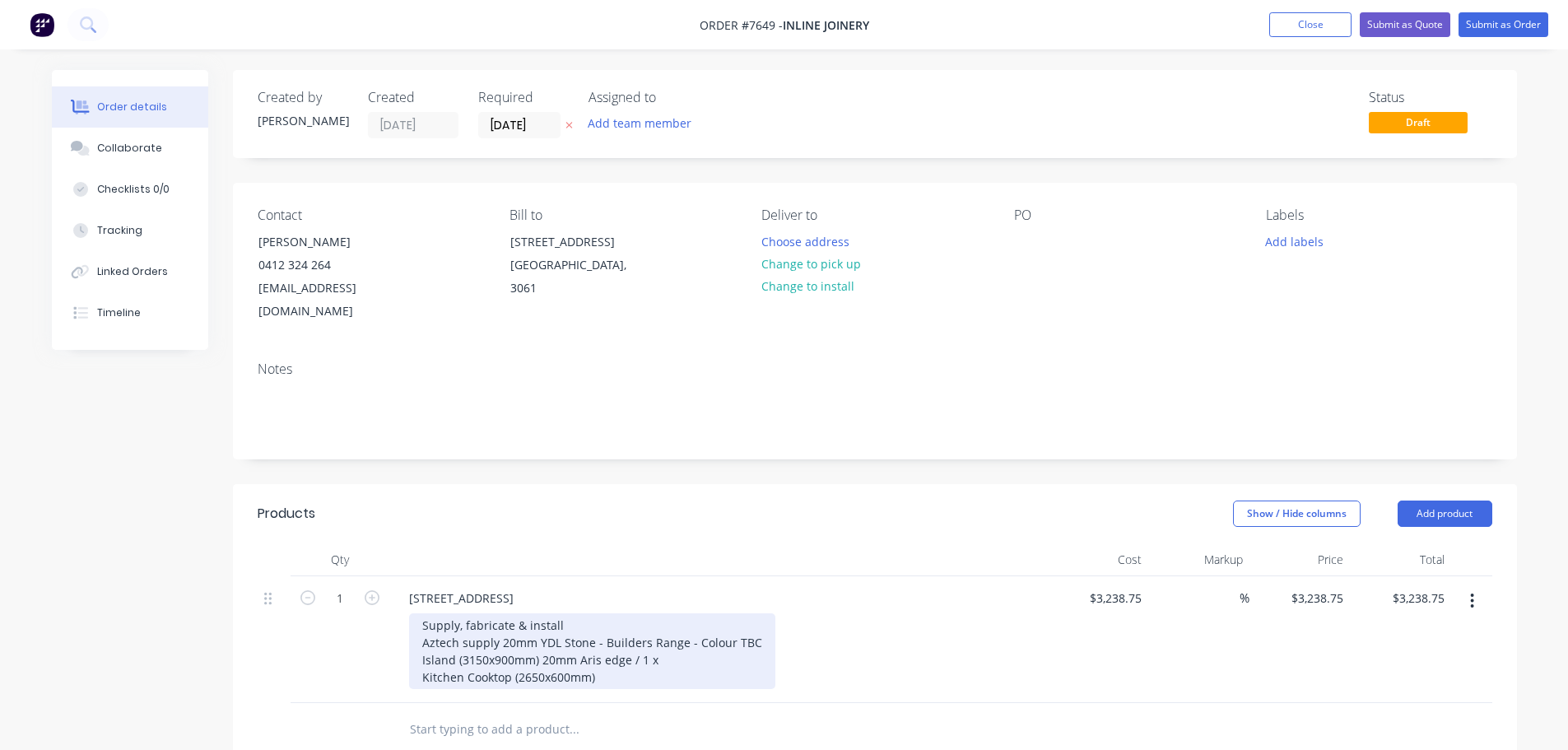
click at [675, 638] on div "Supply, fabricate & install Aztech supply 20mm YDL Stone - Builders Range - Col…" at bounding box center [592, 651] width 366 height 76
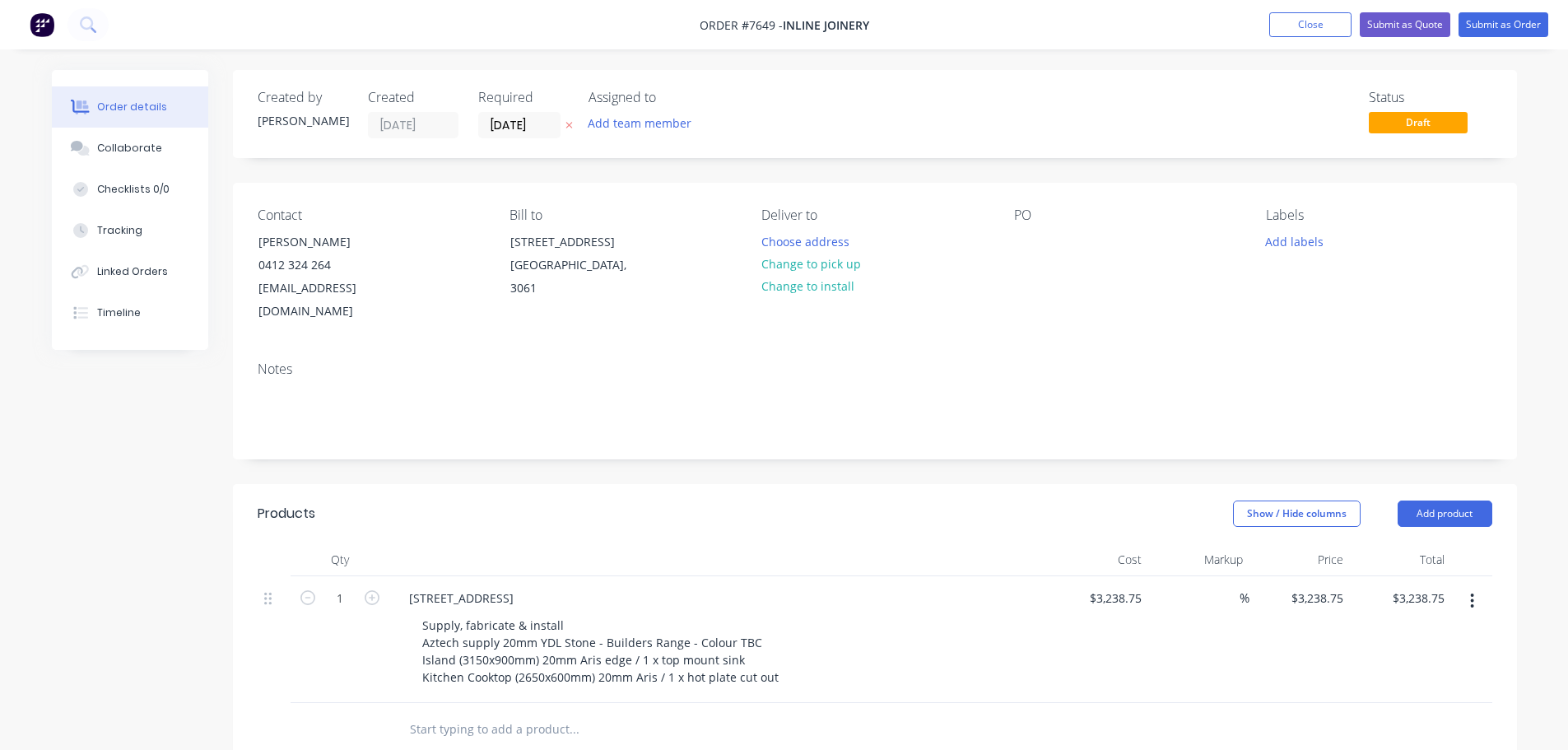
click at [501, 671] on div "[STREET_ADDRESS] Supply, fabricate & install Aztech supply 20mm YDL Stone - Bui…" at bounding box center [719, 639] width 658 height 126
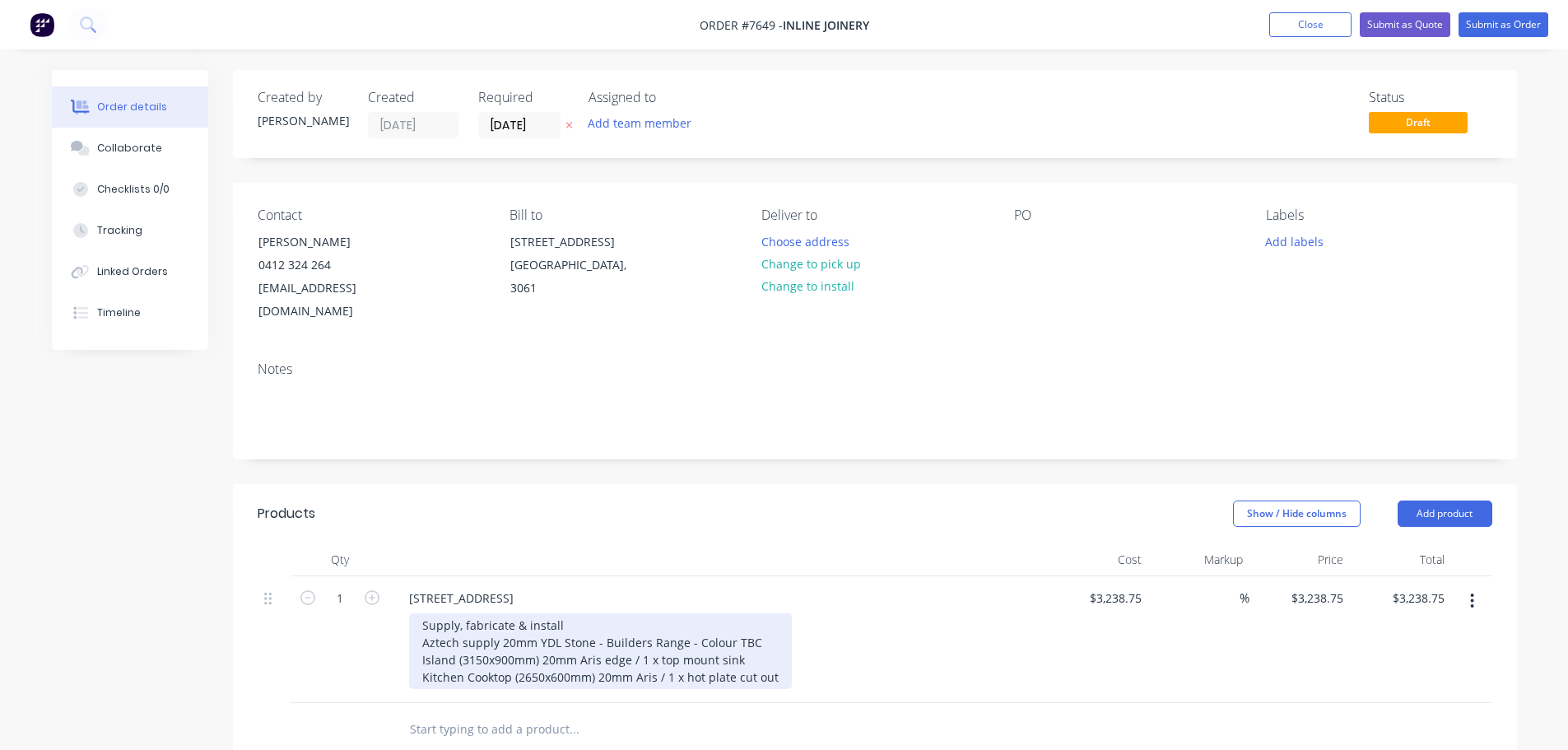
click at [772, 653] on div "Supply, fabricate & install Aztech supply 20mm YDL Stone - Builders Range - Col…" at bounding box center [600, 651] width 383 height 76
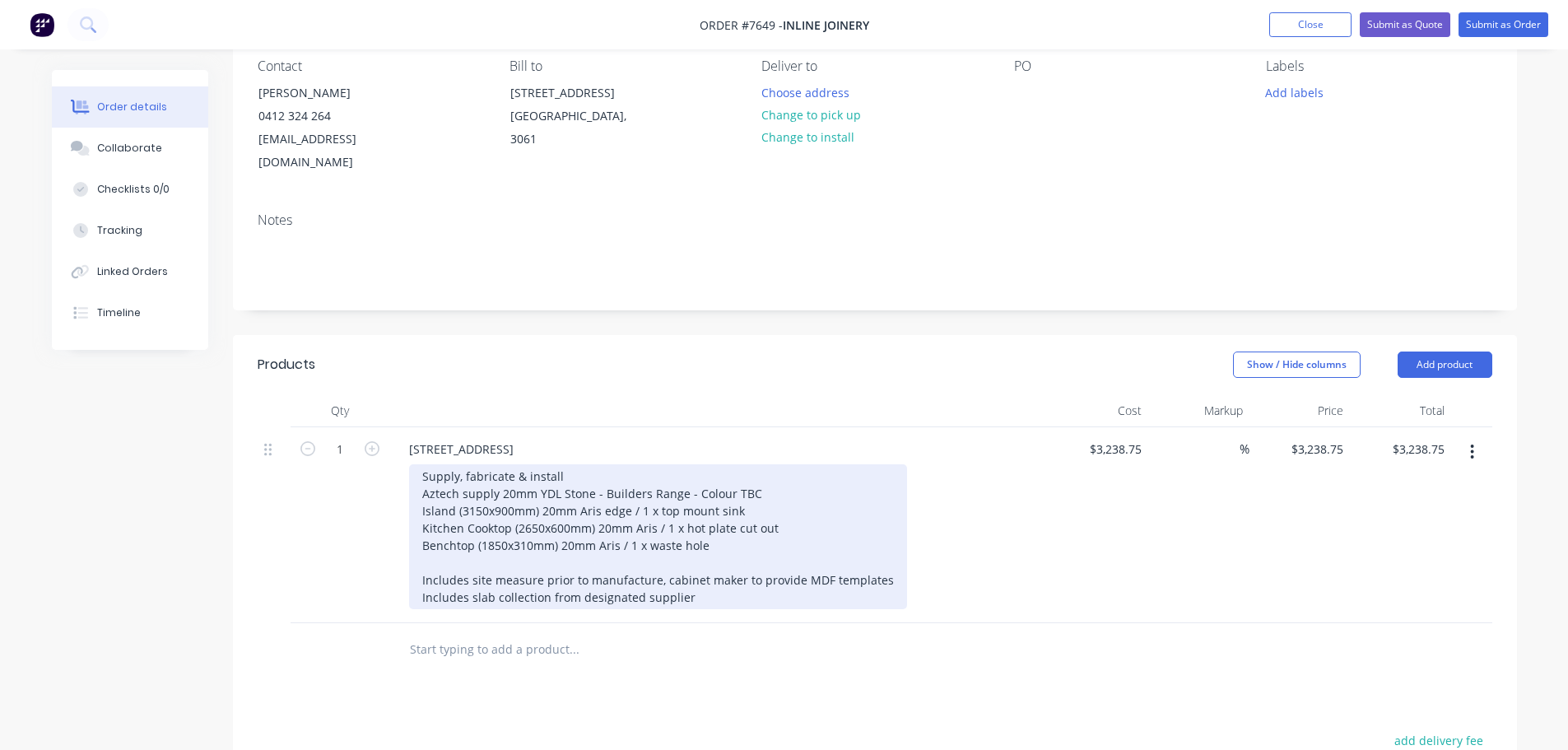
scroll to position [164, 0]
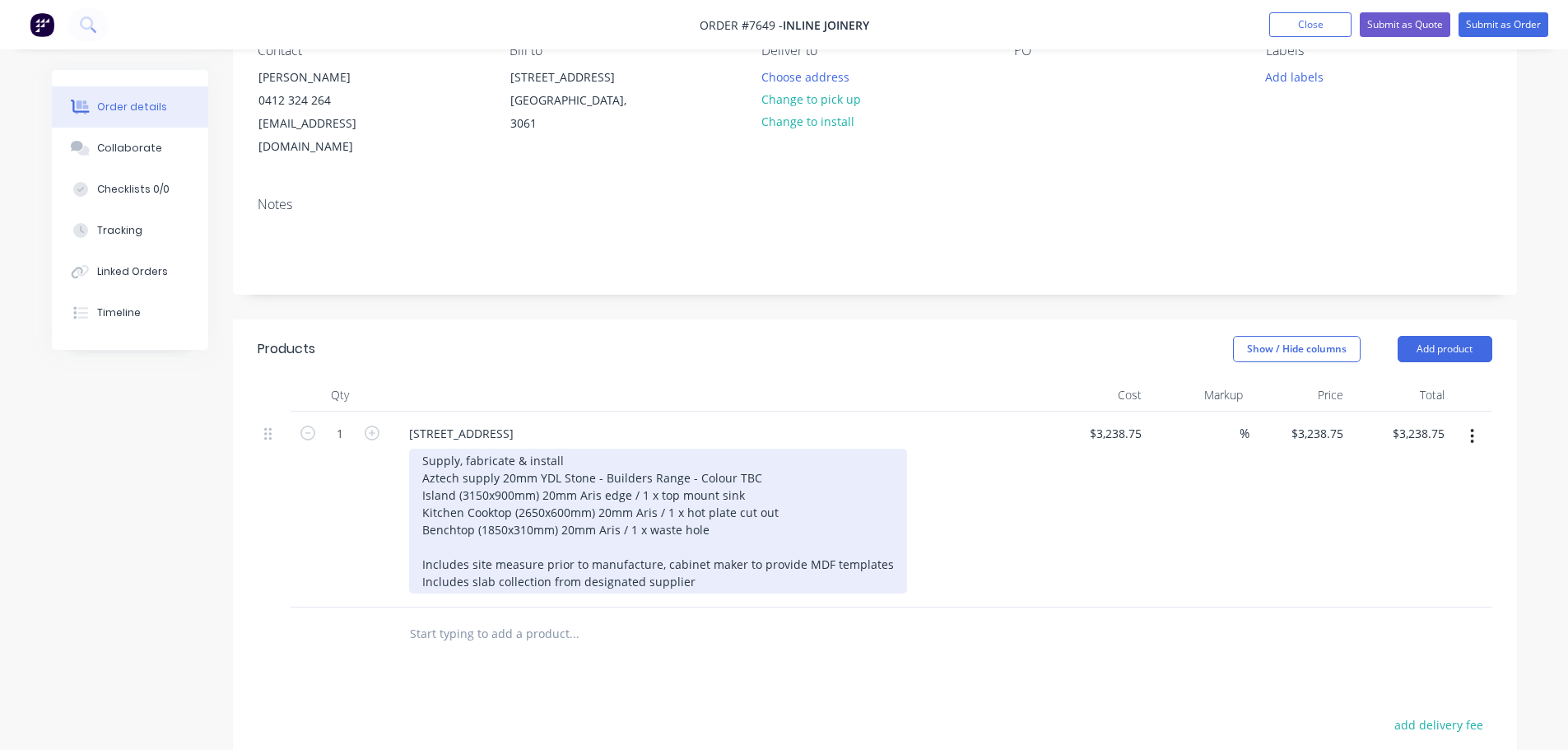
drag, startPoint x: 655, startPoint y: 506, endPoint x: 679, endPoint y: 512, distance: 24.7
click at [655, 505] on div "Supply, fabricate & install Aztech supply 20mm YDL Stone - Builders Range - Col…" at bounding box center [658, 521] width 498 height 144
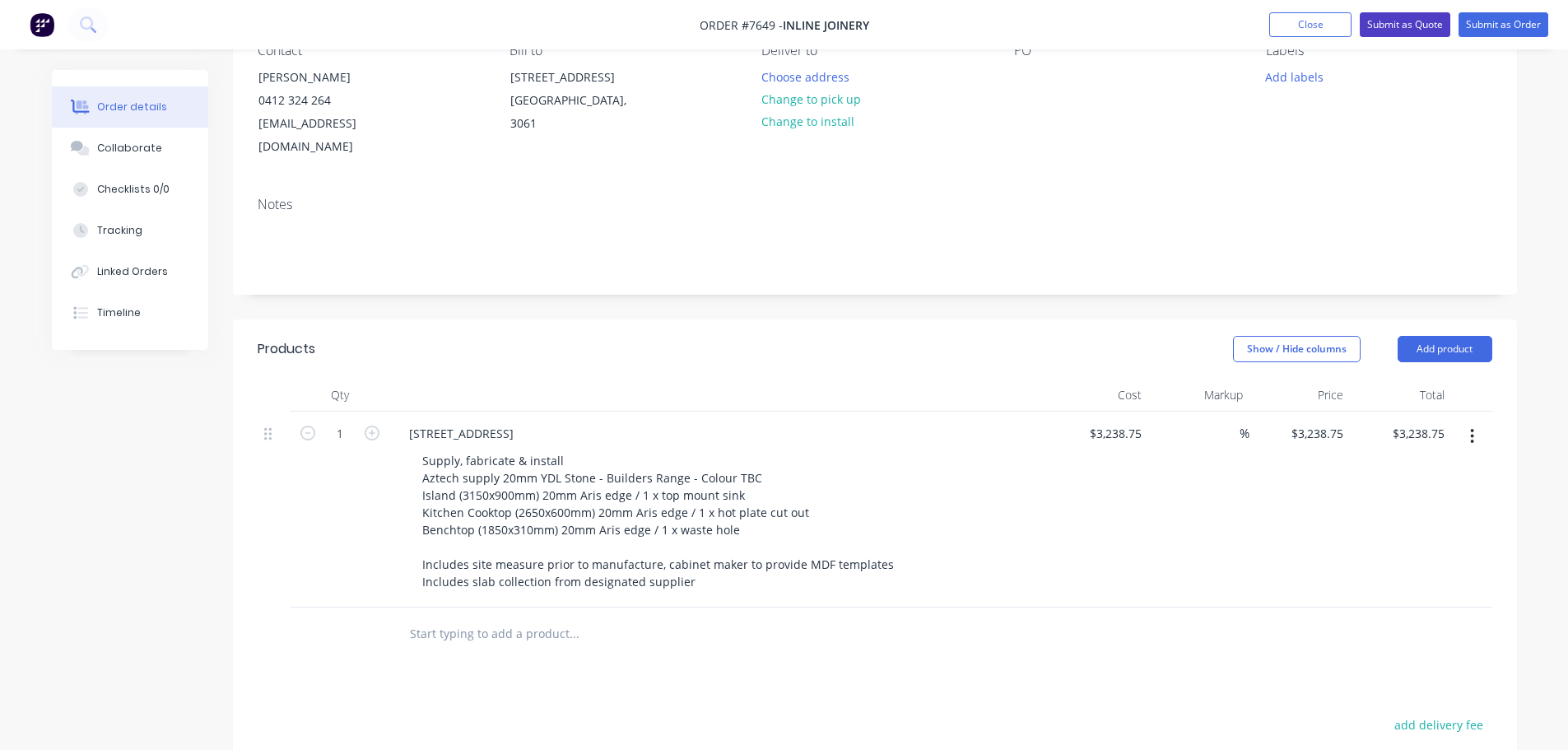
click at [1399, 23] on button "Submit as Quote" at bounding box center [1405, 24] width 90 height 25
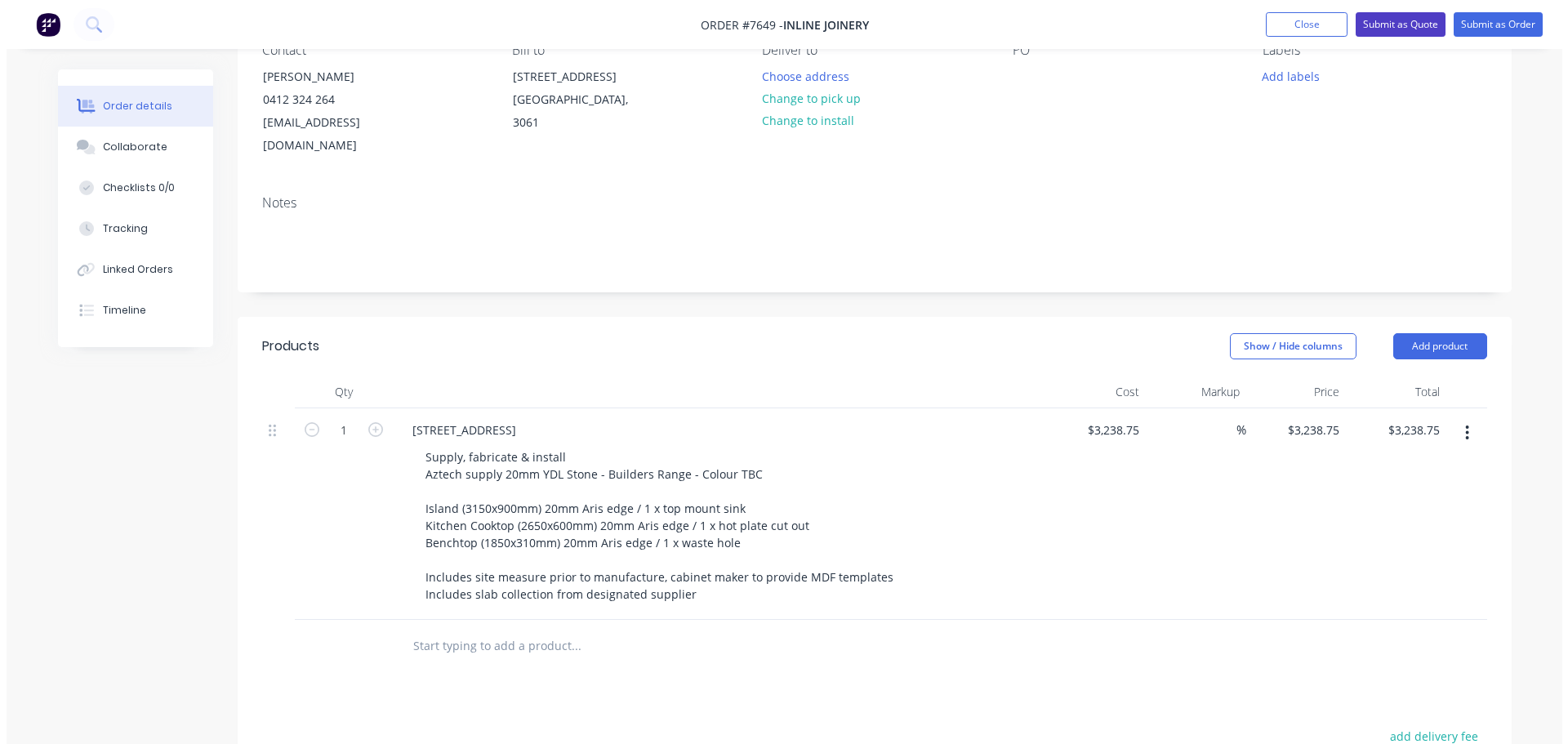
scroll to position [0, 0]
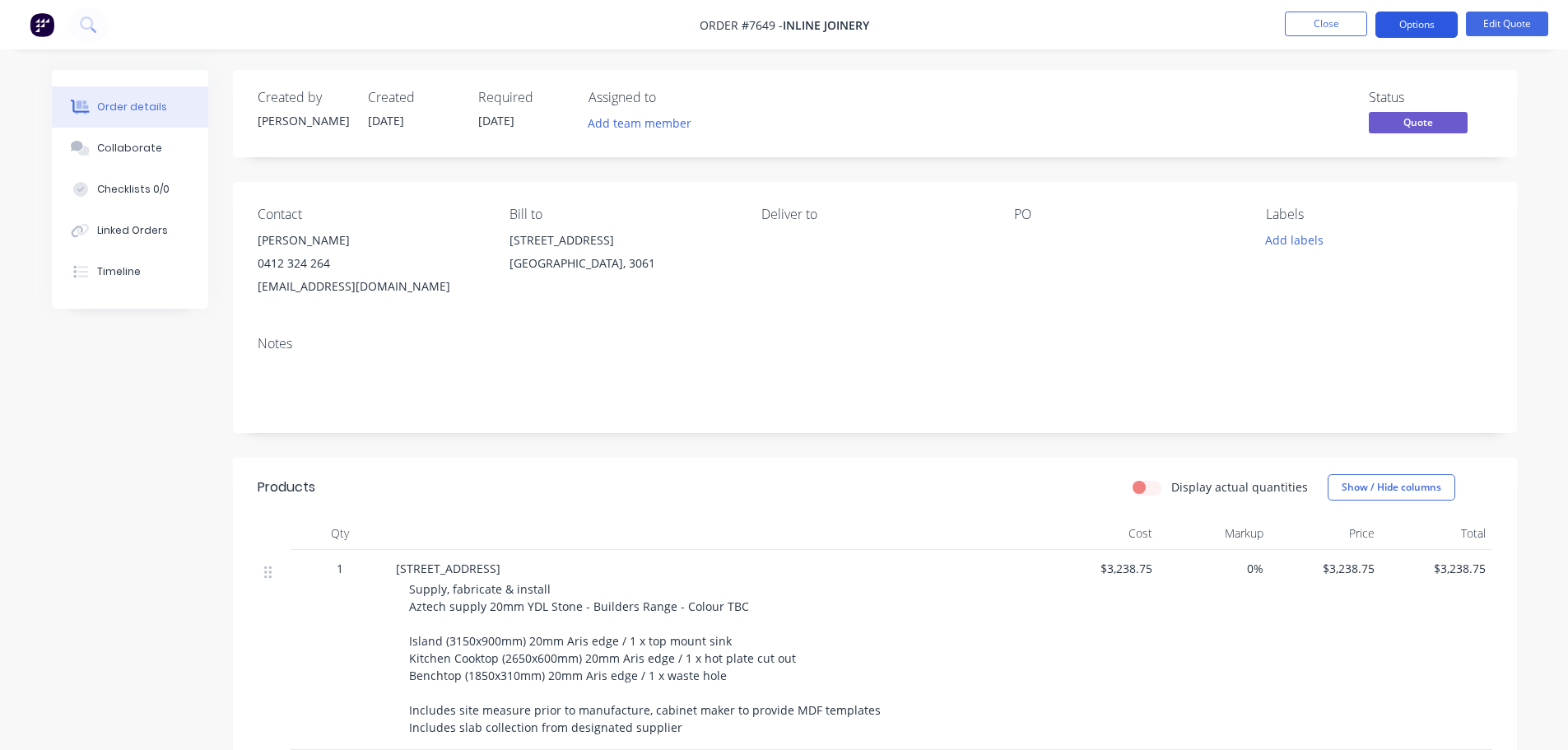
click at [1424, 26] on button "Options" at bounding box center [1417, 24] width 83 height 27
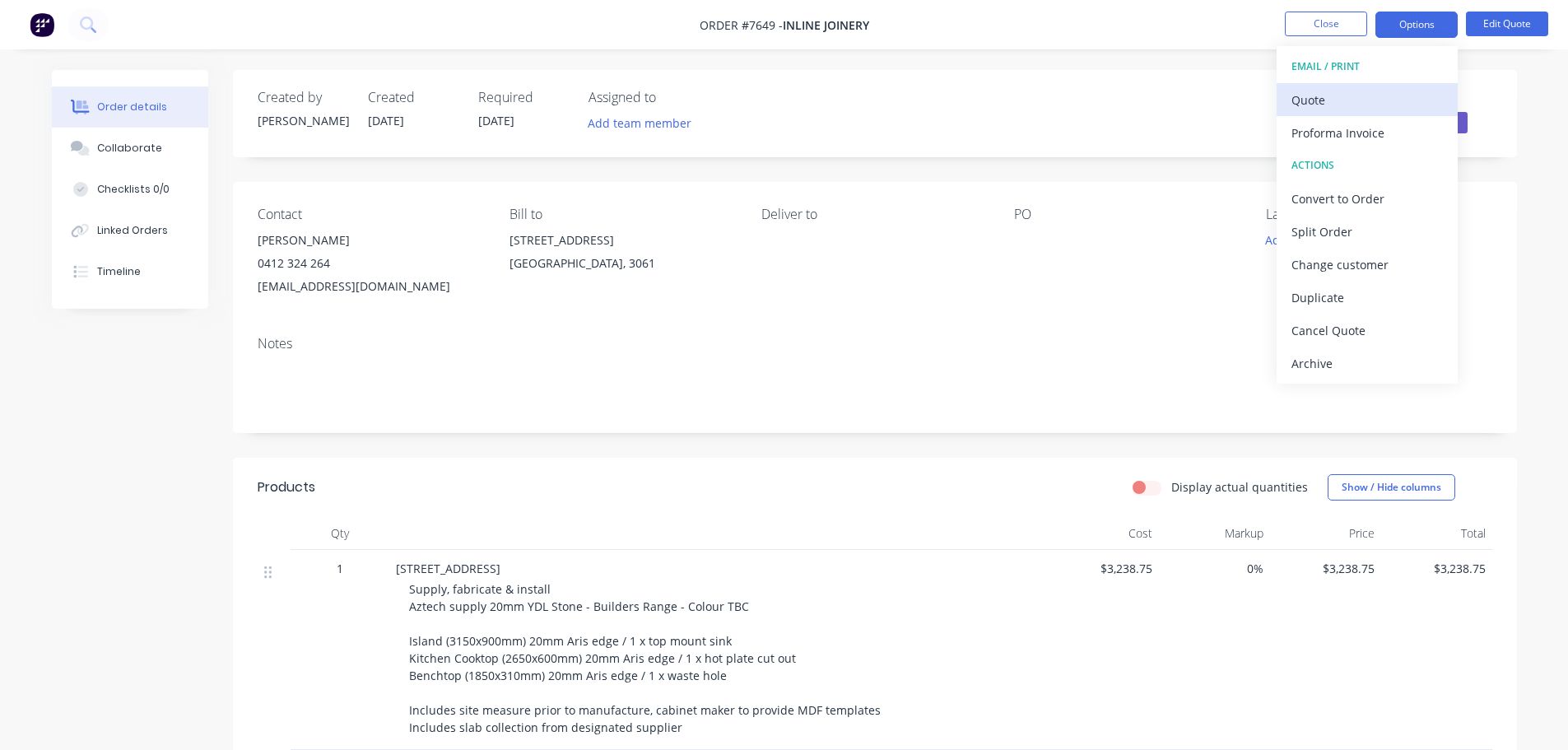
click at [1327, 101] on div "Quote" at bounding box center [1367, 100] width 151 height 24
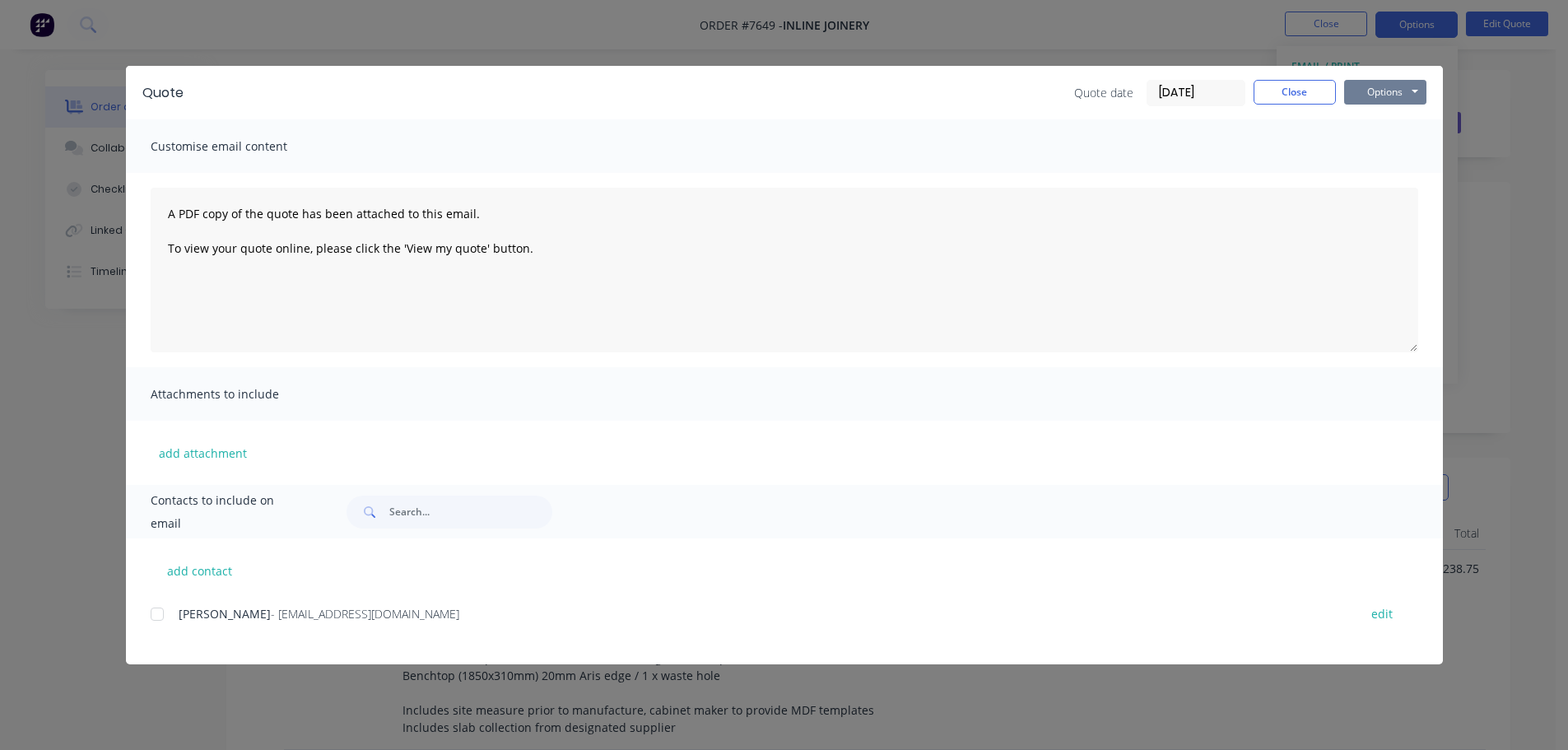
click at [1377, 90] on button "Options" at bounding box center [1385, 92] width 83 height 25
click at [1385, 118] on button "Preview" at bounding box center [1396, 121] width 106 height 28
click at [1284, 89] on button "Close" at bounding box center [1295, 92] width 83 height 25
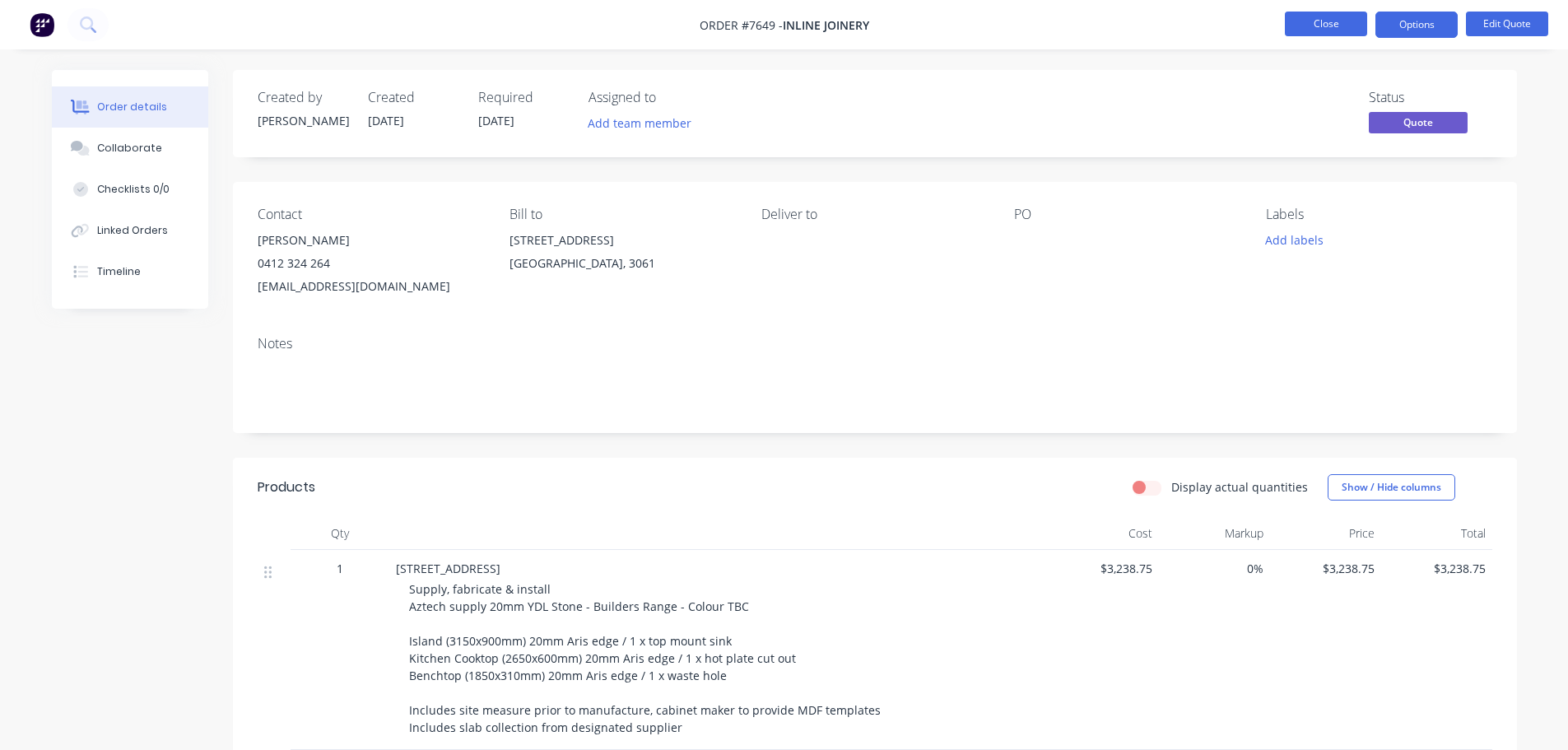
click at [1323, 27] on button "Close" at bounding box center [1326, 23] width 83 height 25
